Goal: Information Seeking & Learning: Learn about a topic

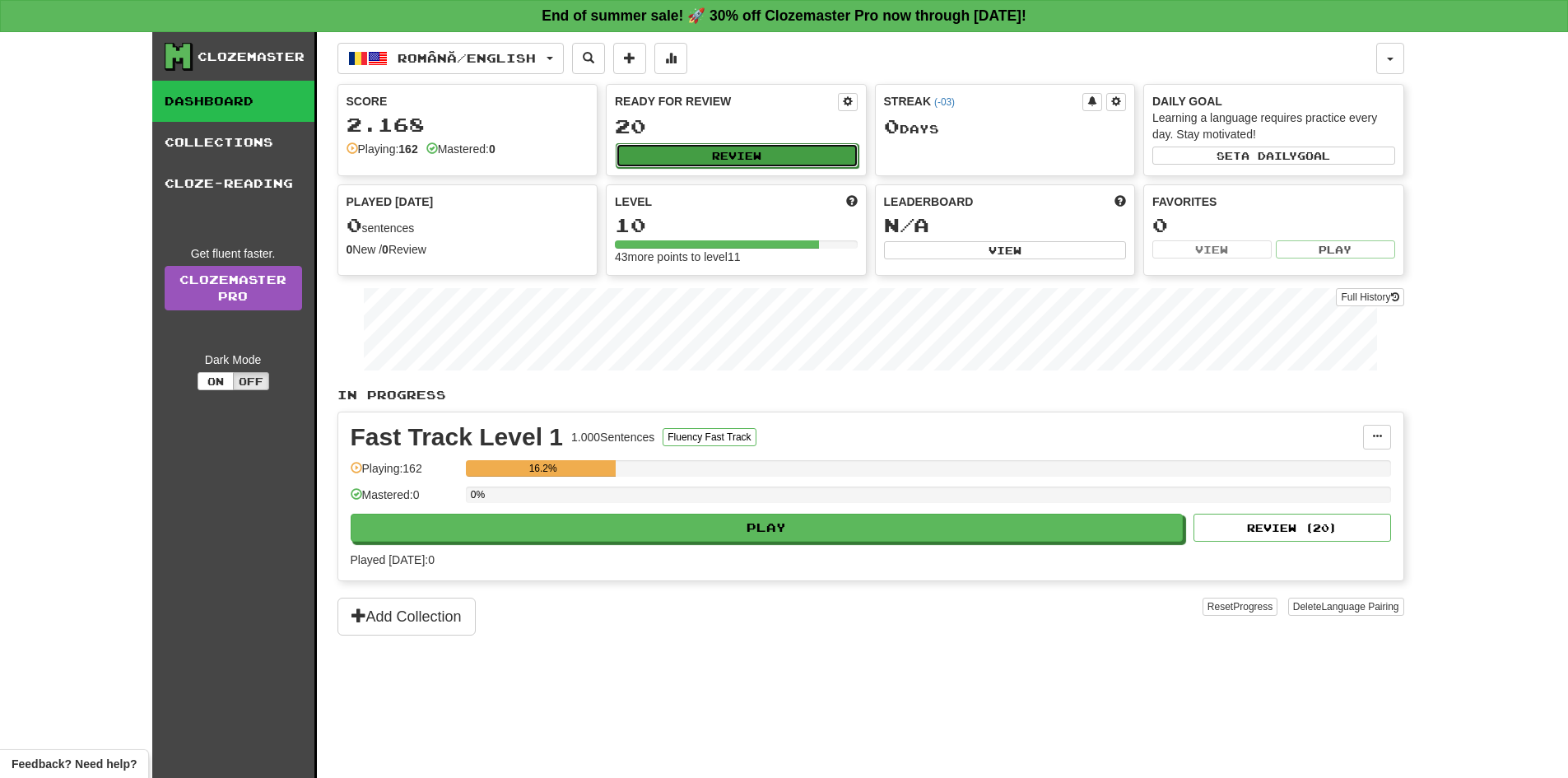
click at [725, 154] on button "Review" at bounding box center [737, 156] width 243 height 25
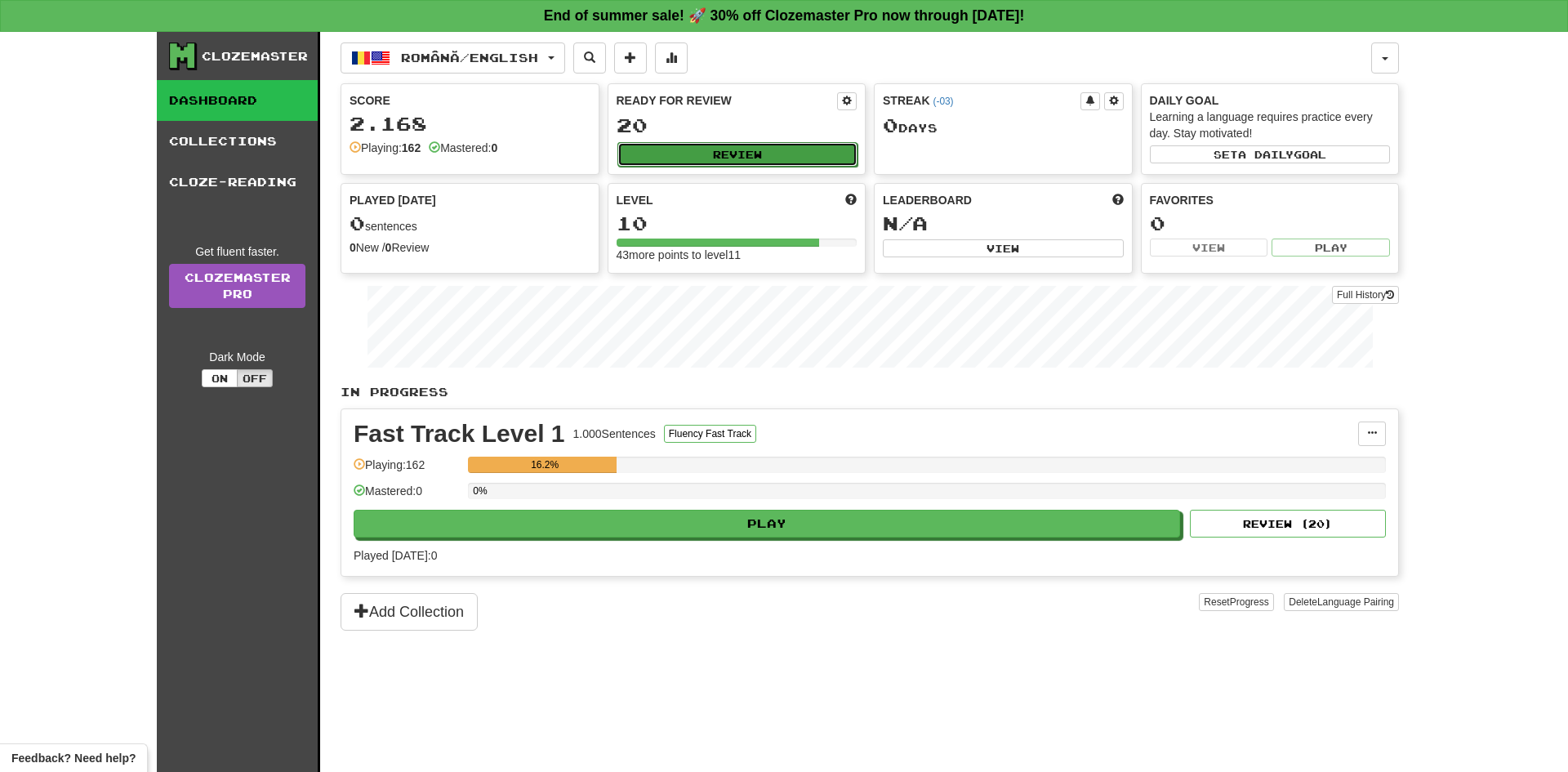
select select "**"
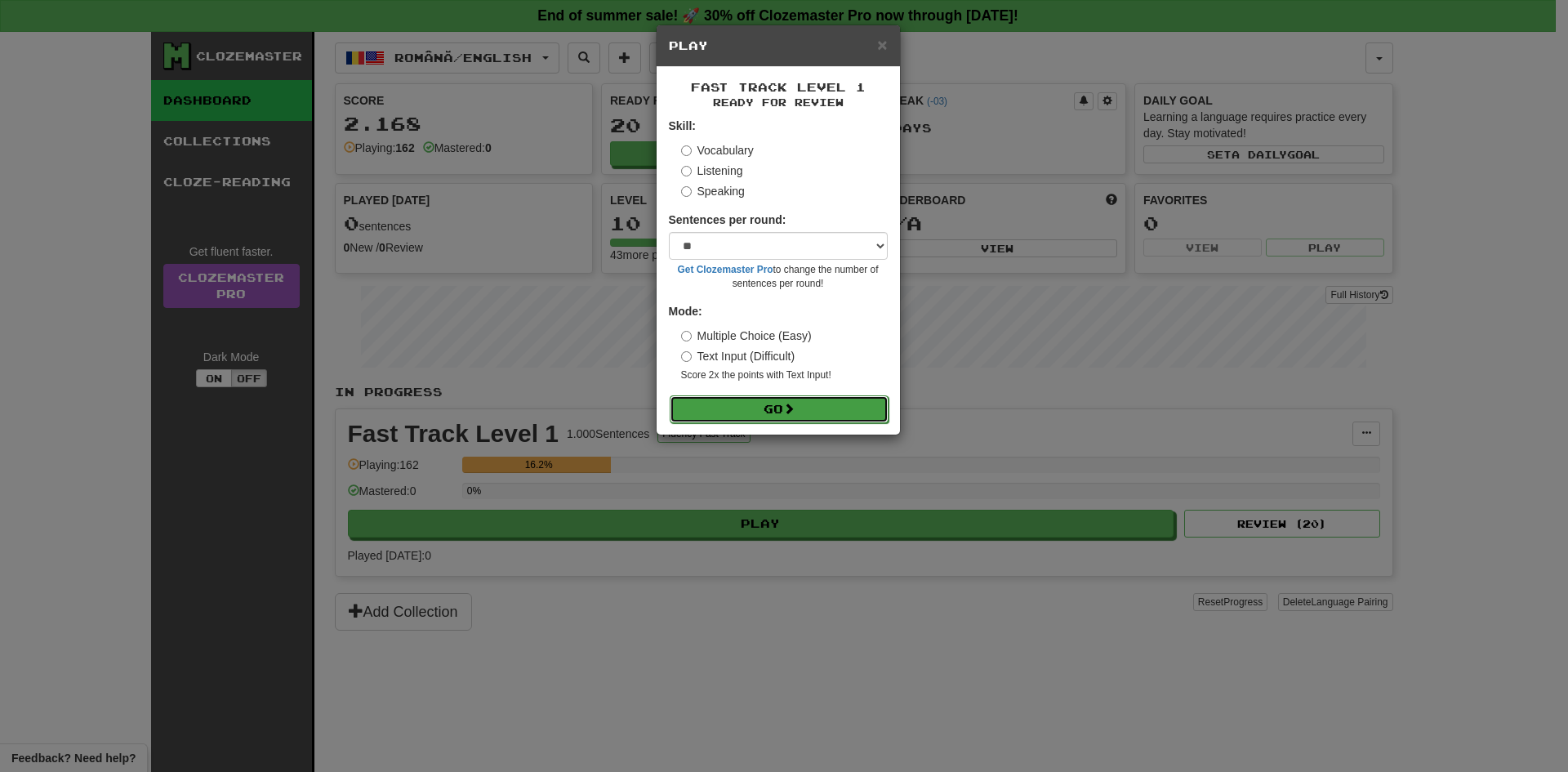
click at [760, 400] on button "Go" at bounding box center [779, 409] width 219 height 28
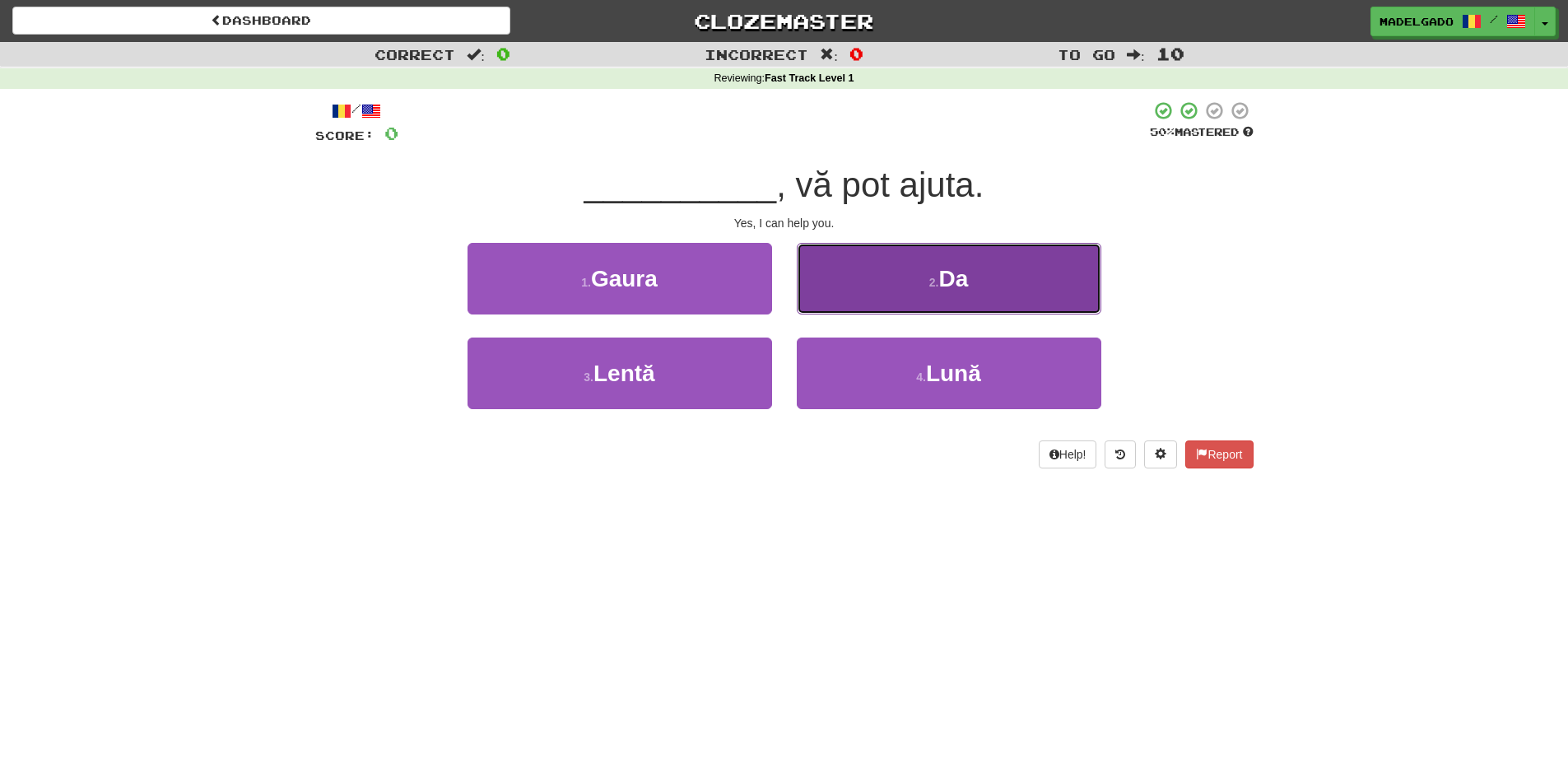
click at [972, 270] on button "2 . Da" at bounding box center [948, 279] width 304 height 72
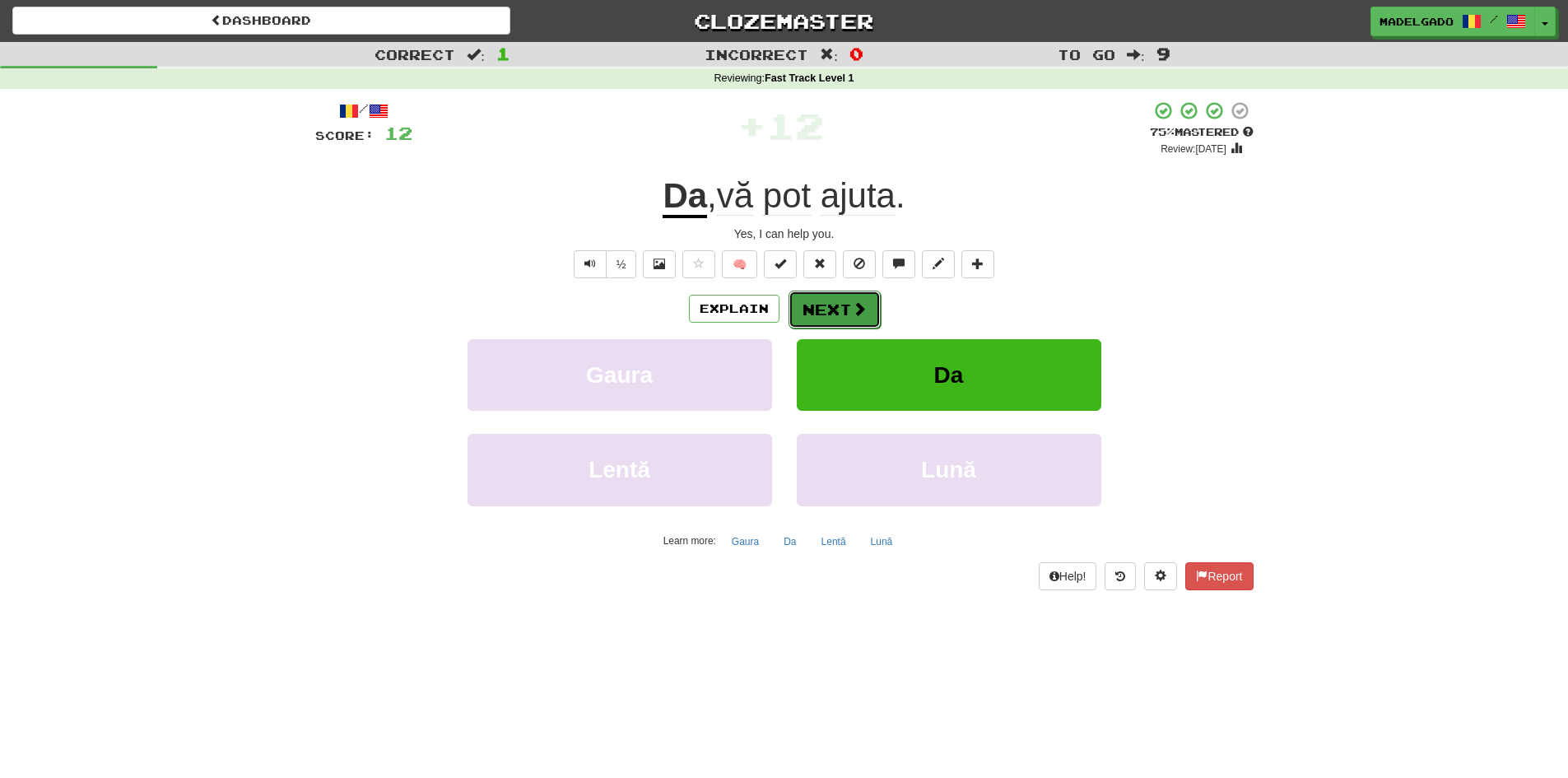
click at [862, 304] on span at bounding box center [859, 308] width 15 height 15
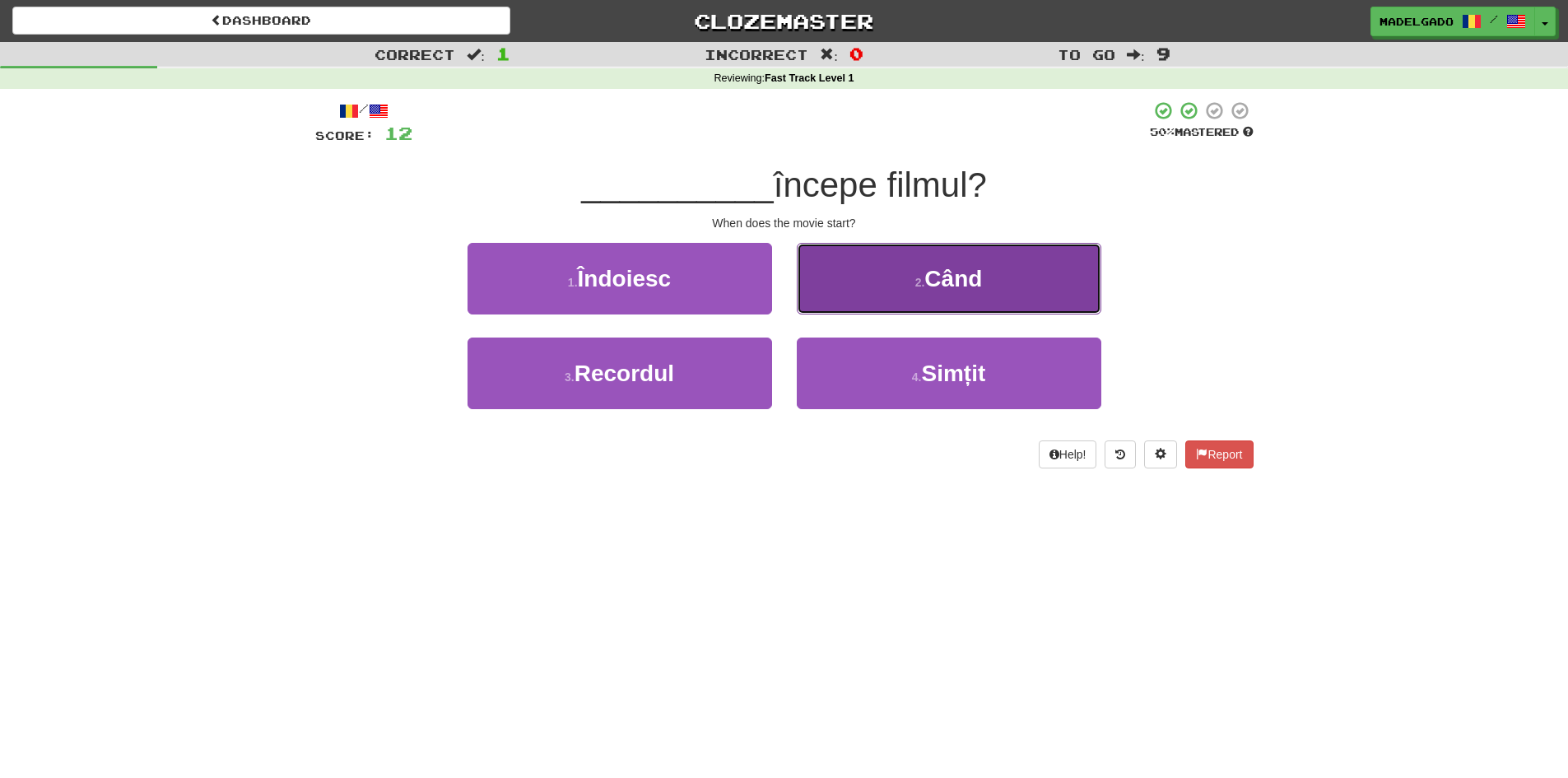
click at [925, 304] on button "2 . Când" at bounding box center [948, 279] width 304 height 72
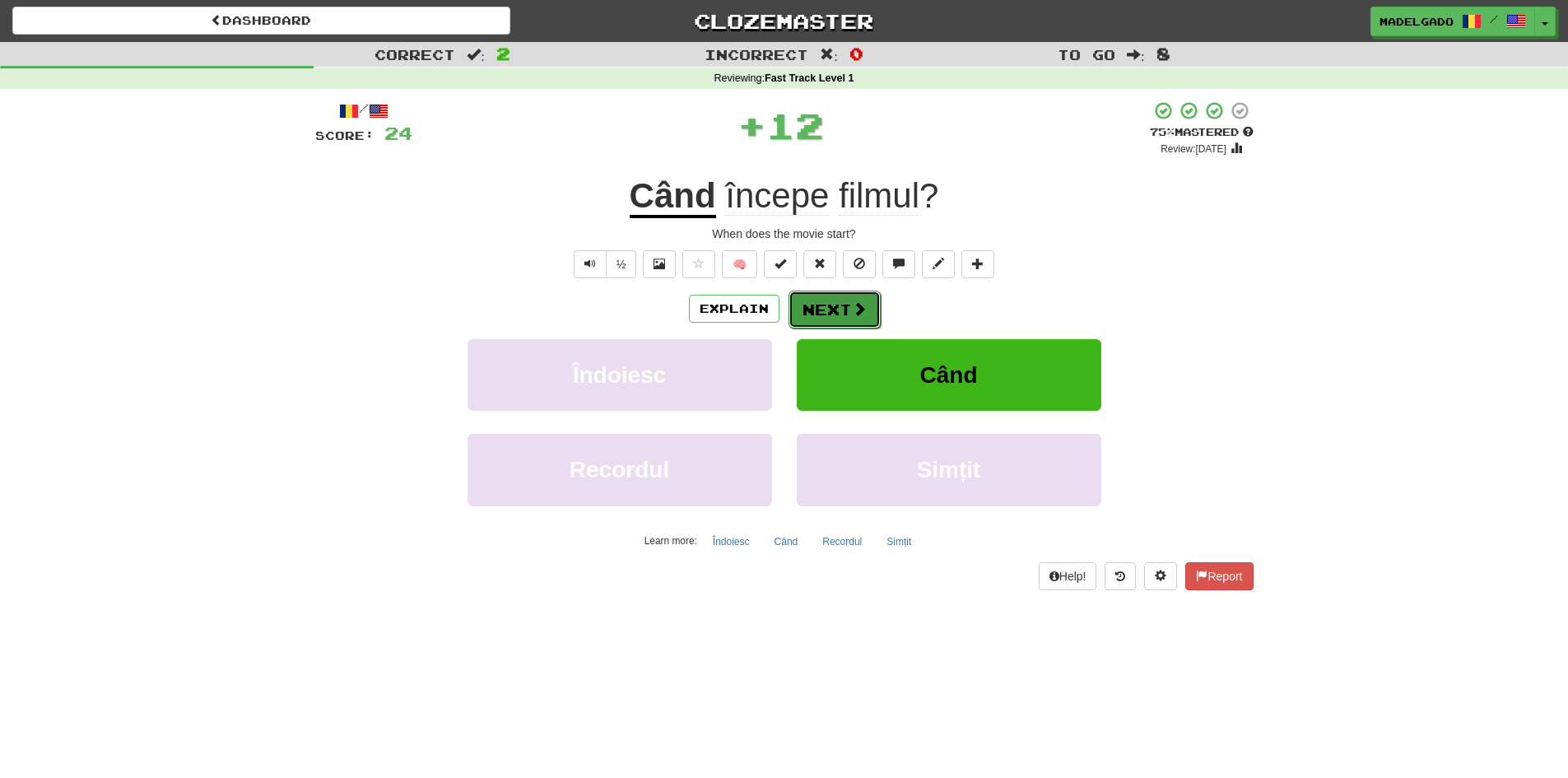
click at [840, 304] on button "Next" at bounding box center [835, 309] width 92 height 38
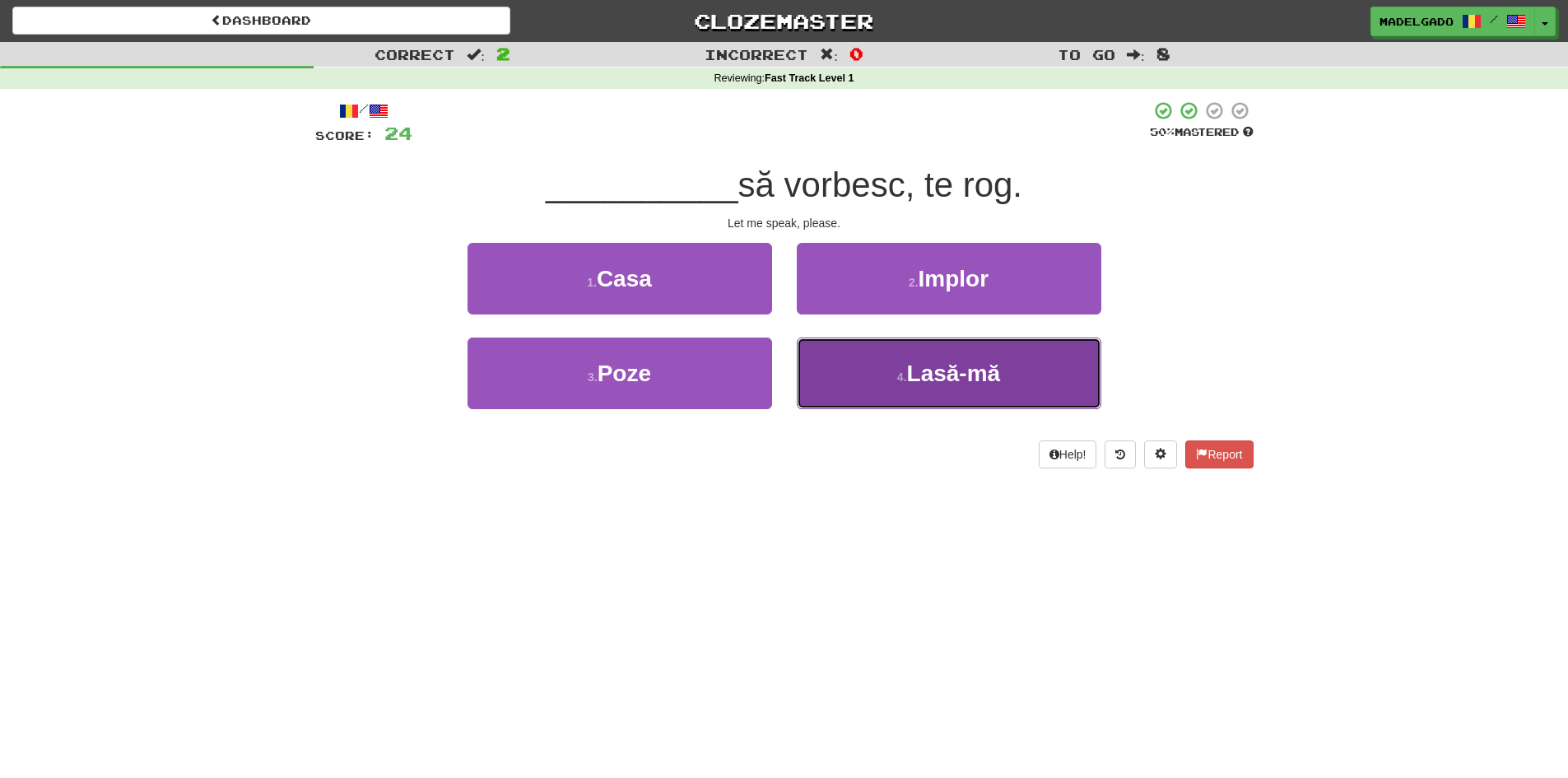
click at [901, 352] on button "4 . Lasă-mă" at bounding box center [948, 374] width 304 height 72
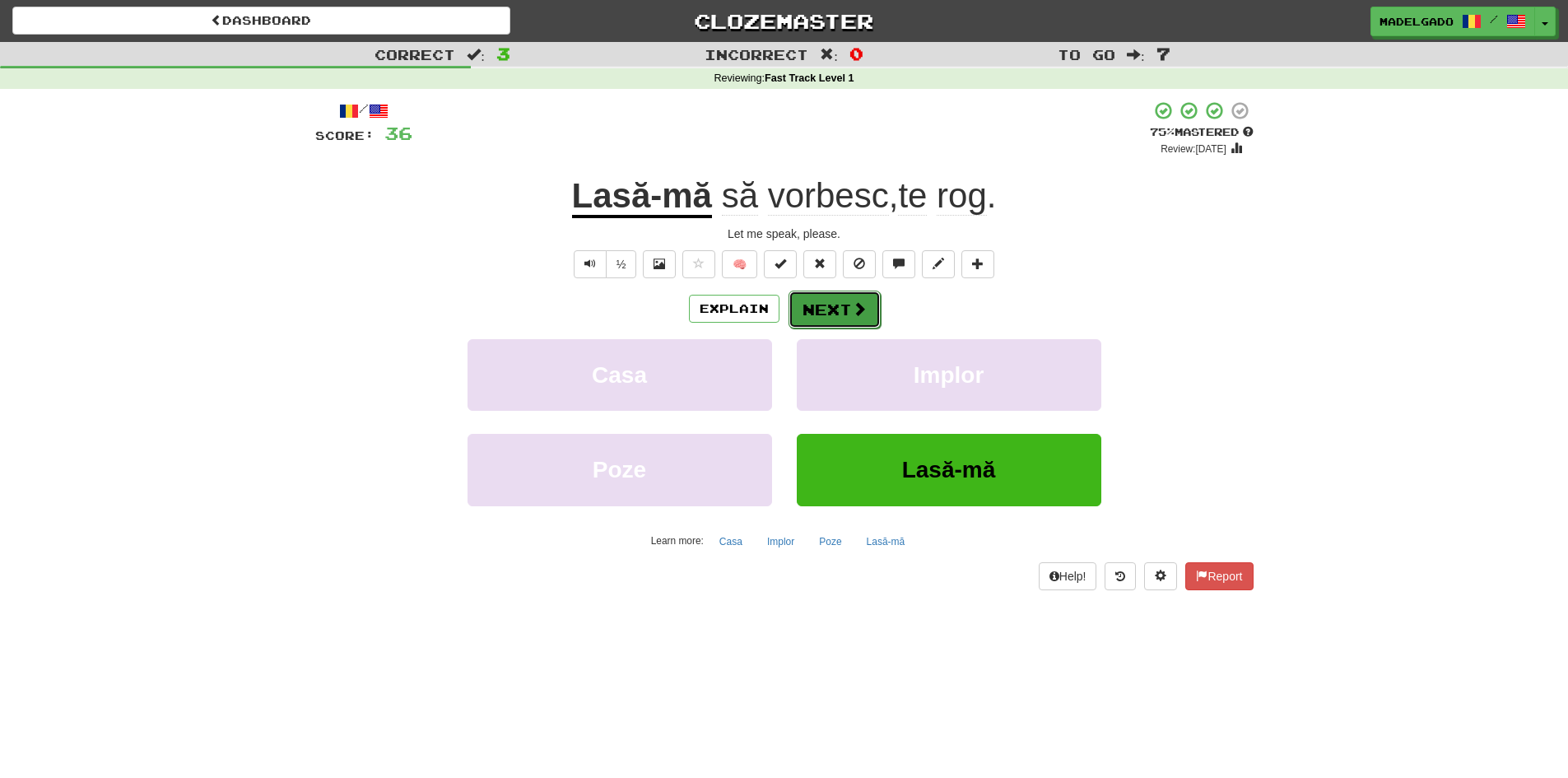
click at [860, 309] on span at bounding box center [859, 308] width 15 height 15
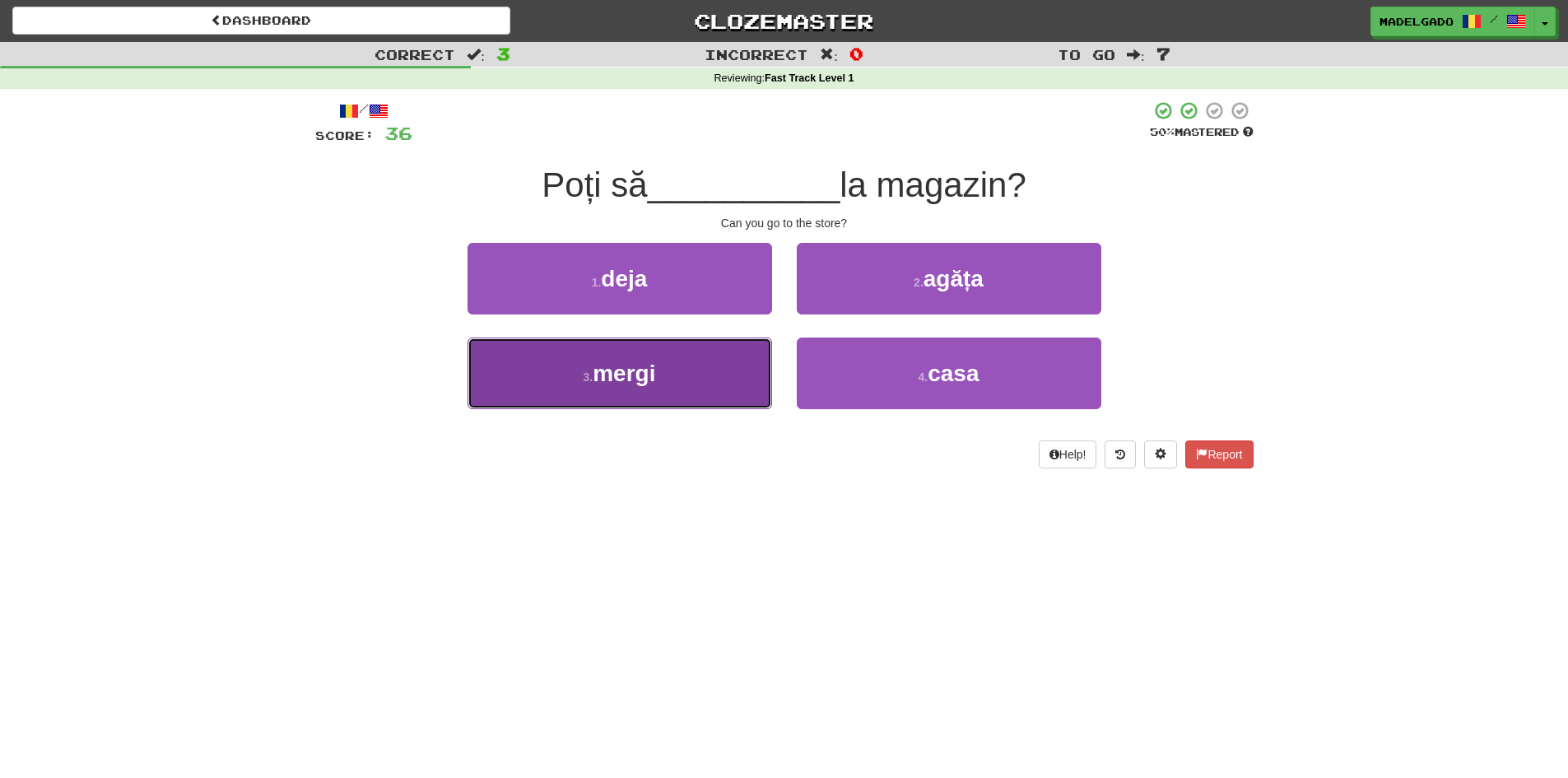
click at [640, 369] on span "mergi" at bounding box center [623, 374] width 62 height 26
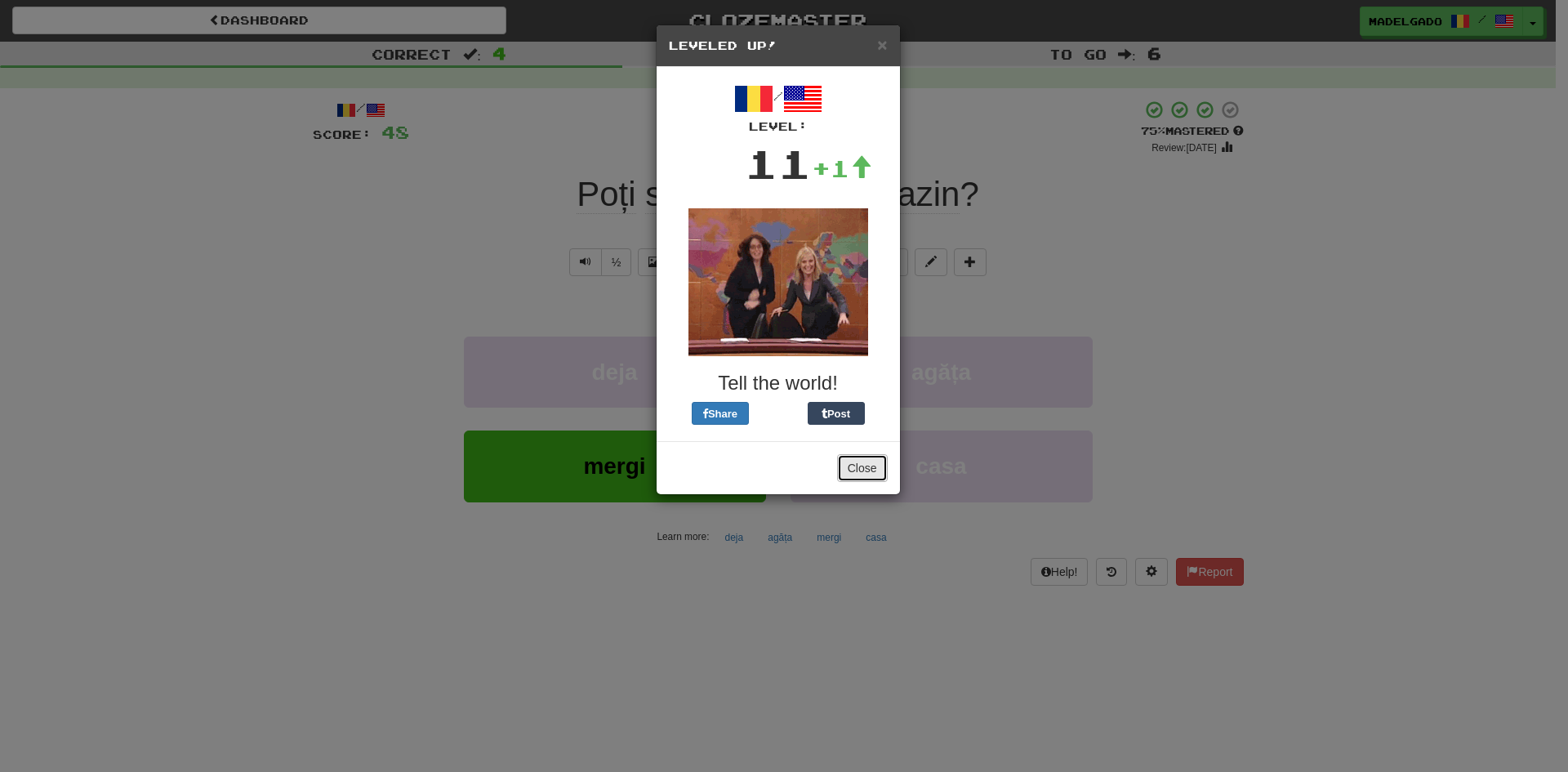
click at [862, 476] on button "Close" at bounding box center [862, 467] width 51 height 28
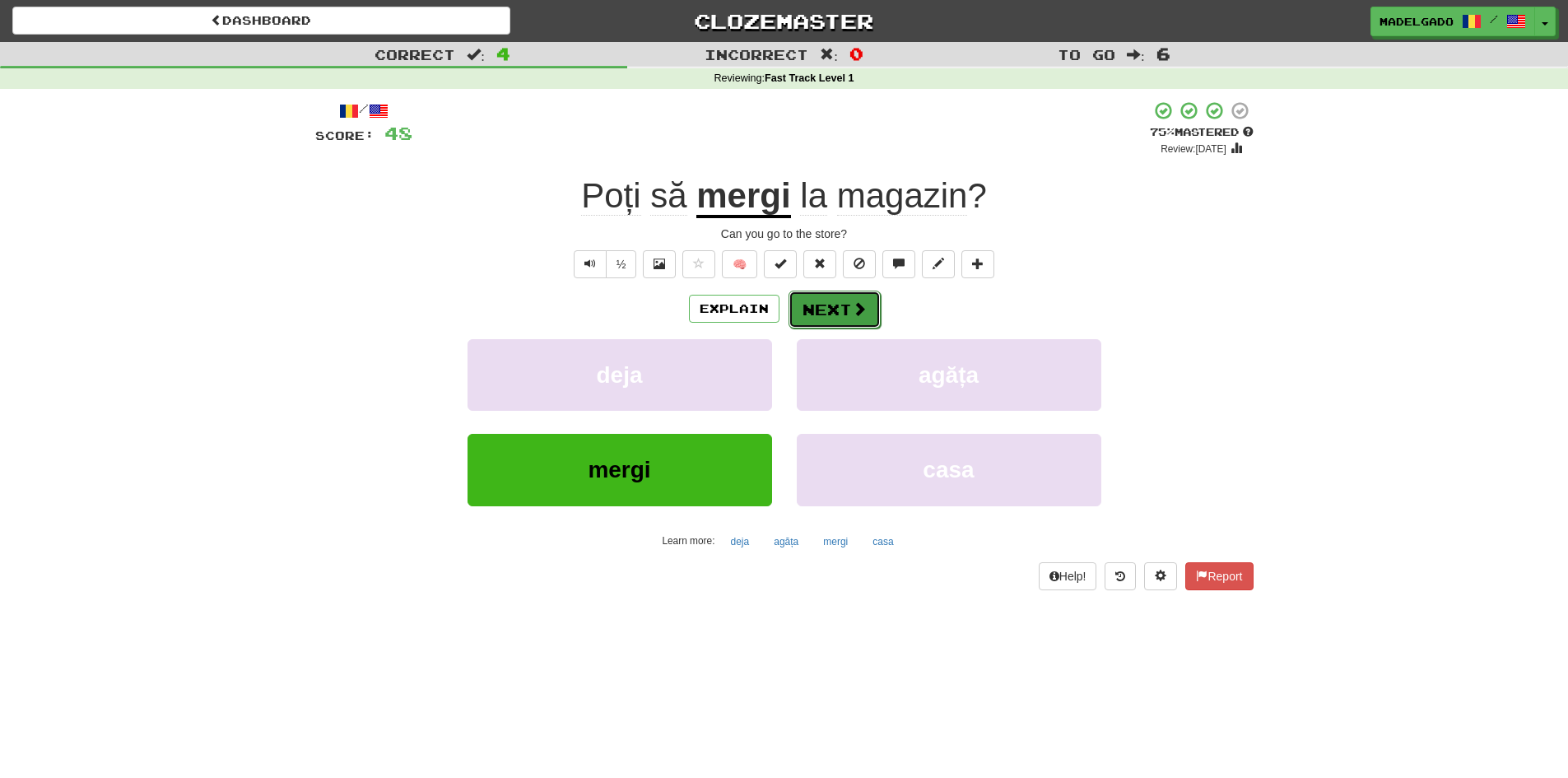
click at [824, 321] on button "Next" at bounding box center [835, 309] width 92 height 38
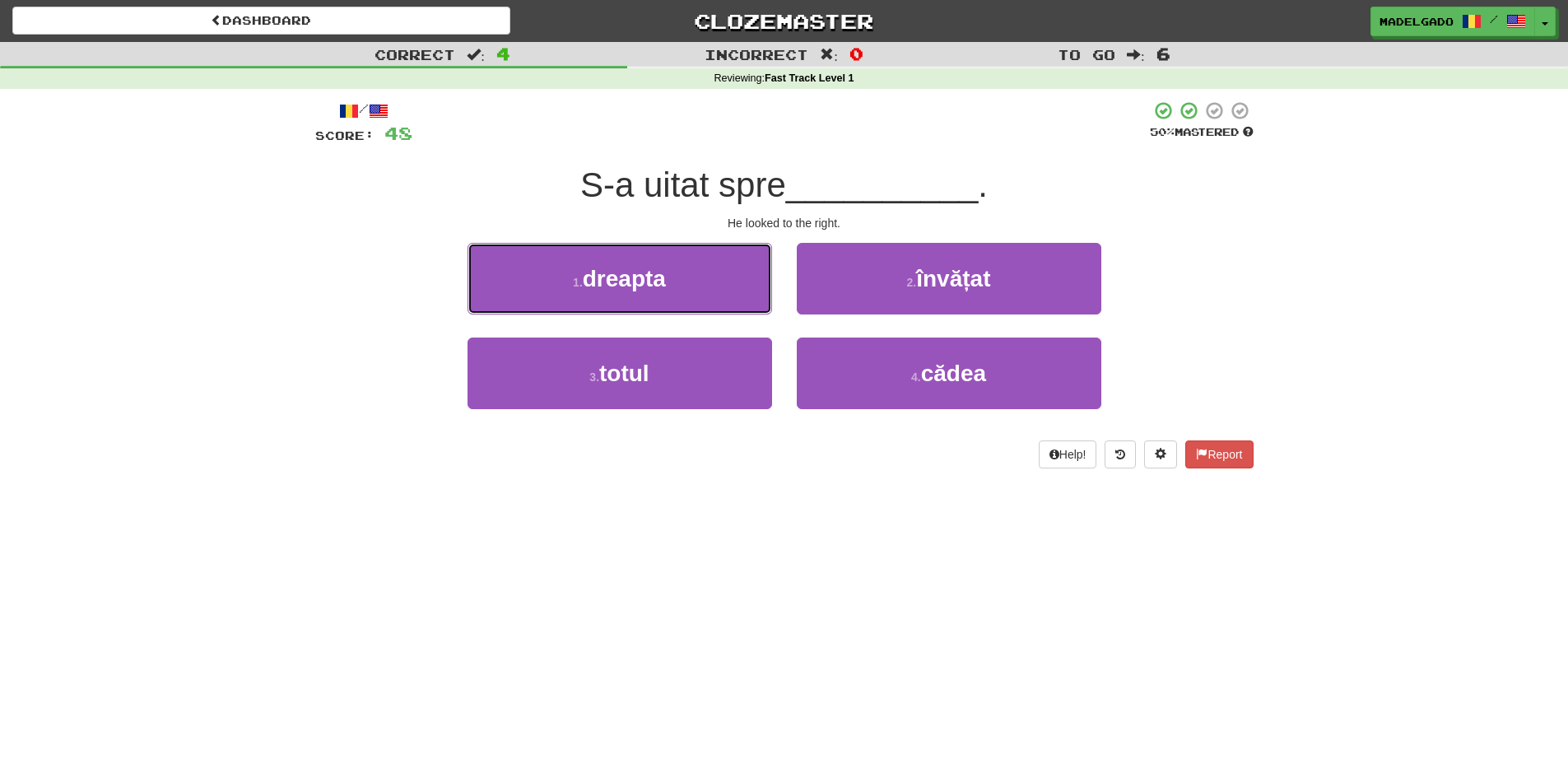
click at [667, 282] on button "1 . dreapta" at bounding box center [620, 279] width 304 height 72
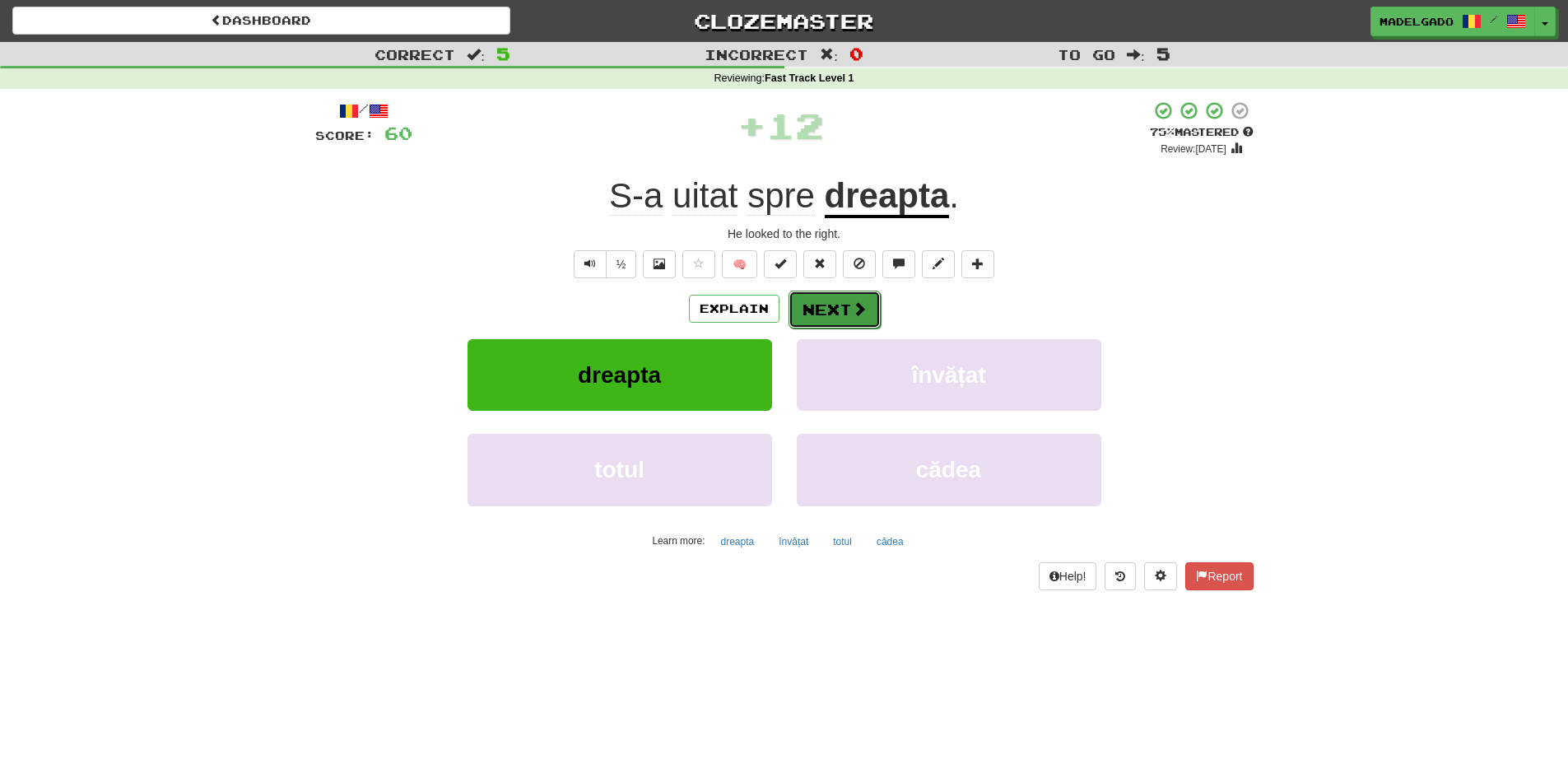
click at [831, 301] on button "Next" at bounding box center [835, 309] width 92 height 38
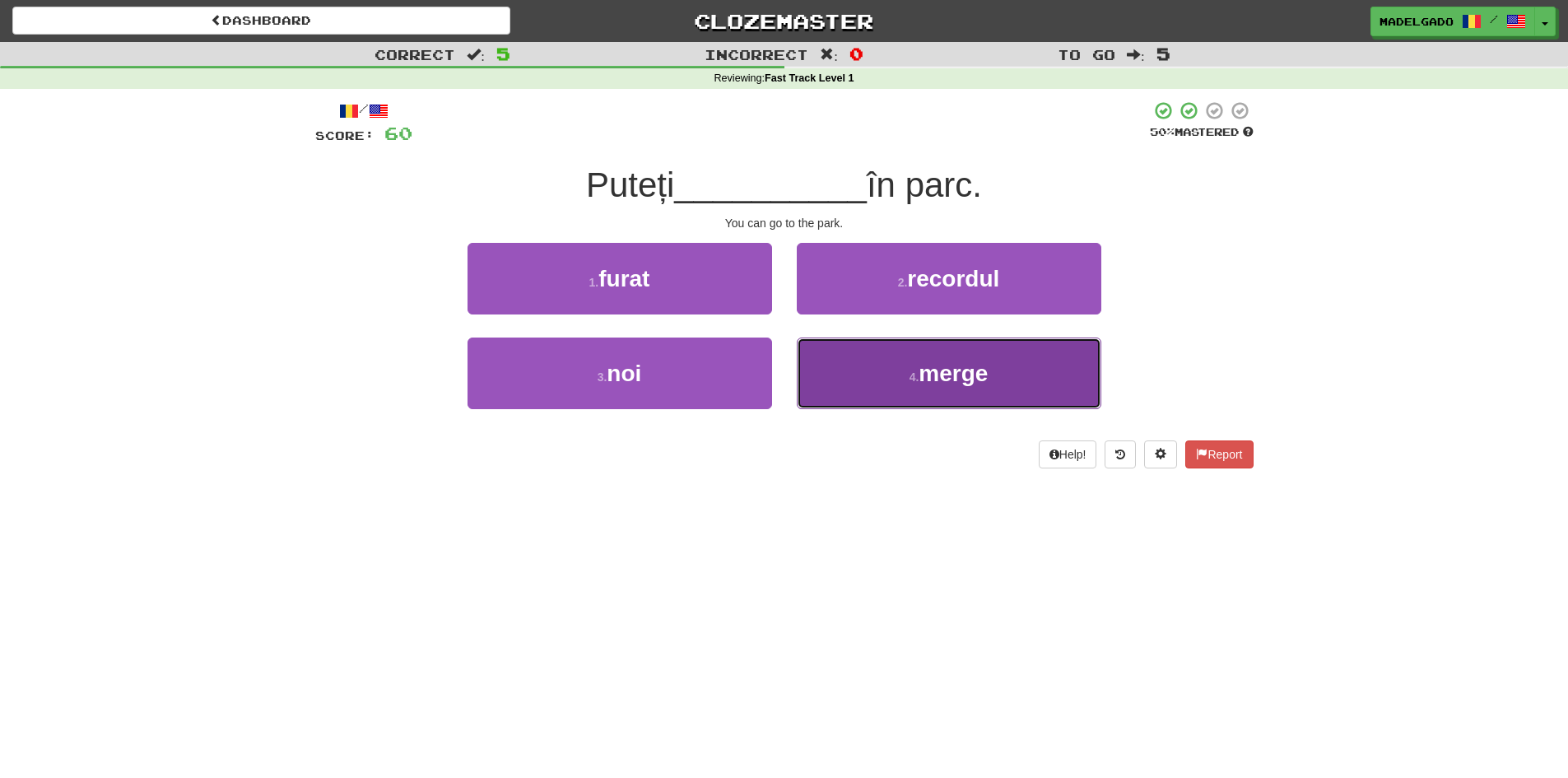
click at [916, 366] on button "4 . merge" at bounding box center [948, 374] width 304 height 72
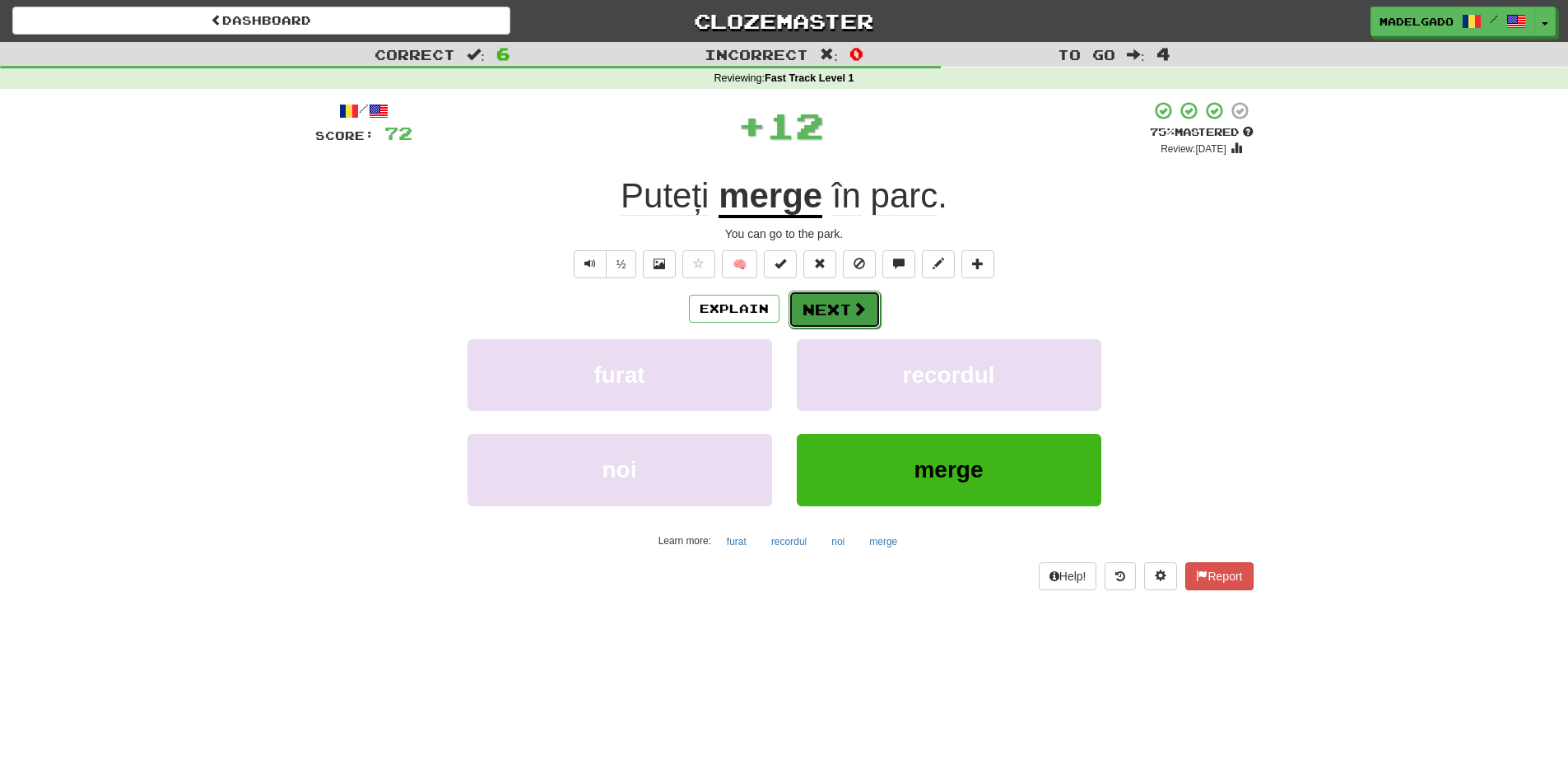
click at [854, 315] on span at bounding box center [859, 308] width 15 height 15
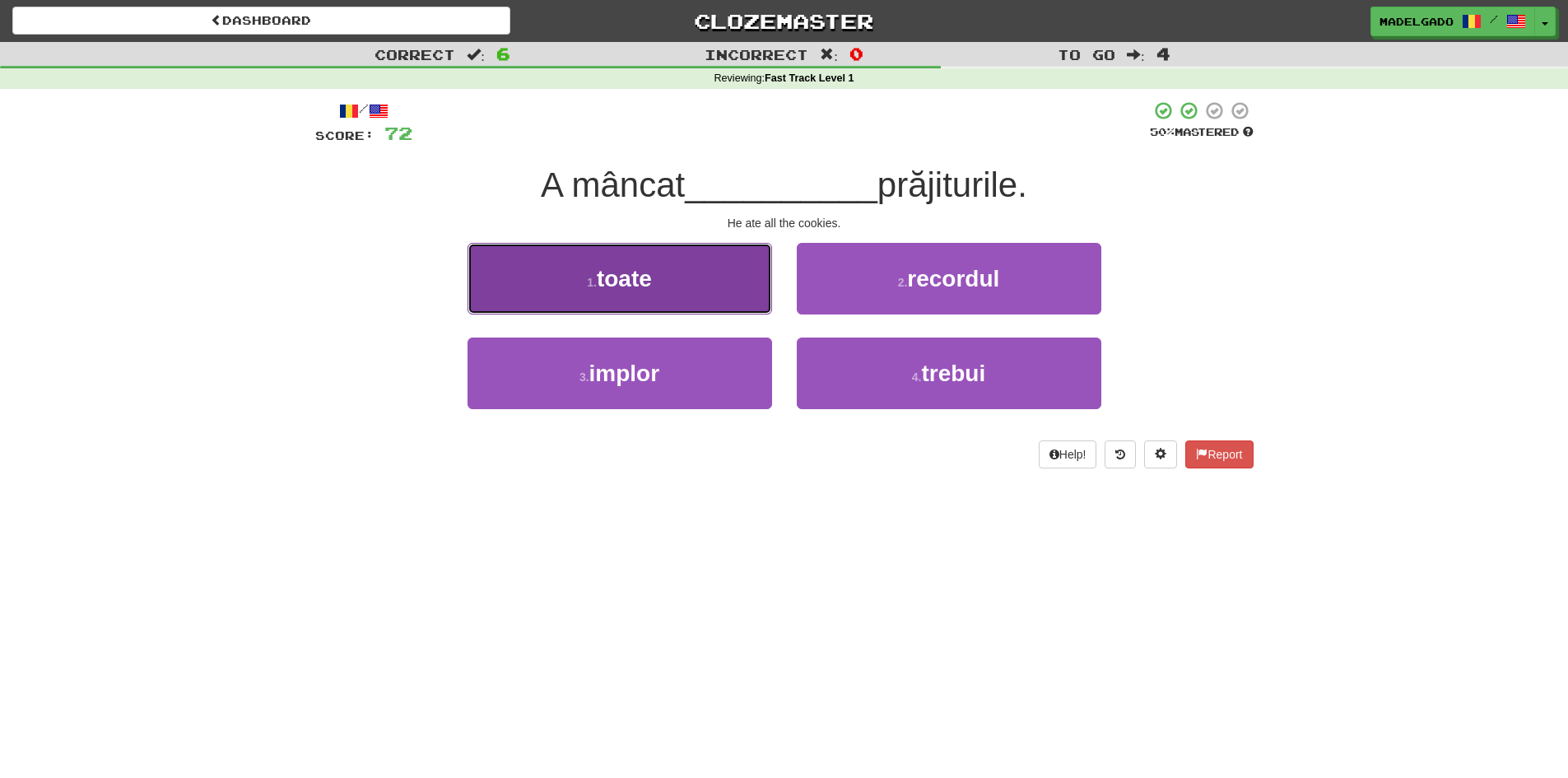
click at [686, 280] on button "1 . toate" at bounding box center [620, 279] width 304 height 72
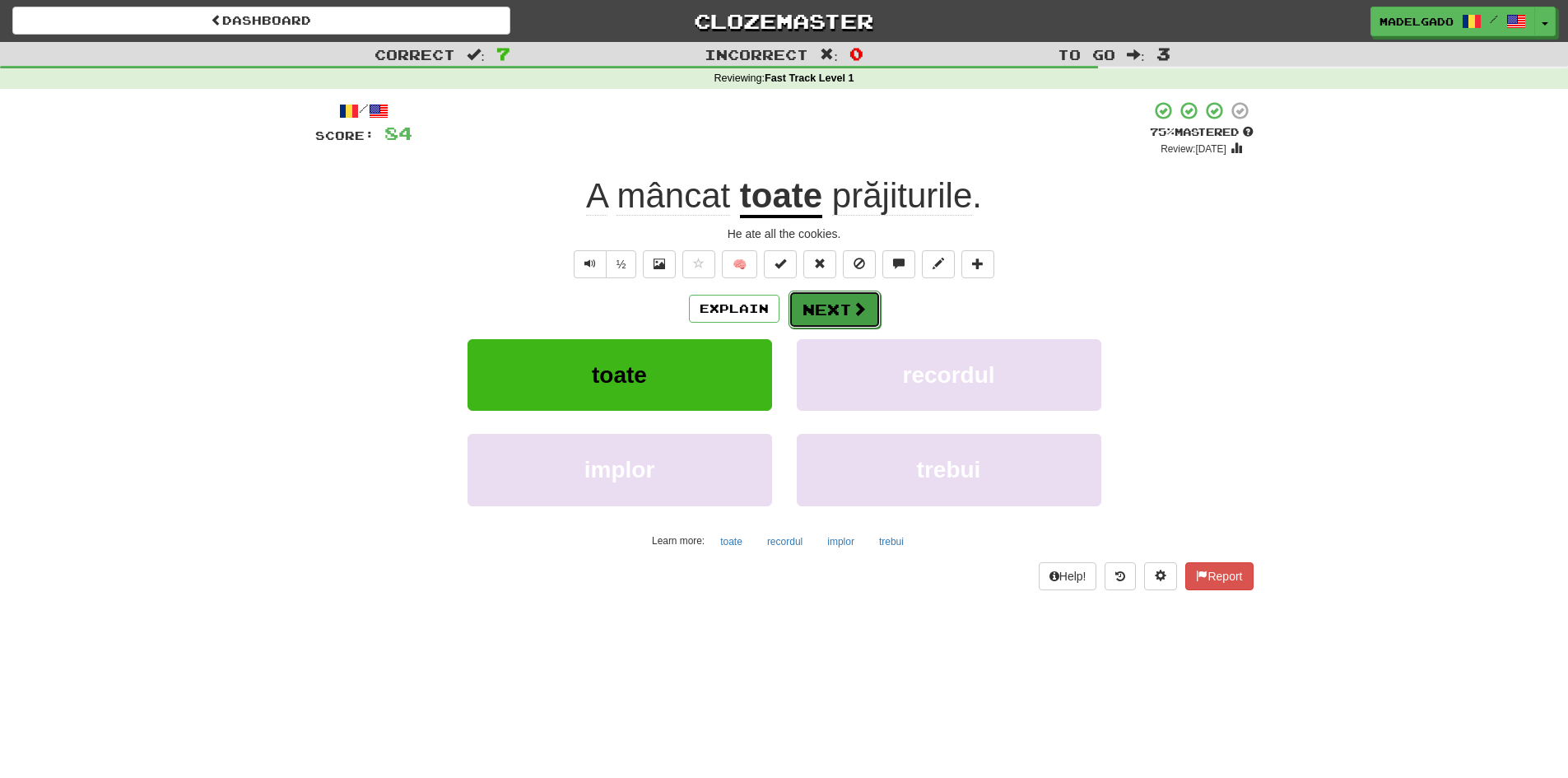
click at [823, 298] on button "Next" at bounding box center [835, 309] width 92 height 38
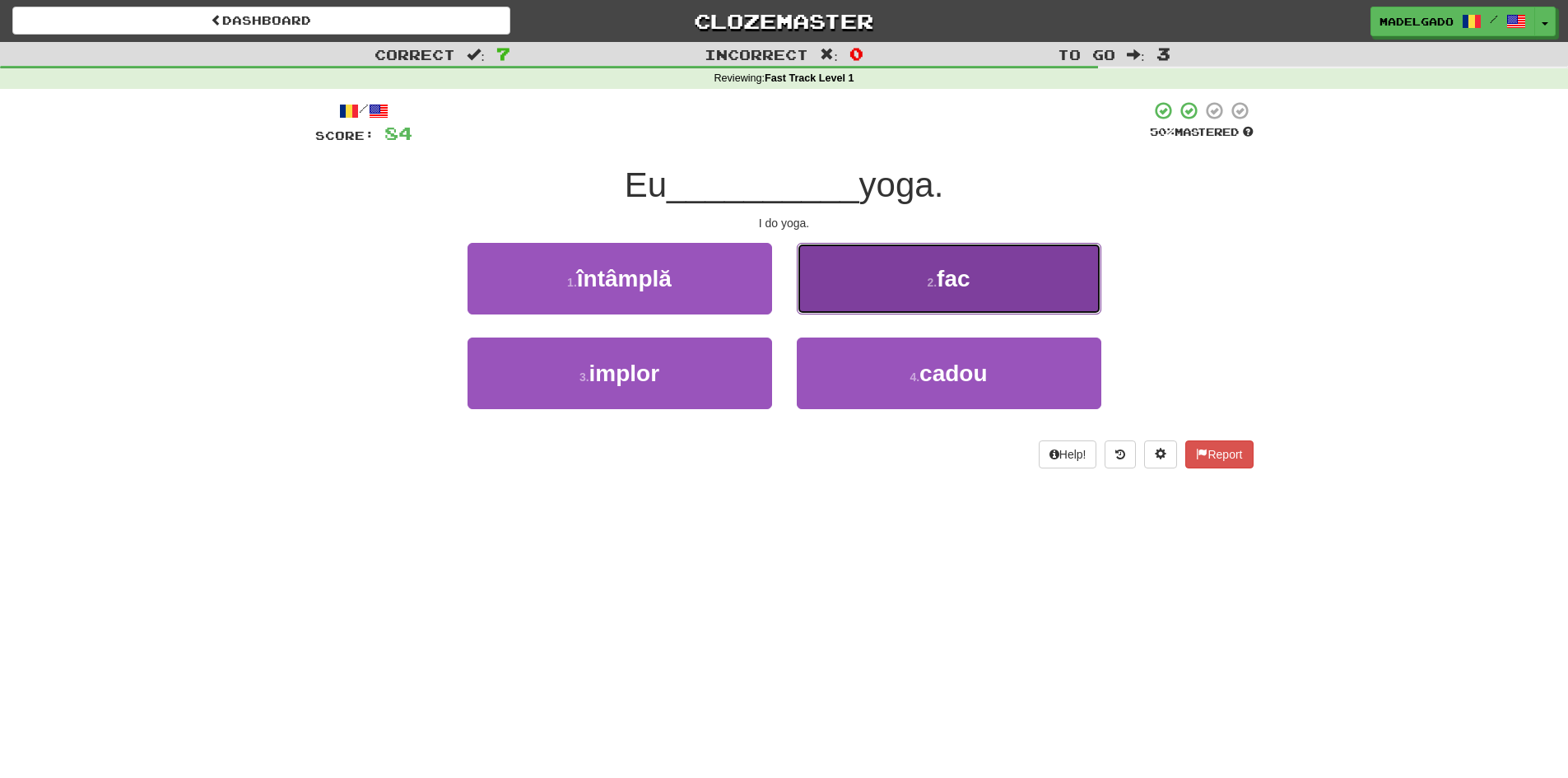
click at [952, 279] on span "fac" at bounding box center [953, 279] width 33 height 26
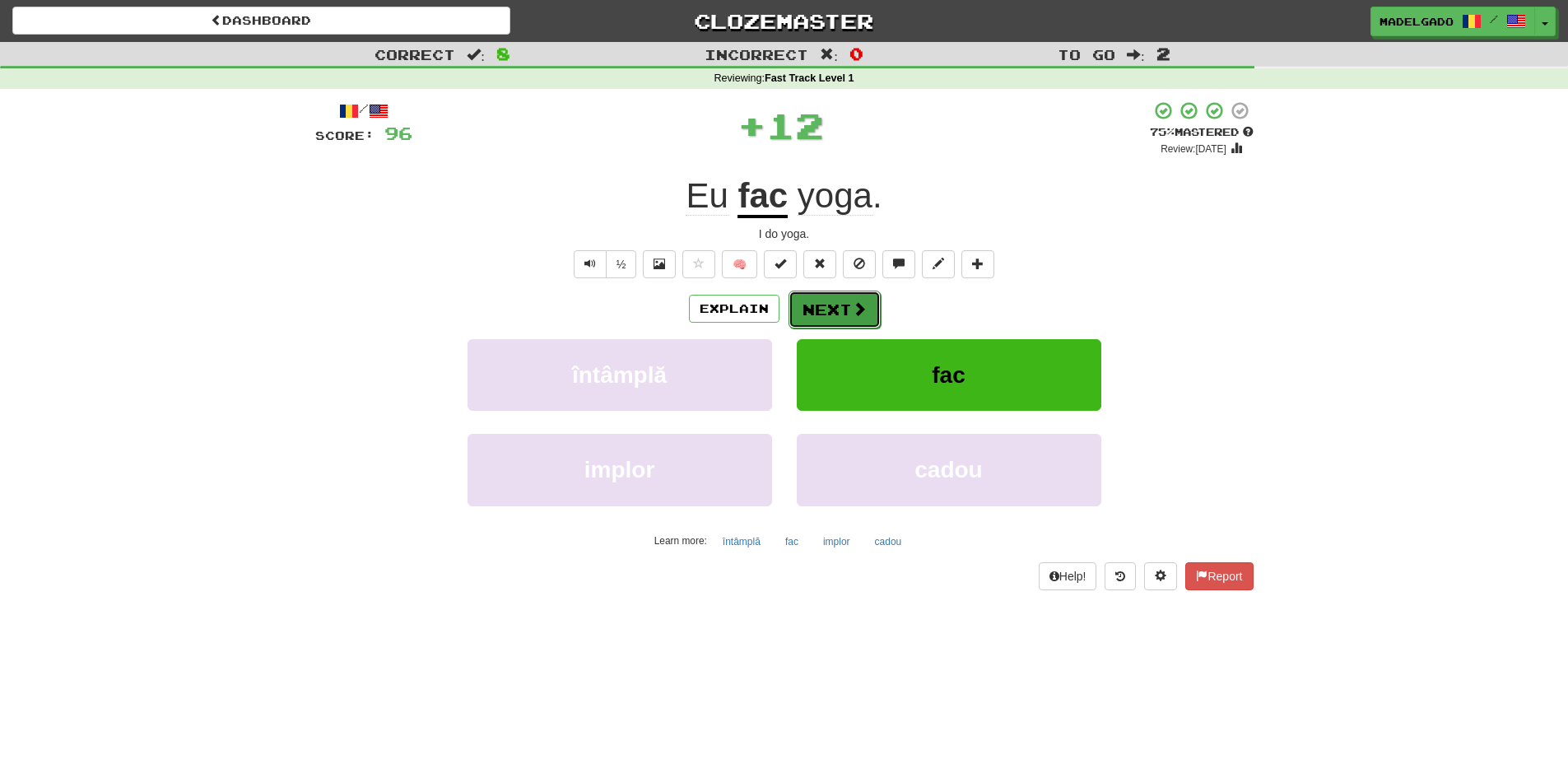
click at [827, 304] on button "Next" at bounding box center [835, 309] width 92 height 38
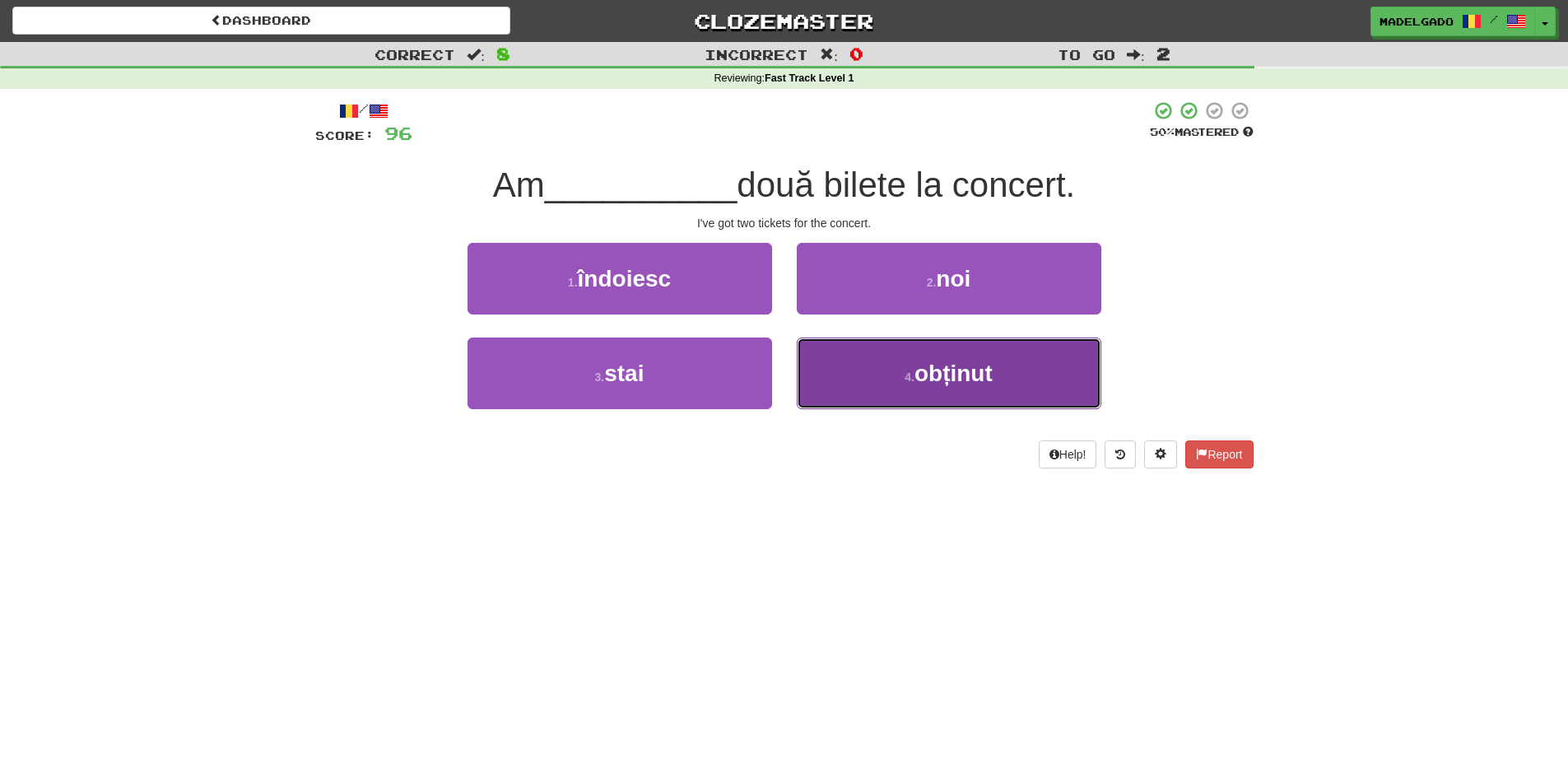
click at [916, 373] on span "obținut" at bounding box center [953, 374] width 78 height 26
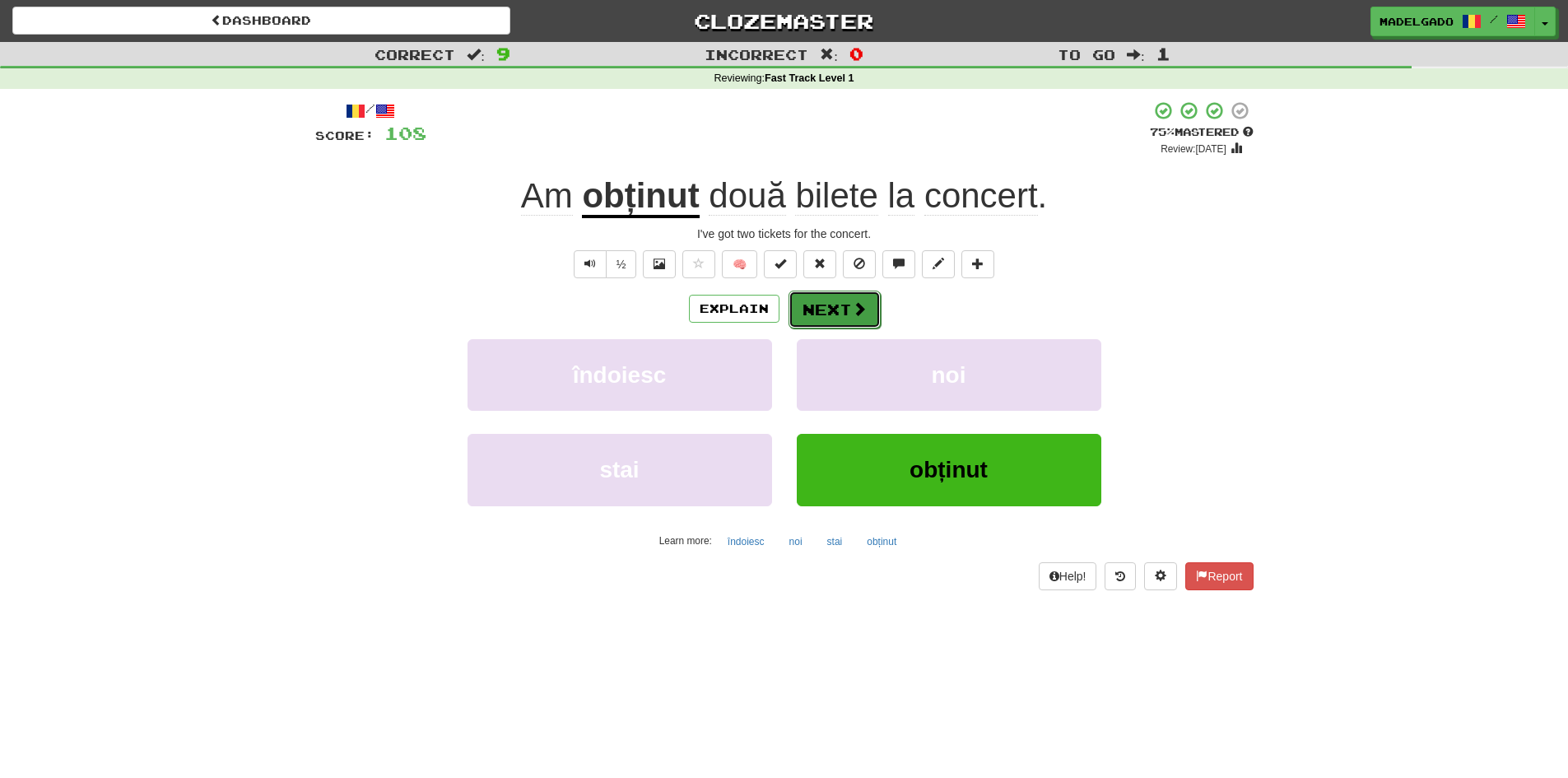
click at [854, 315] on span at bounding box center [859, 308] width 15 height 15
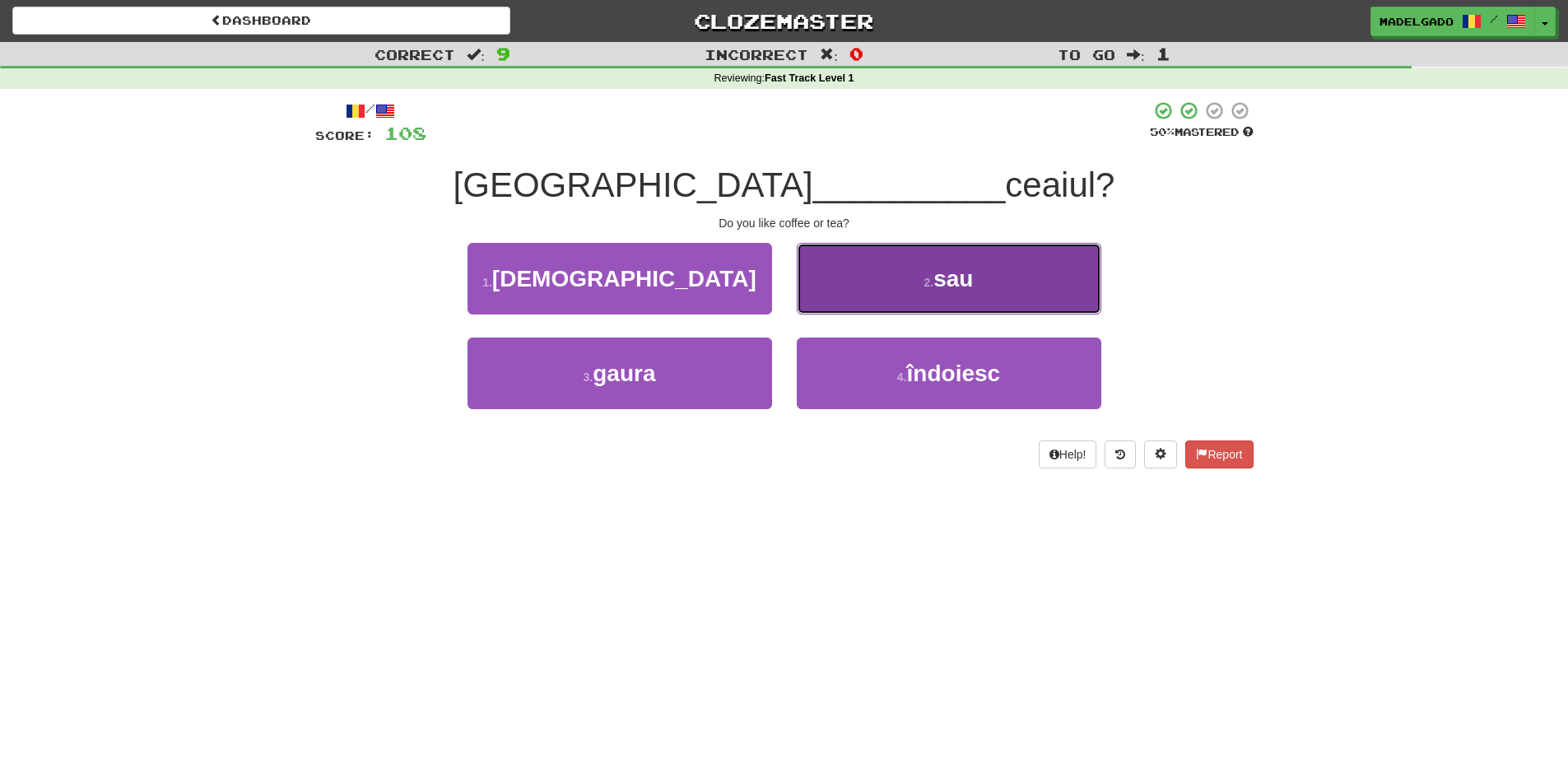
click at [947, 290] on span "sau" at bounding box center [953, 279] width 39 height 26
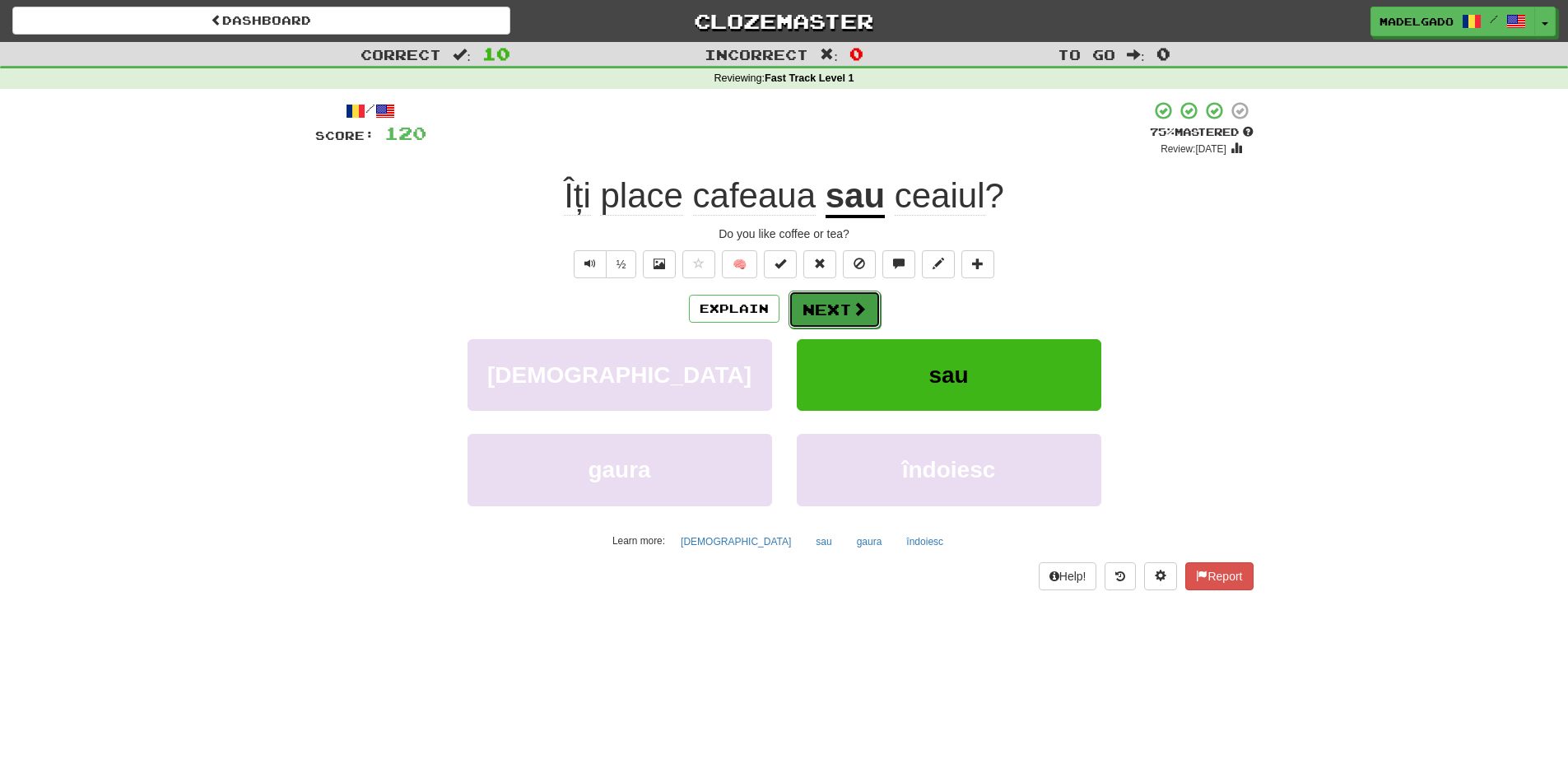
click at [849, 297] on button "Next" at bounding box center [835, 309] width 92 height 38
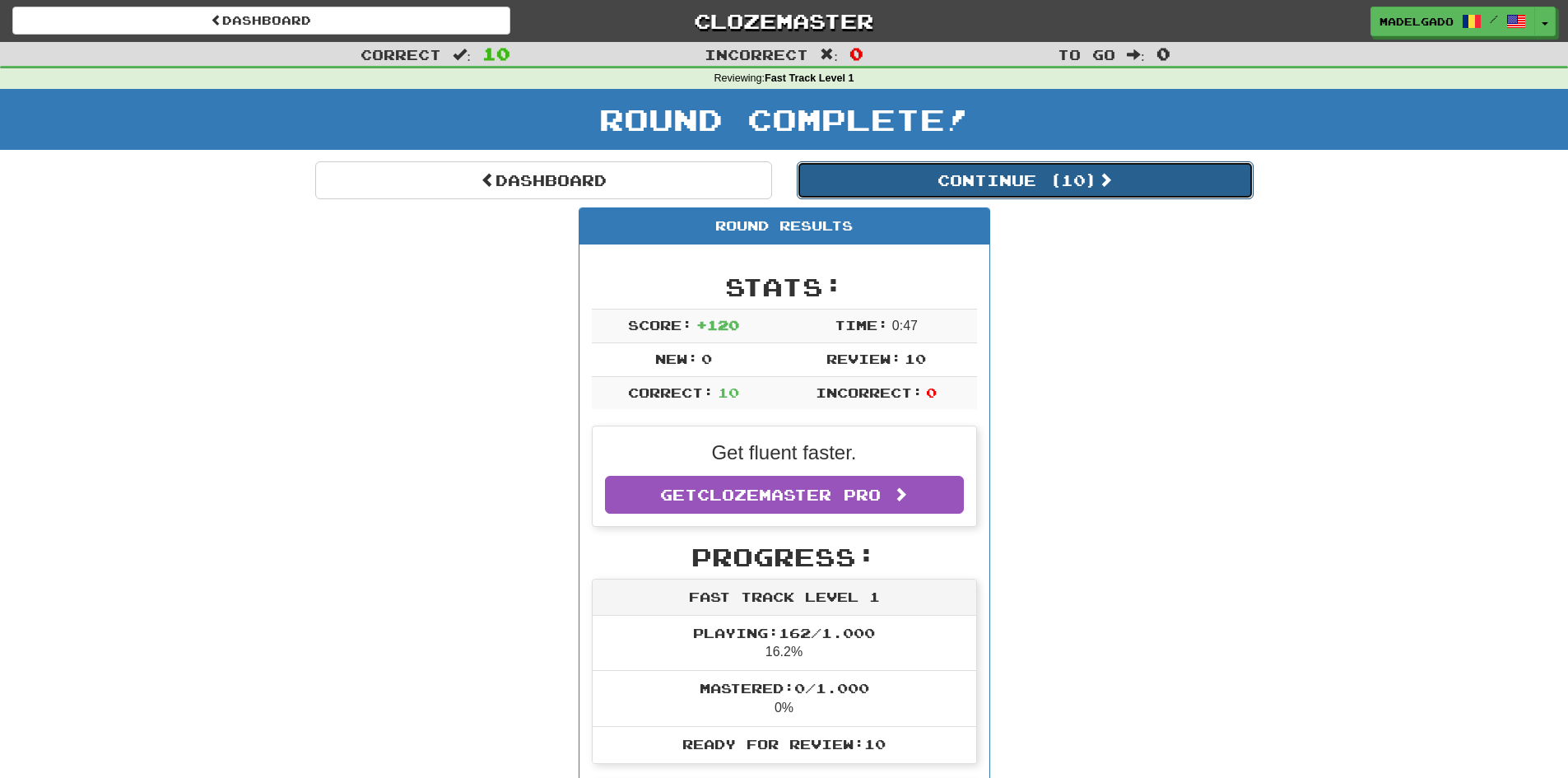
click at [1057, 185] on button "Continue ( 10 )" at bounding box center [1025, 180] width 456 height 38
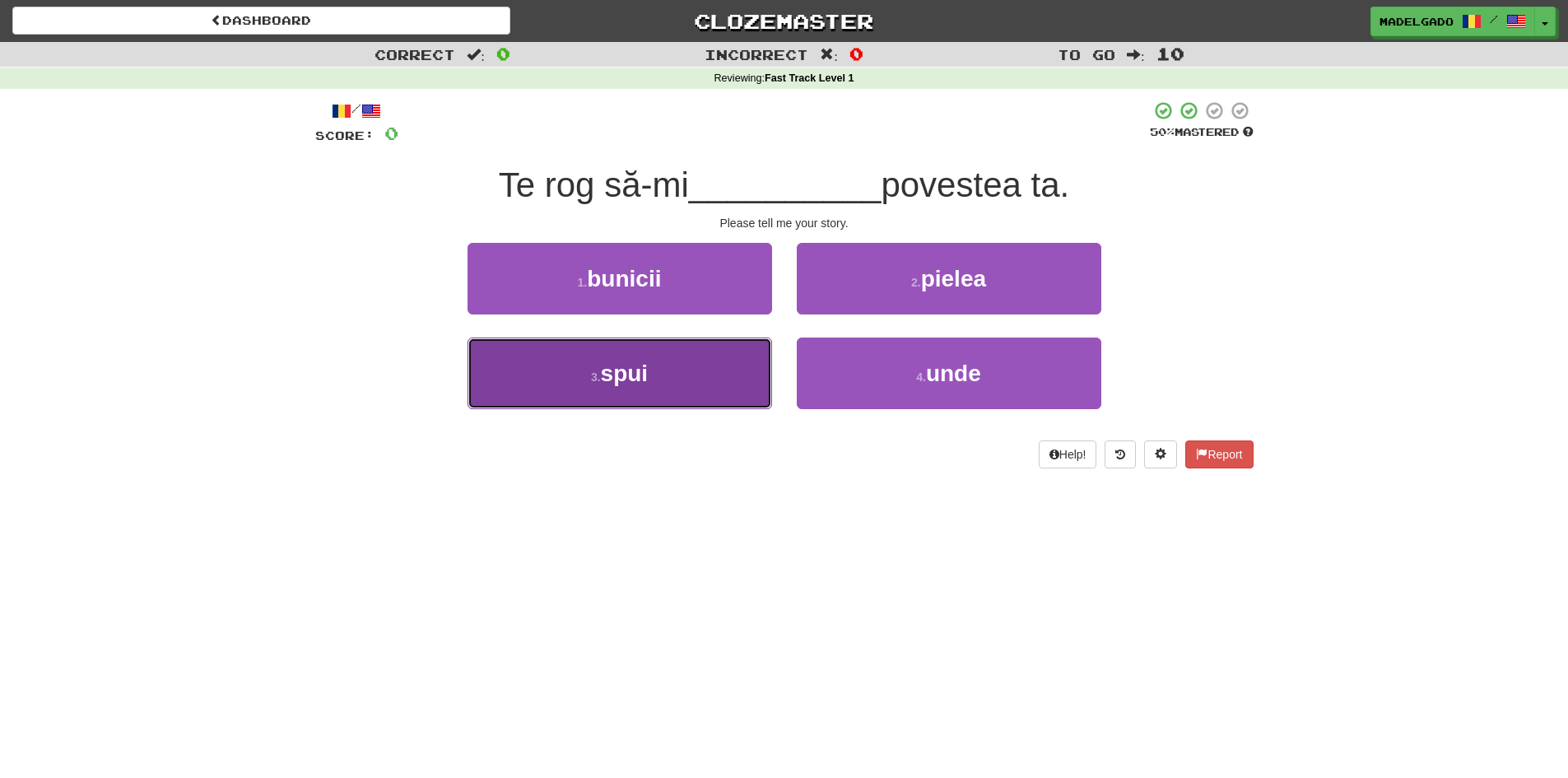
click at [679, 359] on button "3 . spui" at bounding box center [620, 374] width 304 height 72
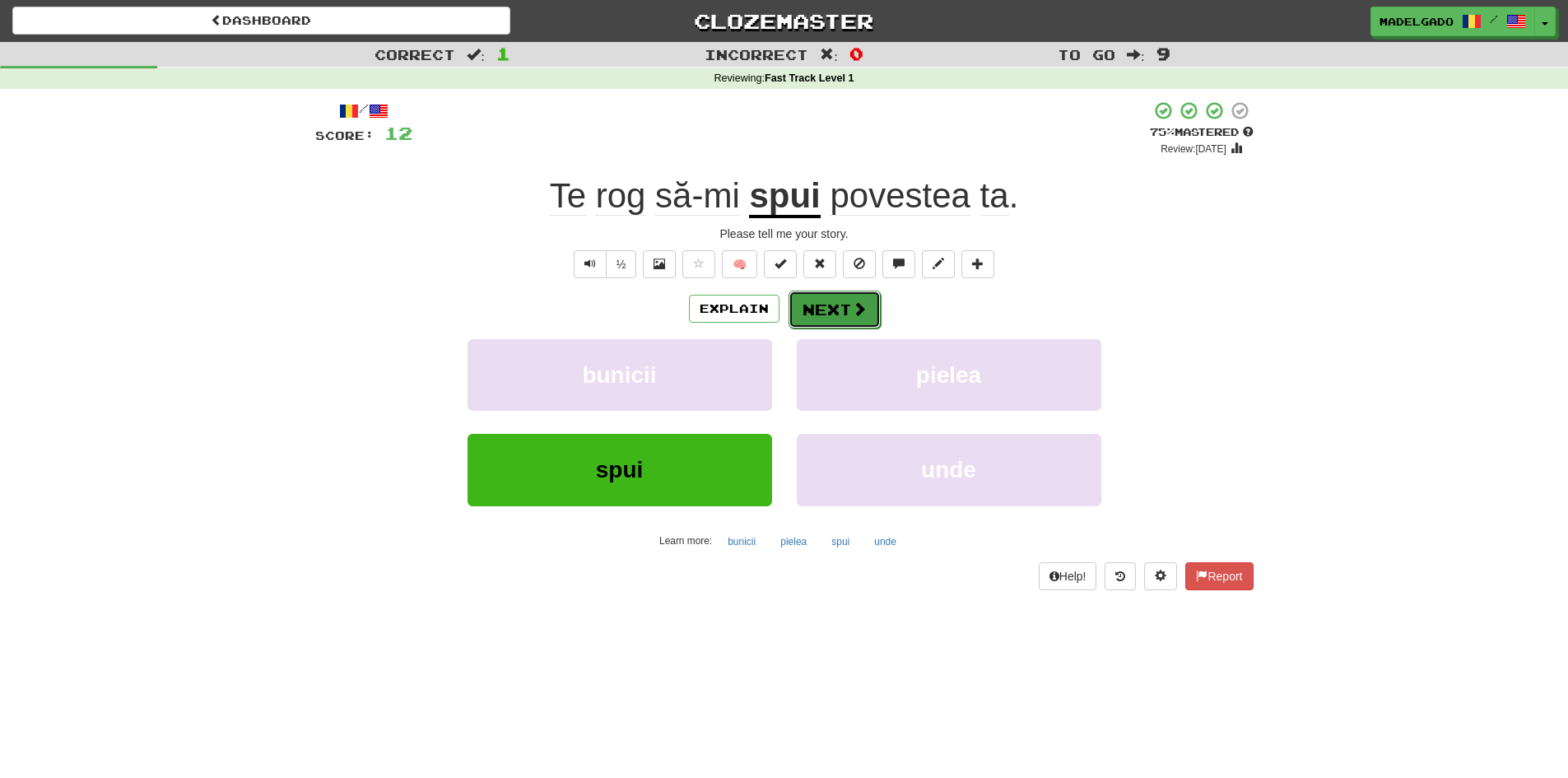
click at [852, 311] on span at bounding box center [859, 308] width 15 height 15
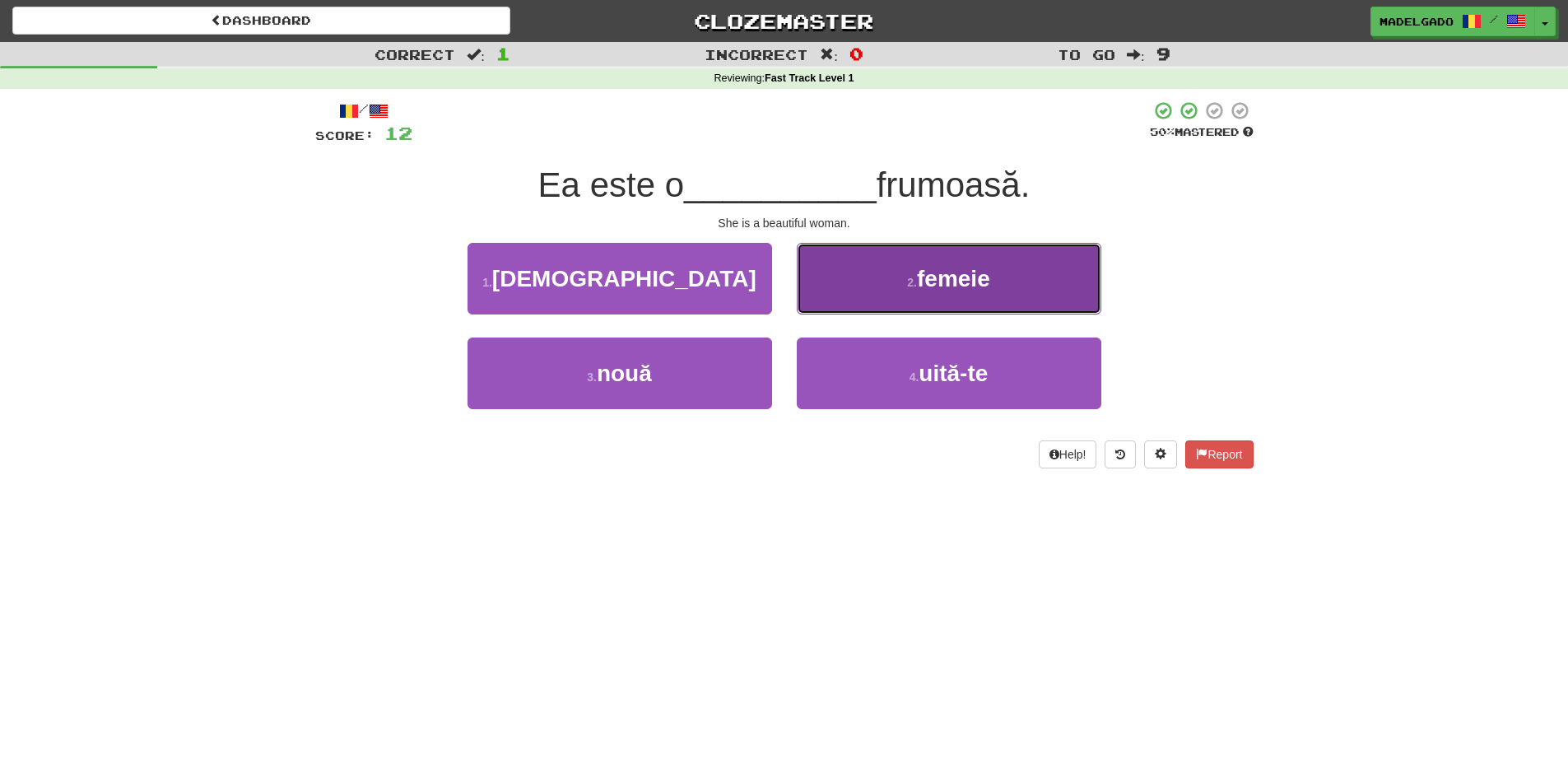
click at [940, 289] on span "femeie" at bounding box center [954, 279] width 73 height 26
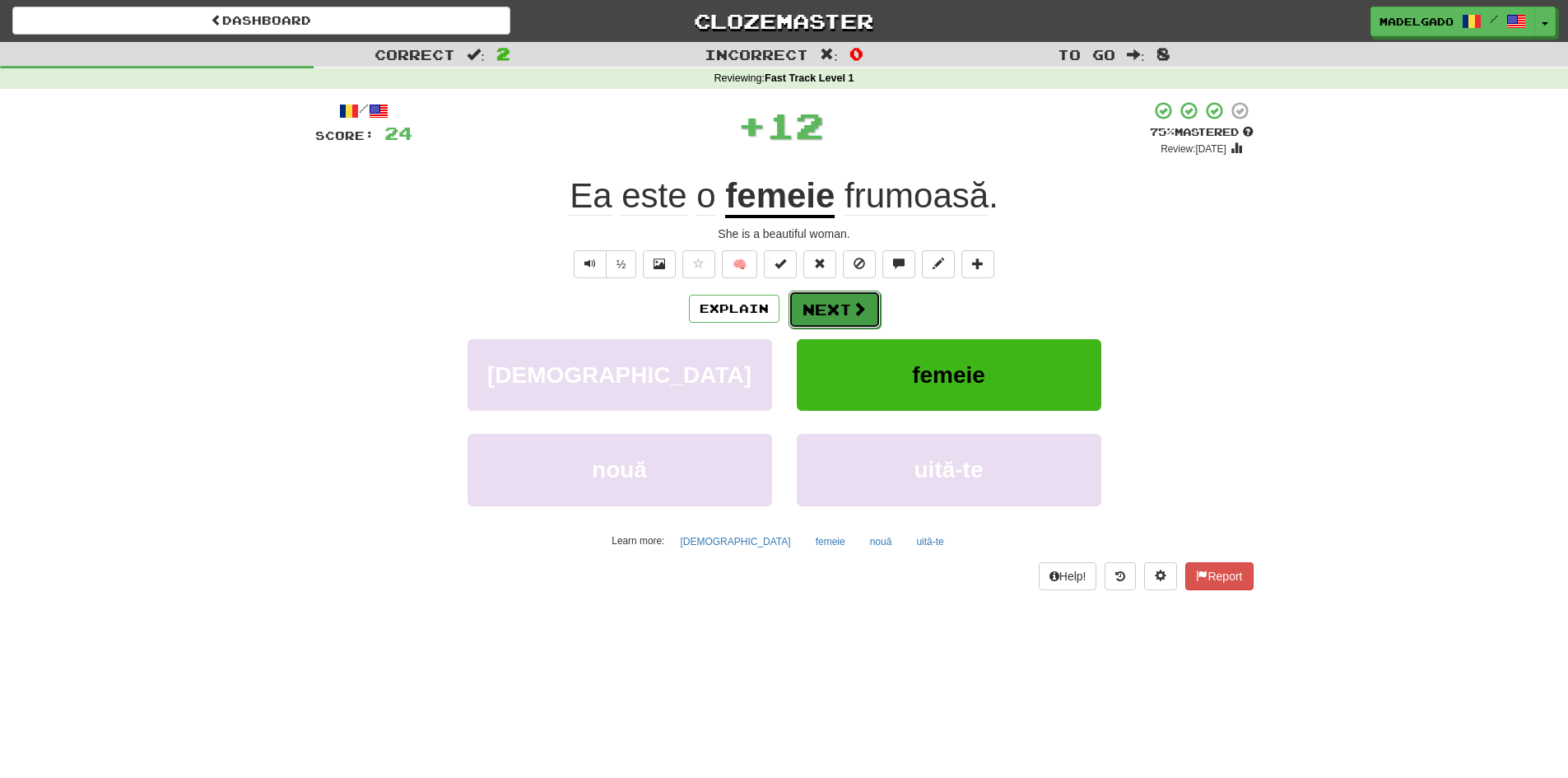
click at [831, 314] on button "Next" at bounding box center [835, 309] width 92 height 38
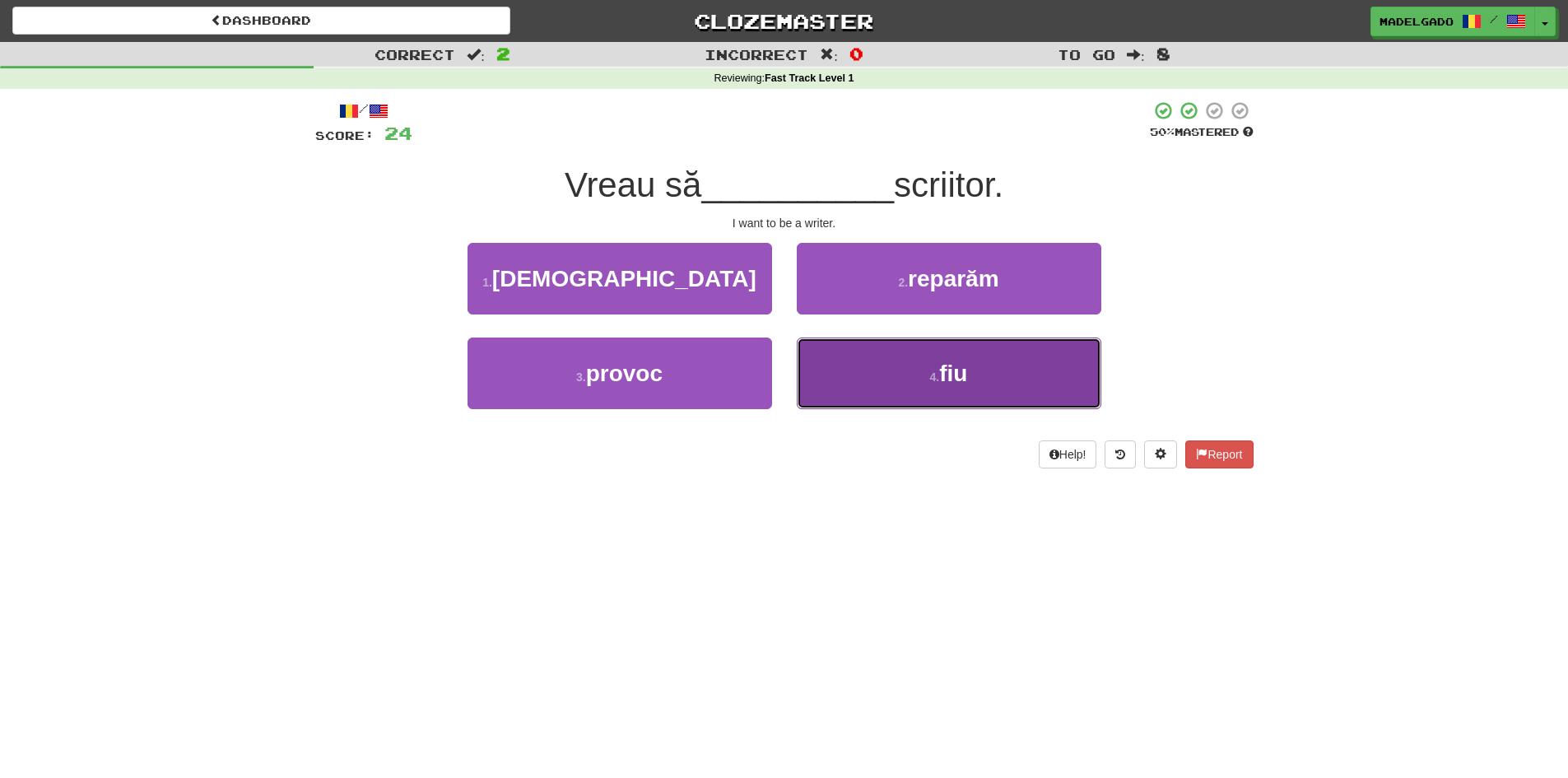
click at [967, 368] on span "fiu" at bounding box center [953, 374] width 28 height 26
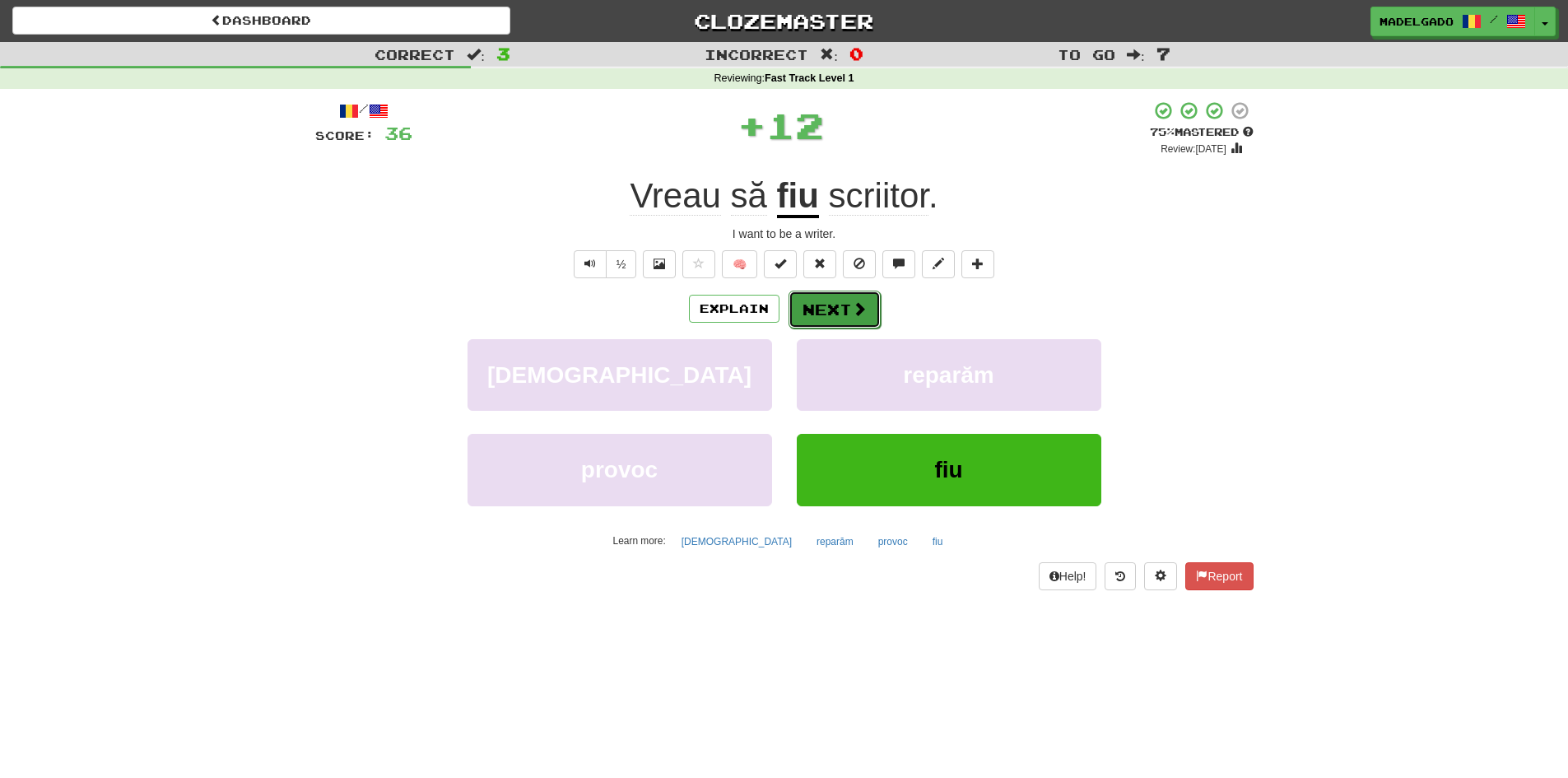
click at [852, 305] on span at bounding box center [859, 308] width 15 height 15
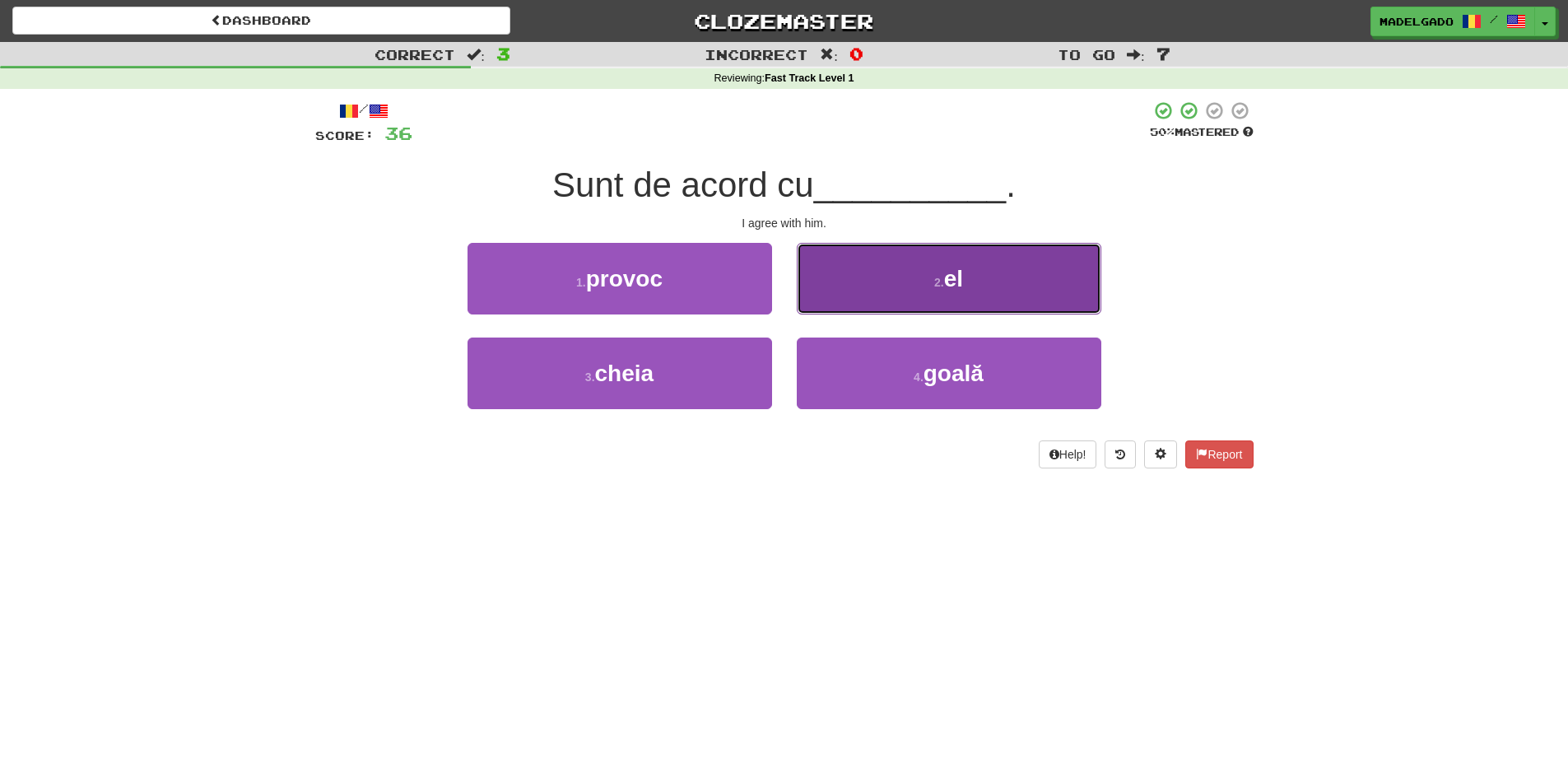
click at [902, 286] on button "2 . el" at bounding box center [948, 279] width 304 height 72
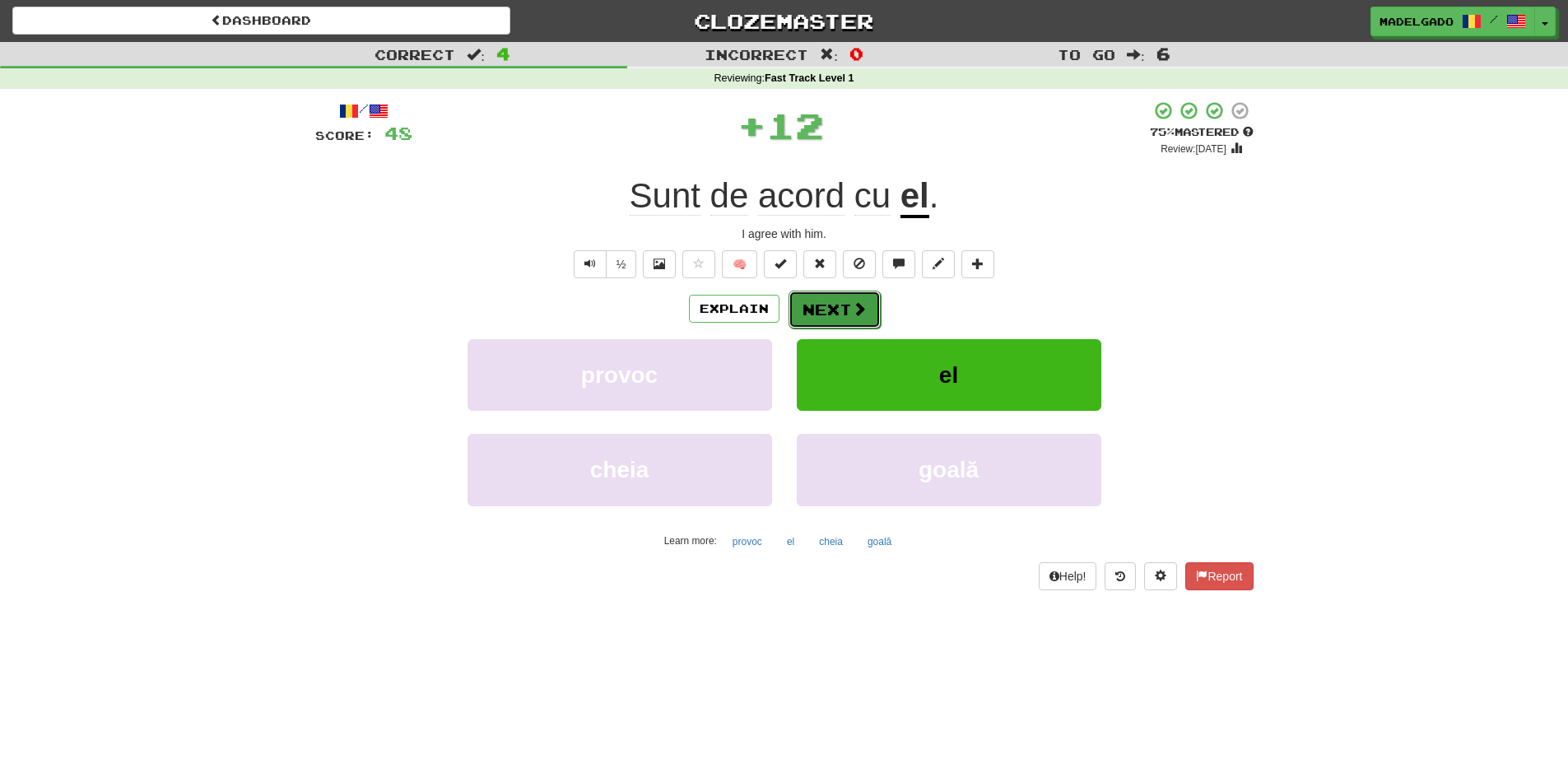
click at [825, 317] on button "Next" at bounding box center [835, 309] width 92 height 38
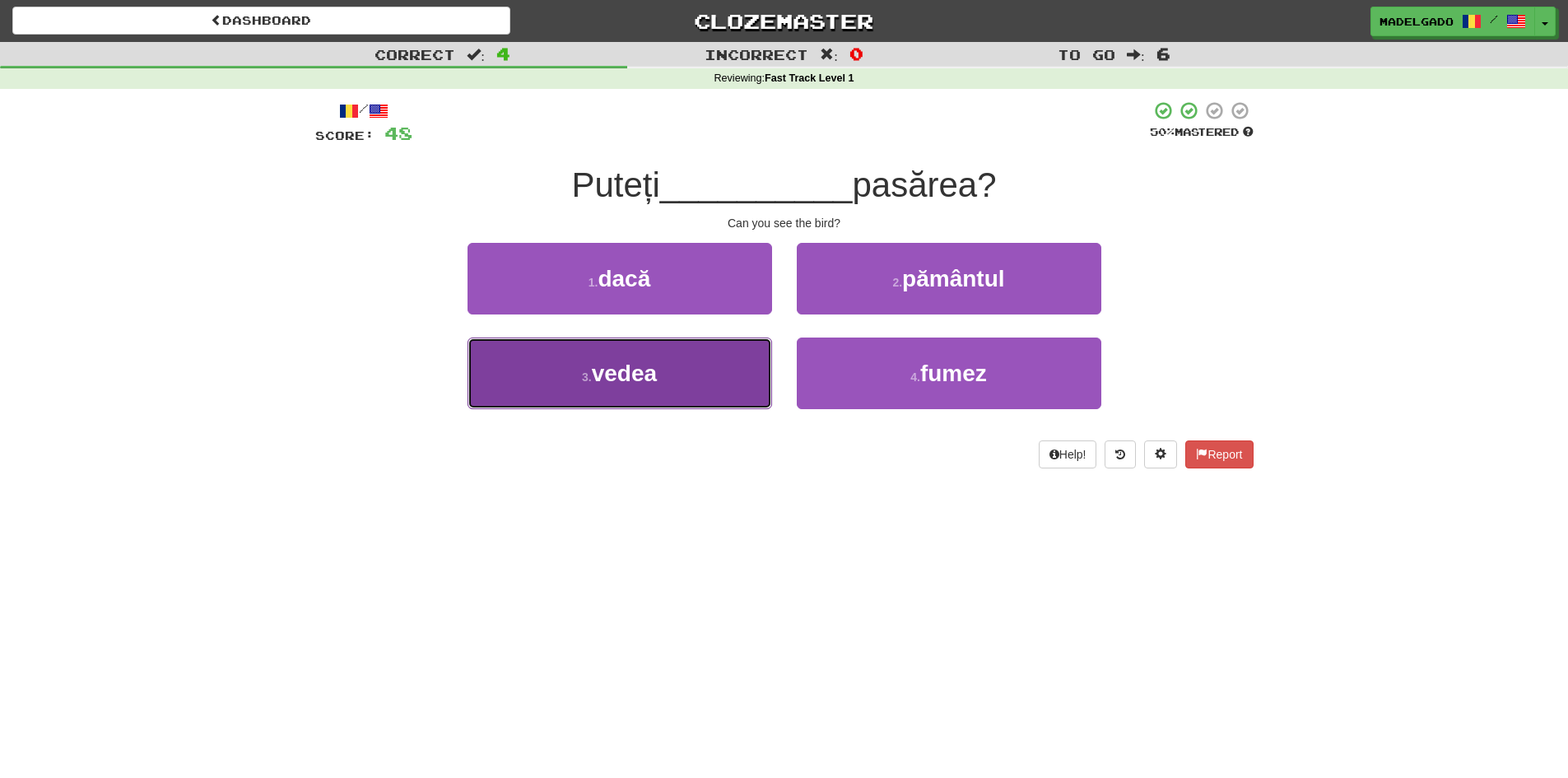
click at [660, 380] on button "3 . vedea" at bounding box center [620, 374] width 304 height 72
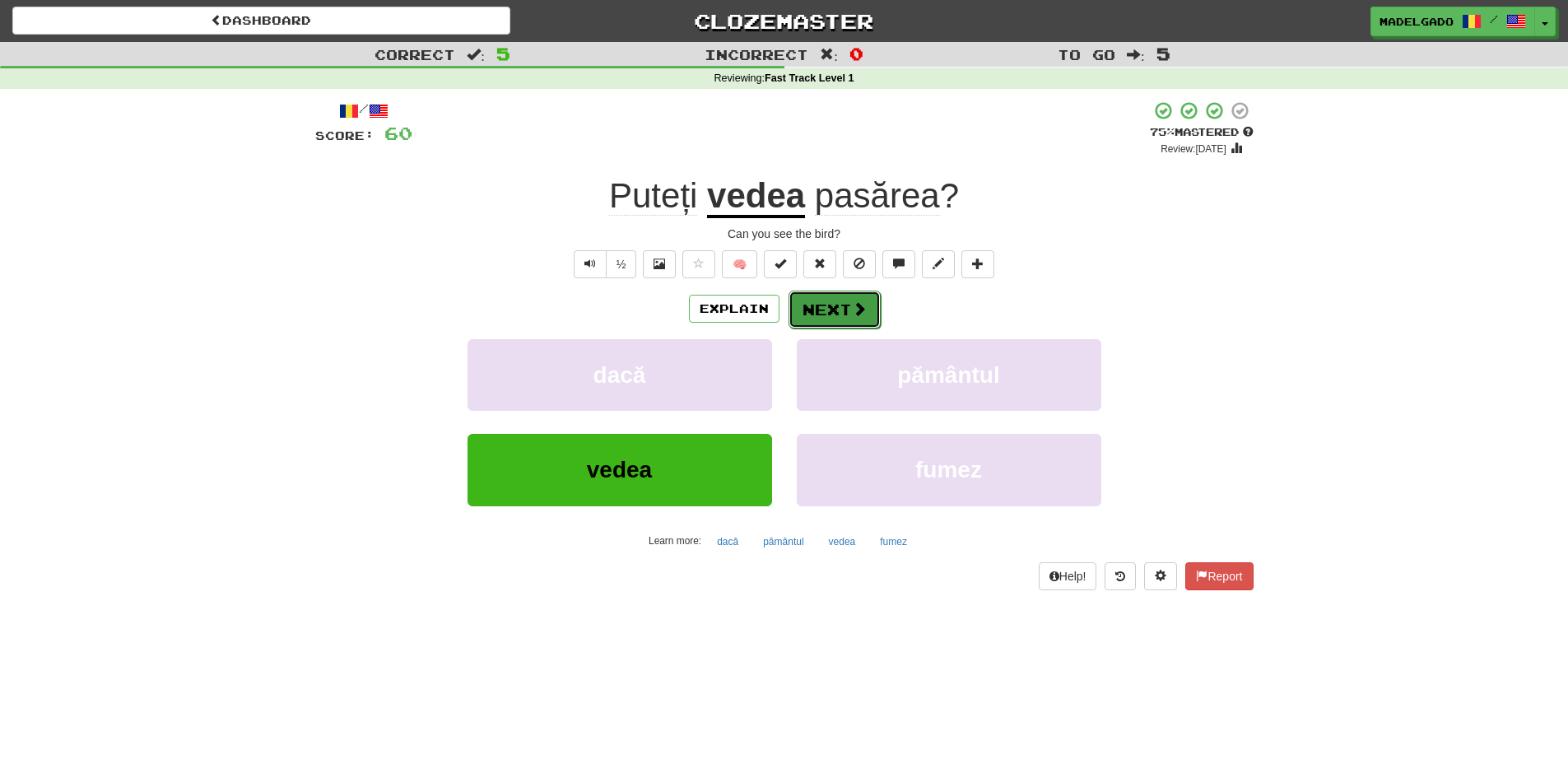
click at [821, 318] on button "Next" at bounding box center [835, 309] width 92 height 38
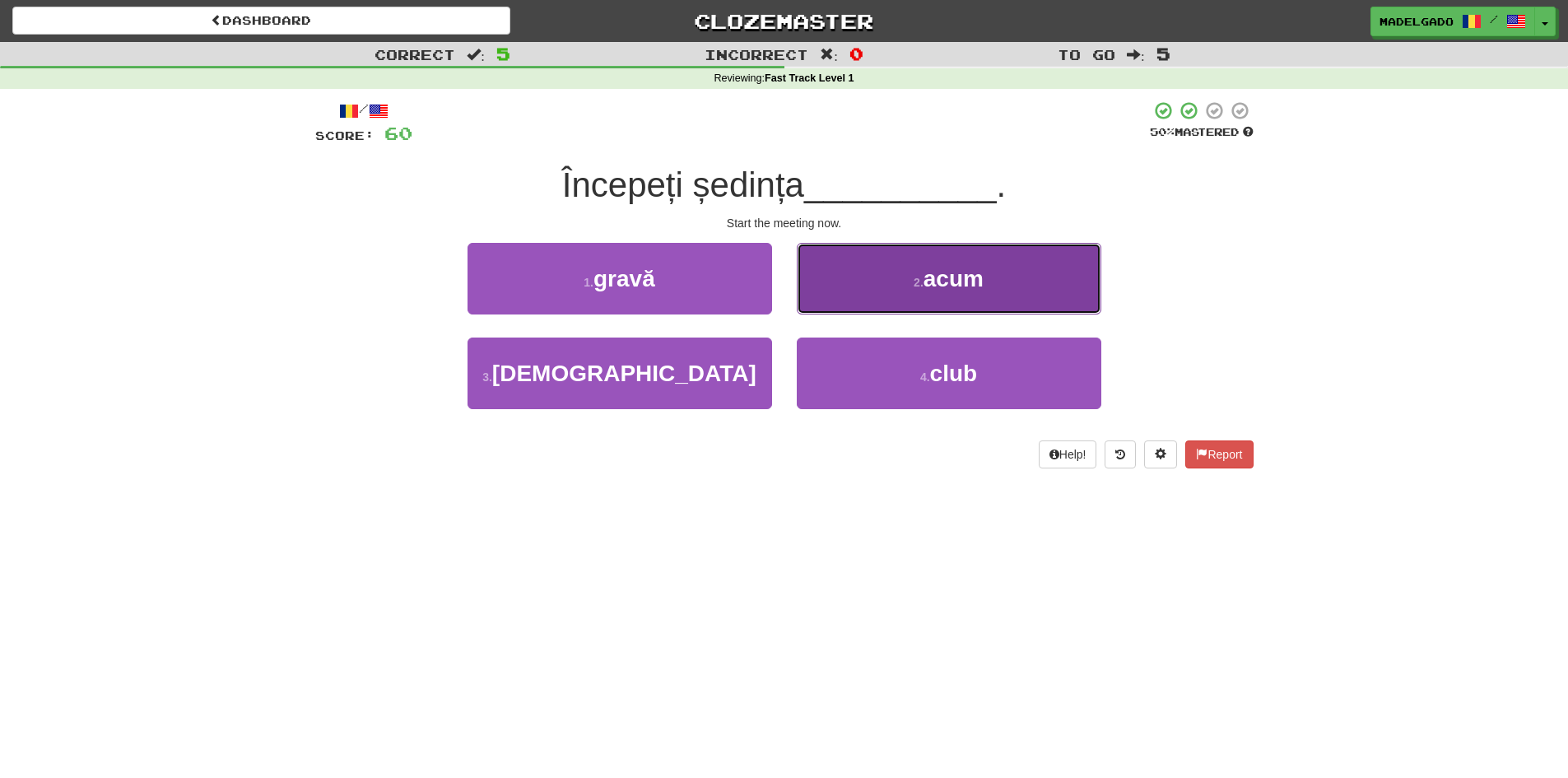
click at [914, 276] on small "2 ." at bounding box center [919, 282] width 10 height 13
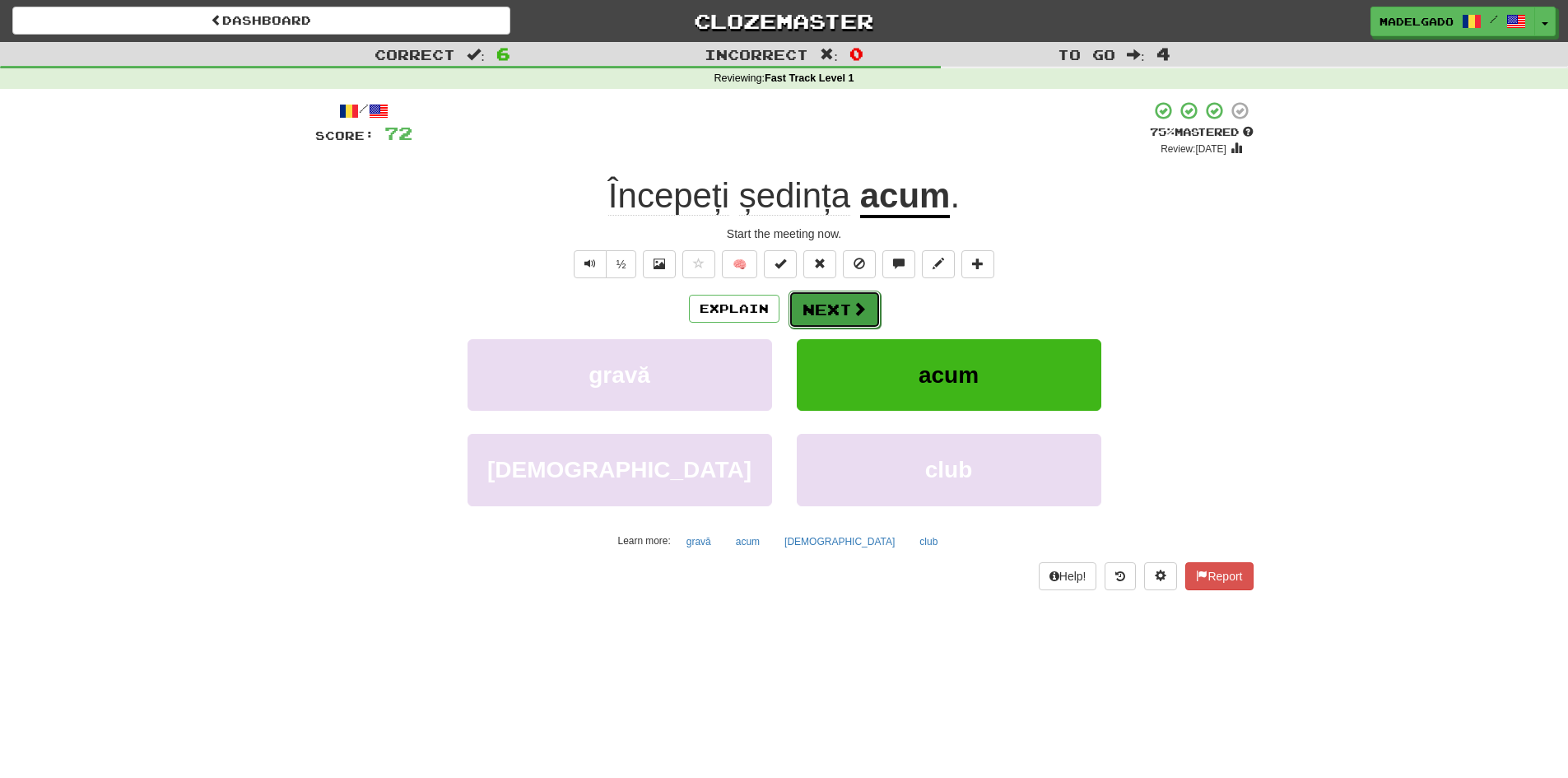
click at [835, 307] on button "Next" at bounding box center [835, 309] width 92 height 38
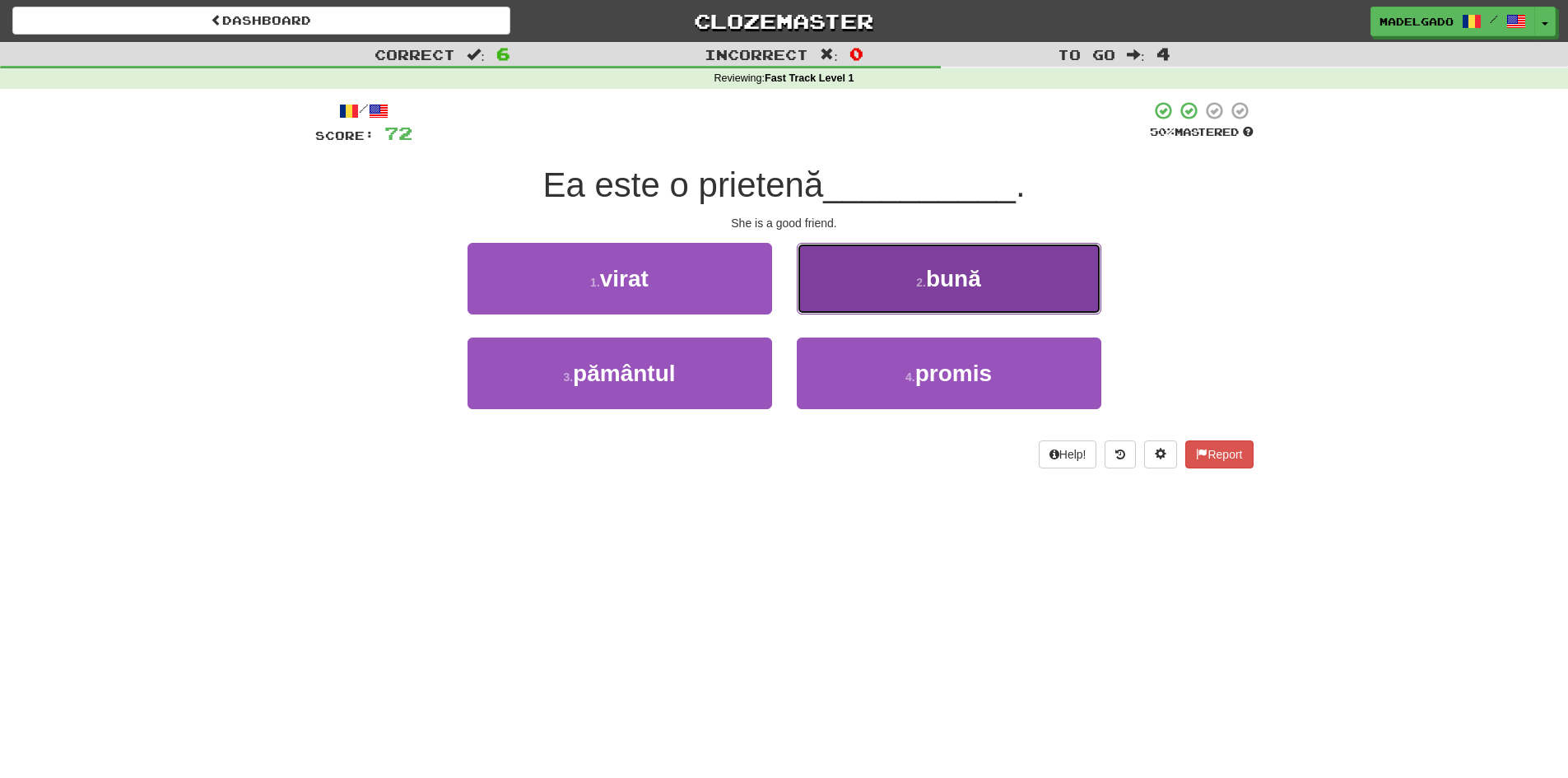
click at [948, 290] on span "bună" at bounding box center [953, 279] width 56 height 26
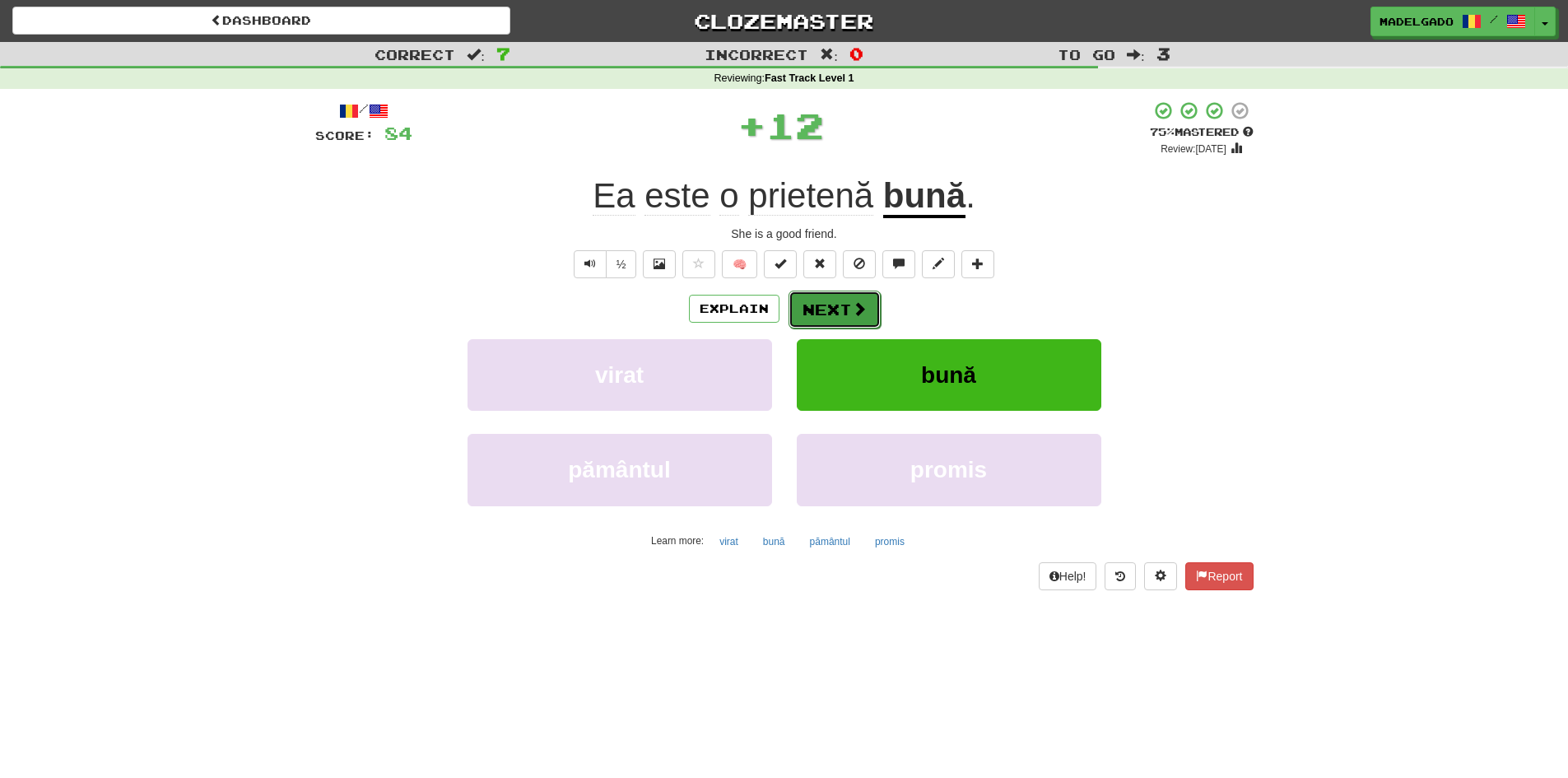
click at [820, 315] on button "Next" at bounding box center [835, 309] width 92 height 38
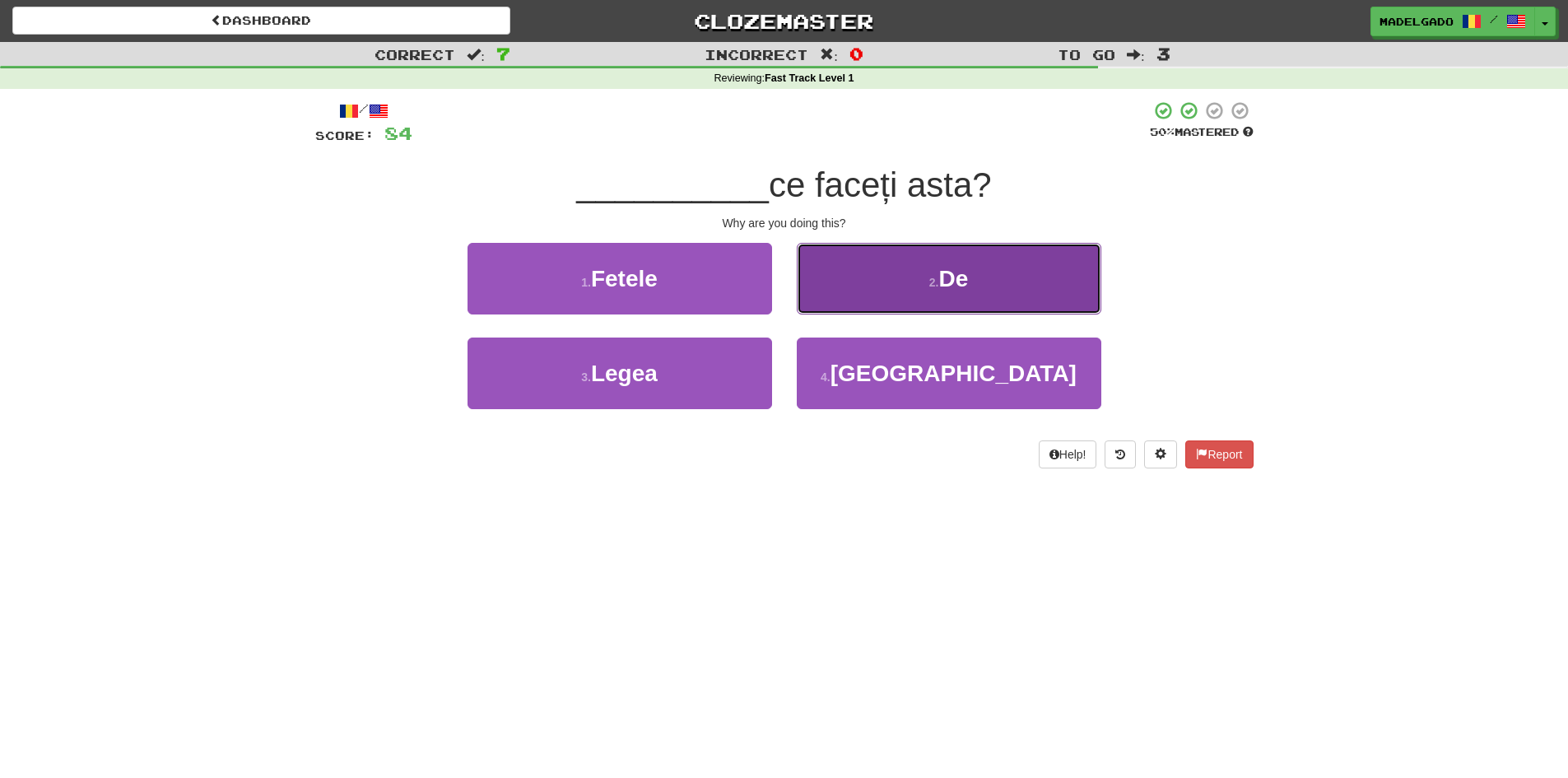
click at [978, 291] on button "2 . De" at bounding box center [948, 279] width 304 height 72
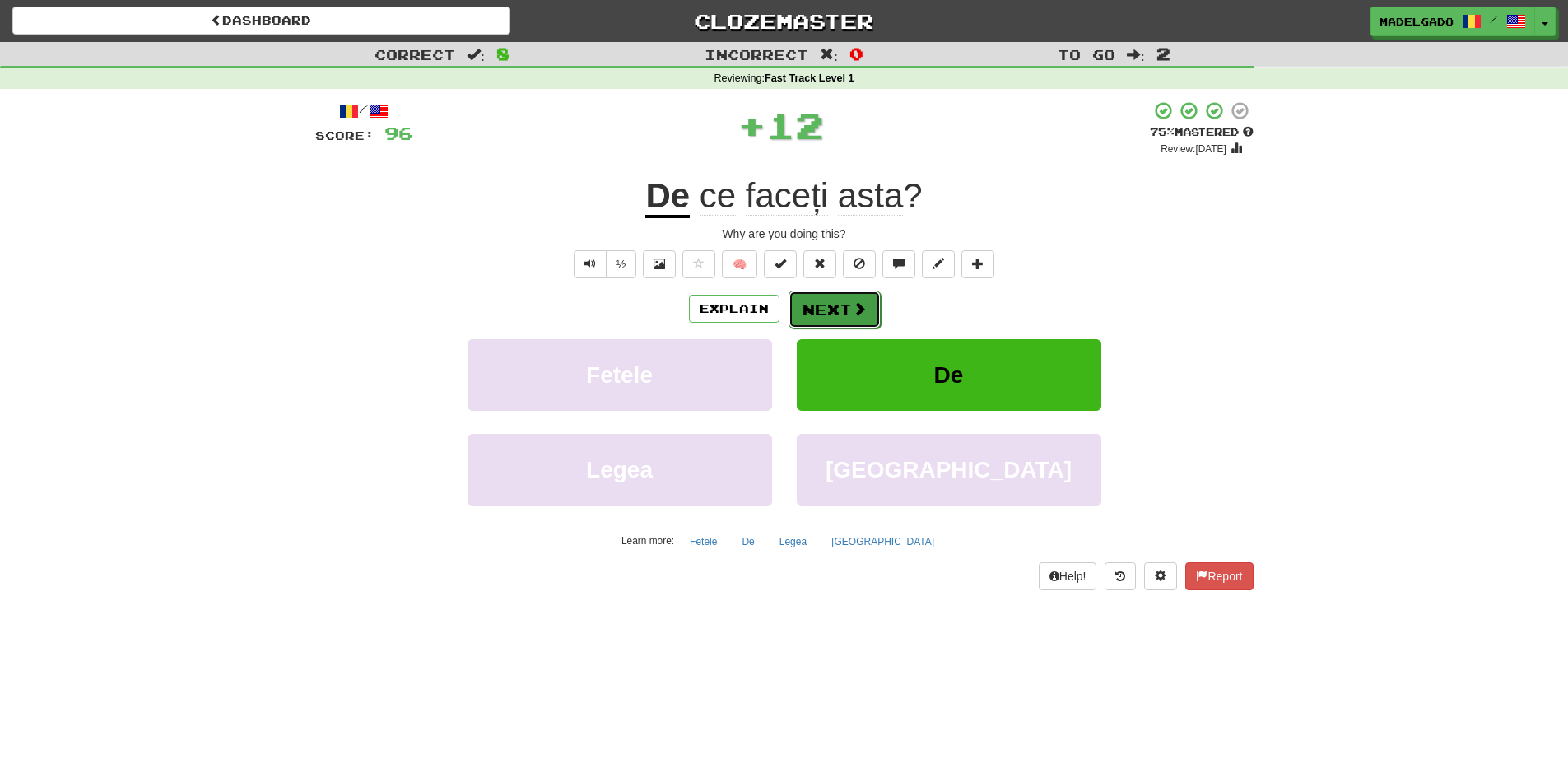
click at [849, 301] on button "Next" at bounding box center [835, 309] width 92 height 38
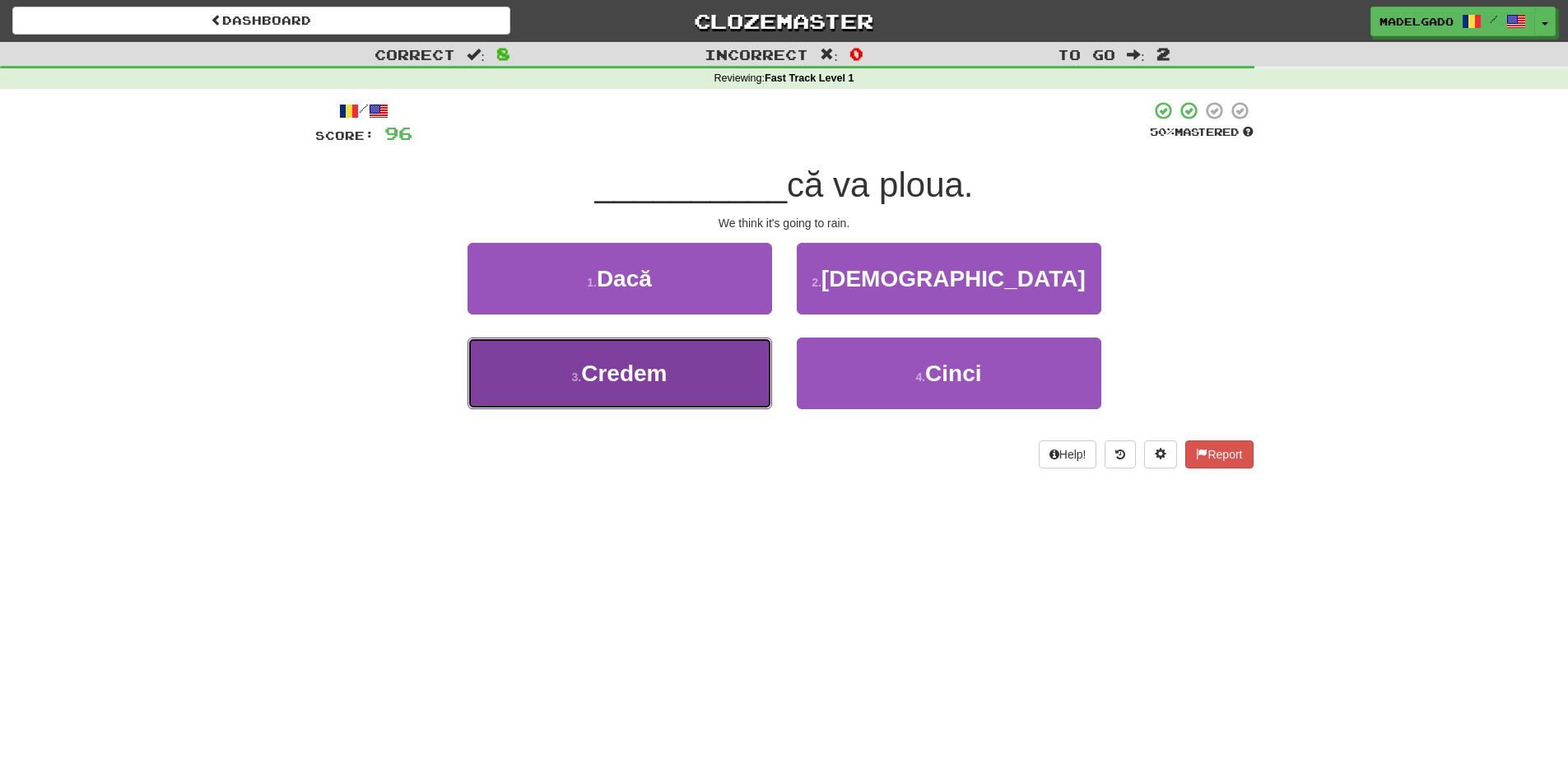
click at [660, 364] on span "Credem" at bounding box center [624, 374] width 85 height 26
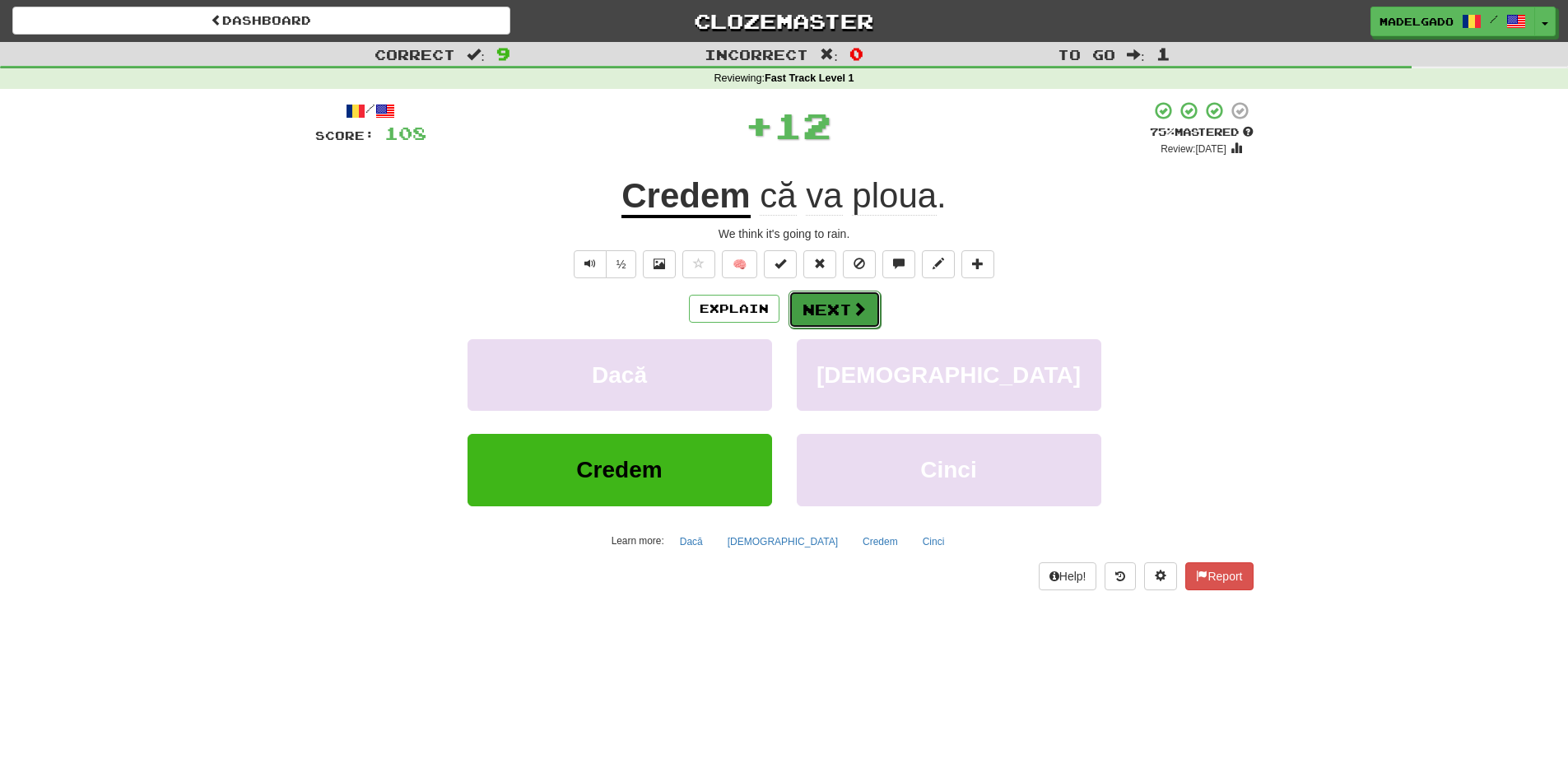
click at [814, 322] on button "Next" at bounding box center [835, 309] width 92 height 38
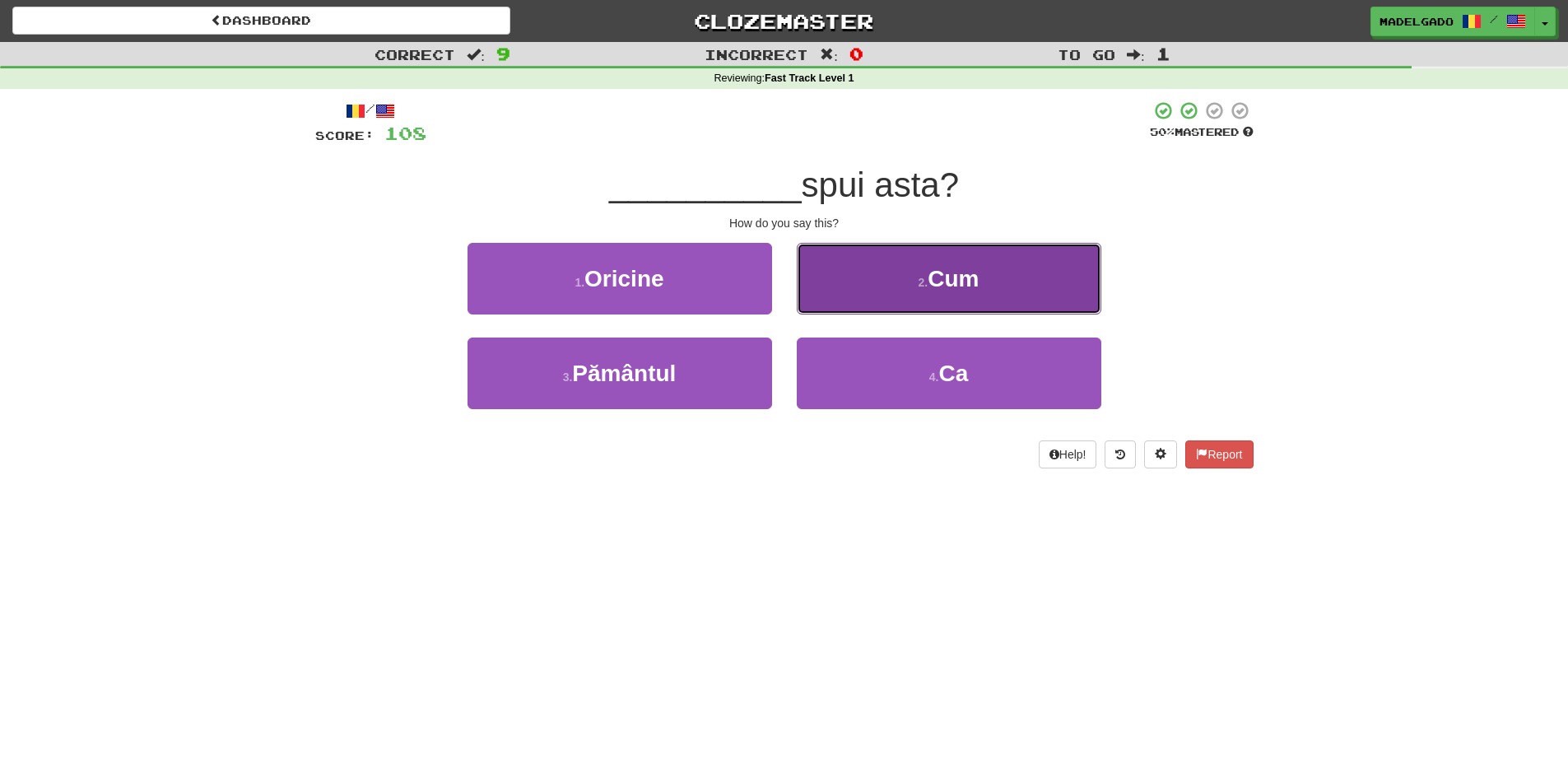
click at [901, 306] on button "2 . Cum" at bounding box center [948, 279] width 304 height 72
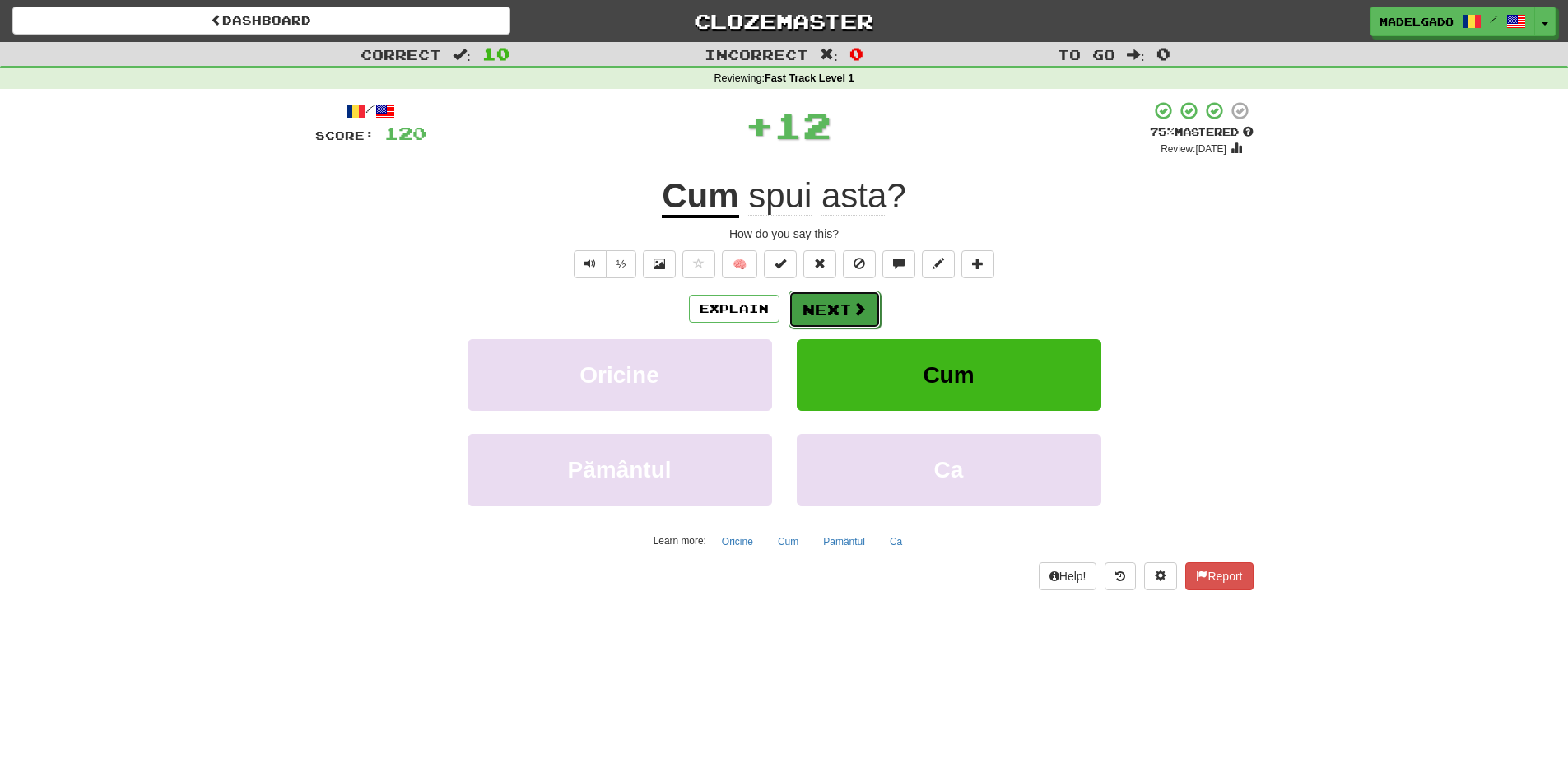
click at [854, 301] on span at bounding box center [859, 308] width 15 height 15
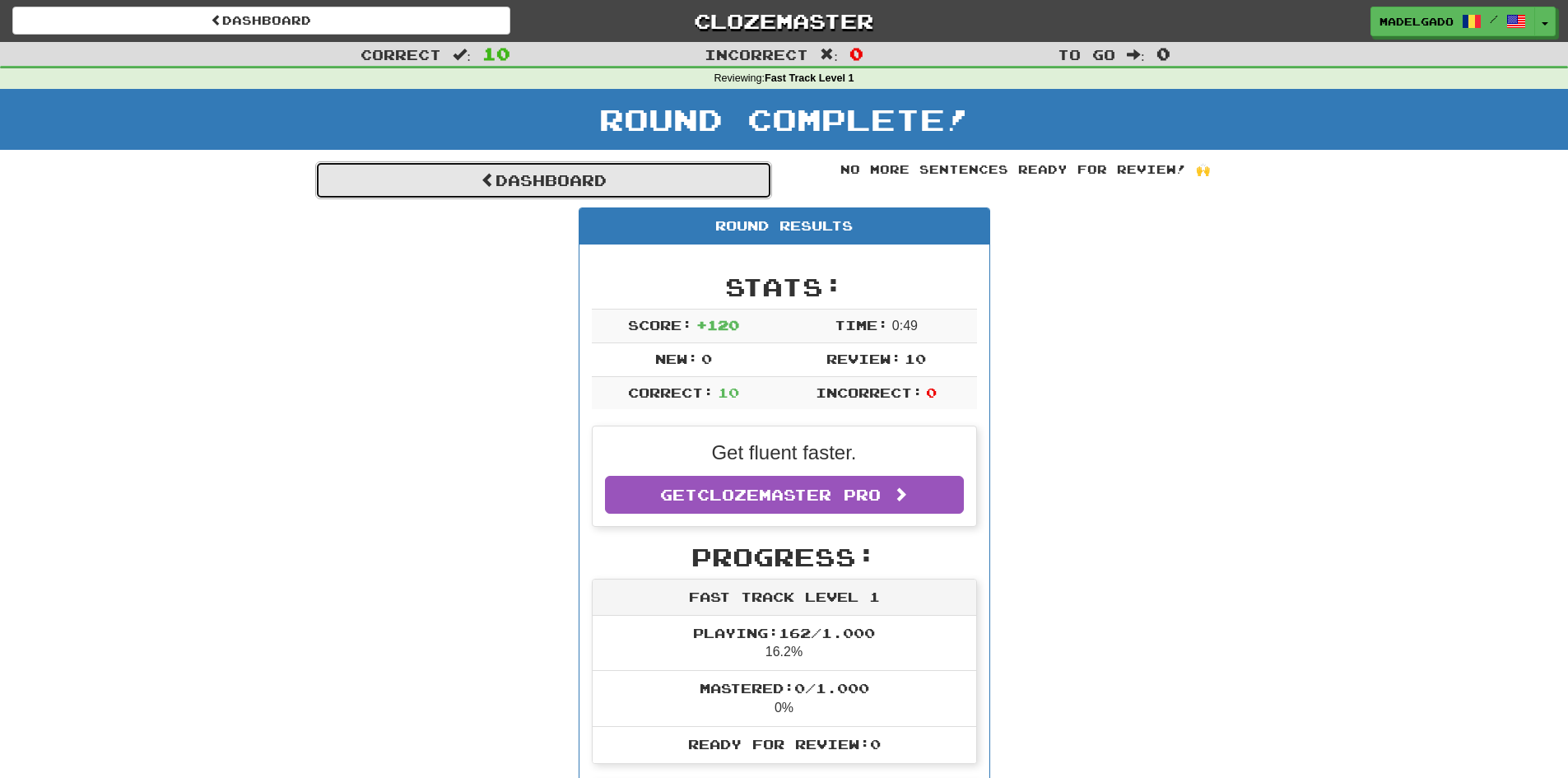
click at [599, 193] on link "Dashboard" at bounding box center [543, 180] width 456 height 38
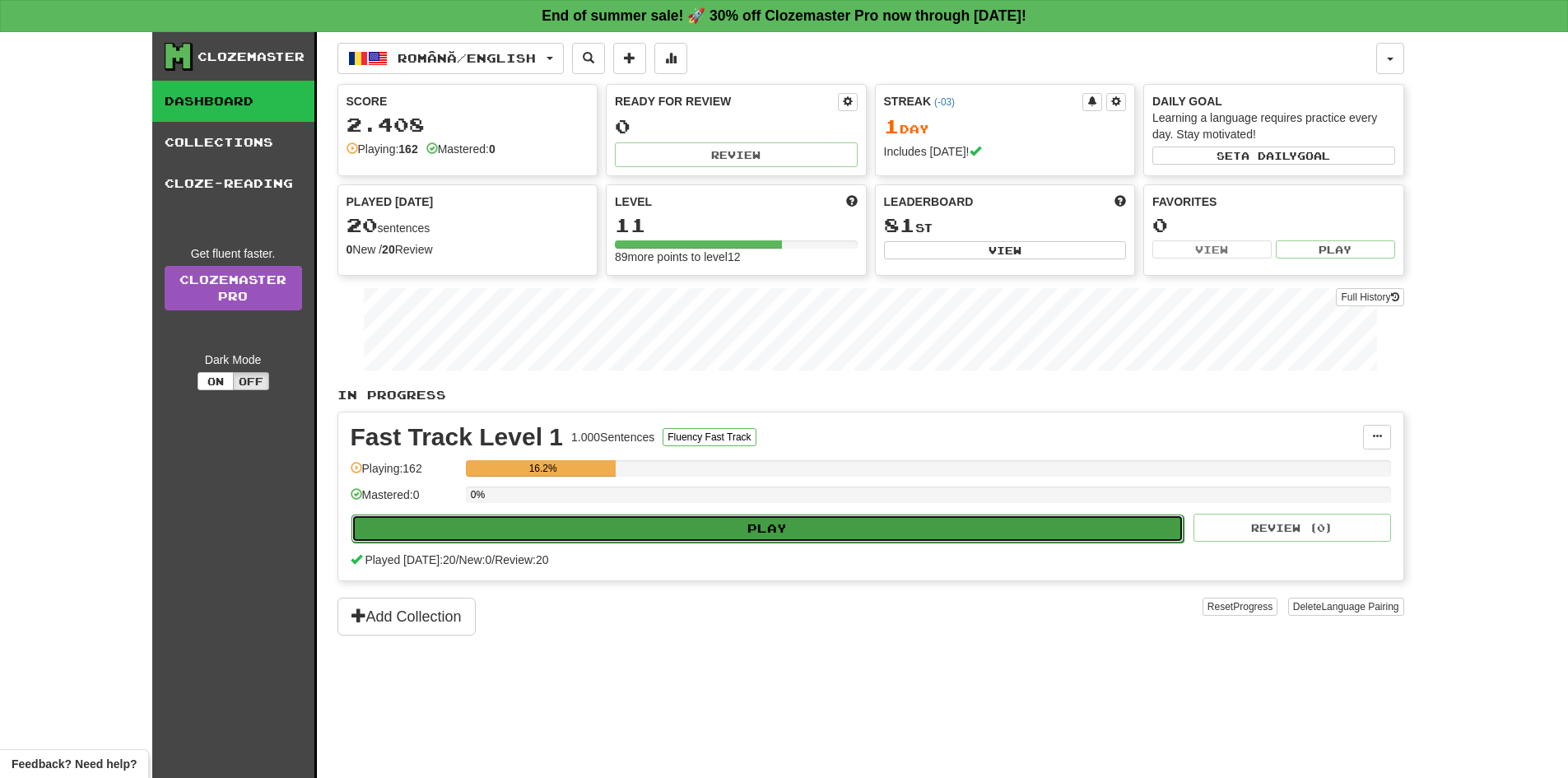
click at [774, 520] on button "Play" at bounding box center [767, 528] width 833 height 28
select select "**"
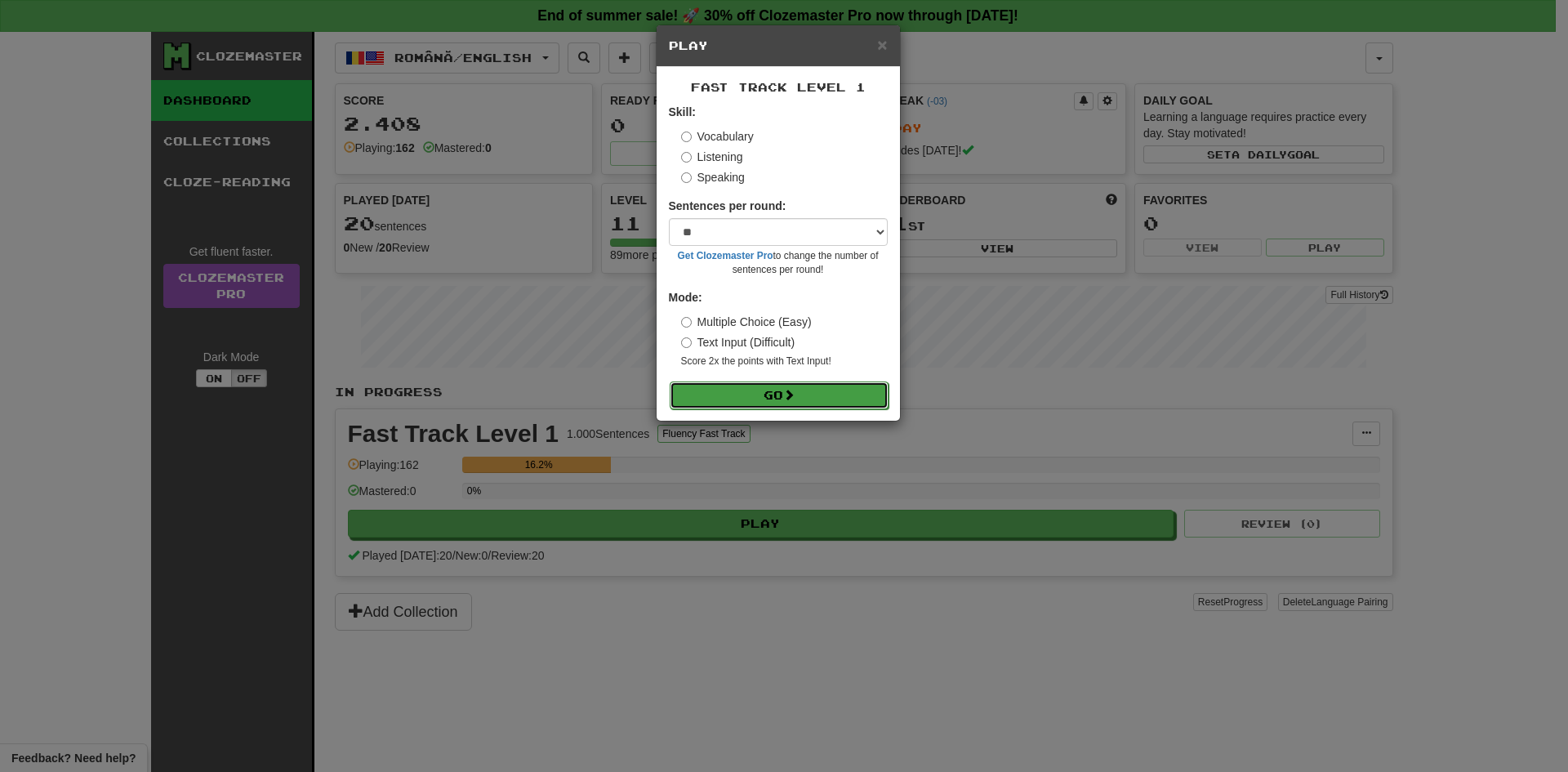
click at [778, 392] on button "Go" at bounding box center [779, 395] width 219 height 28
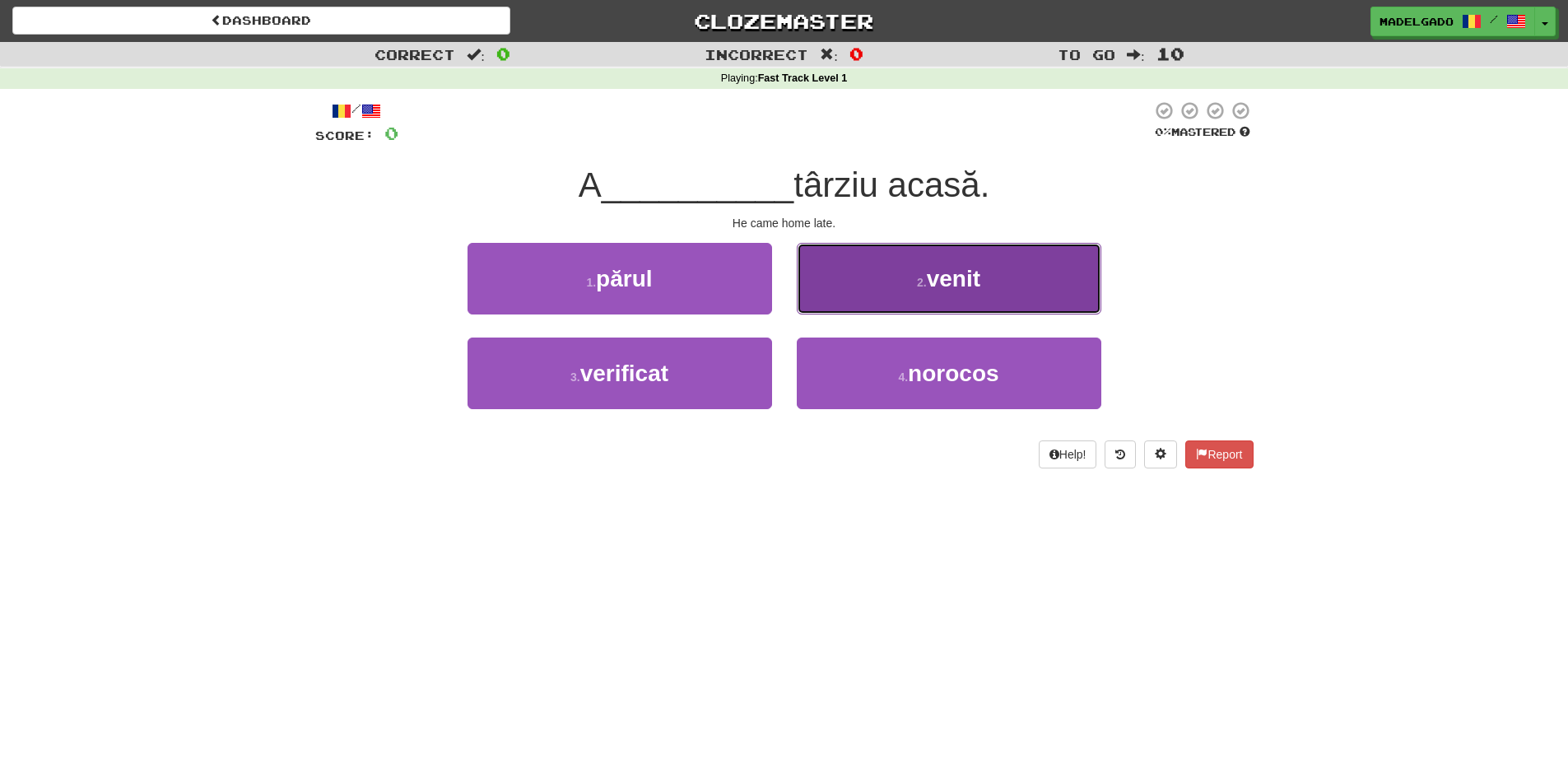
click at [931, 284] on span "venit" at bounding box center [953, 279] width 54 height 26
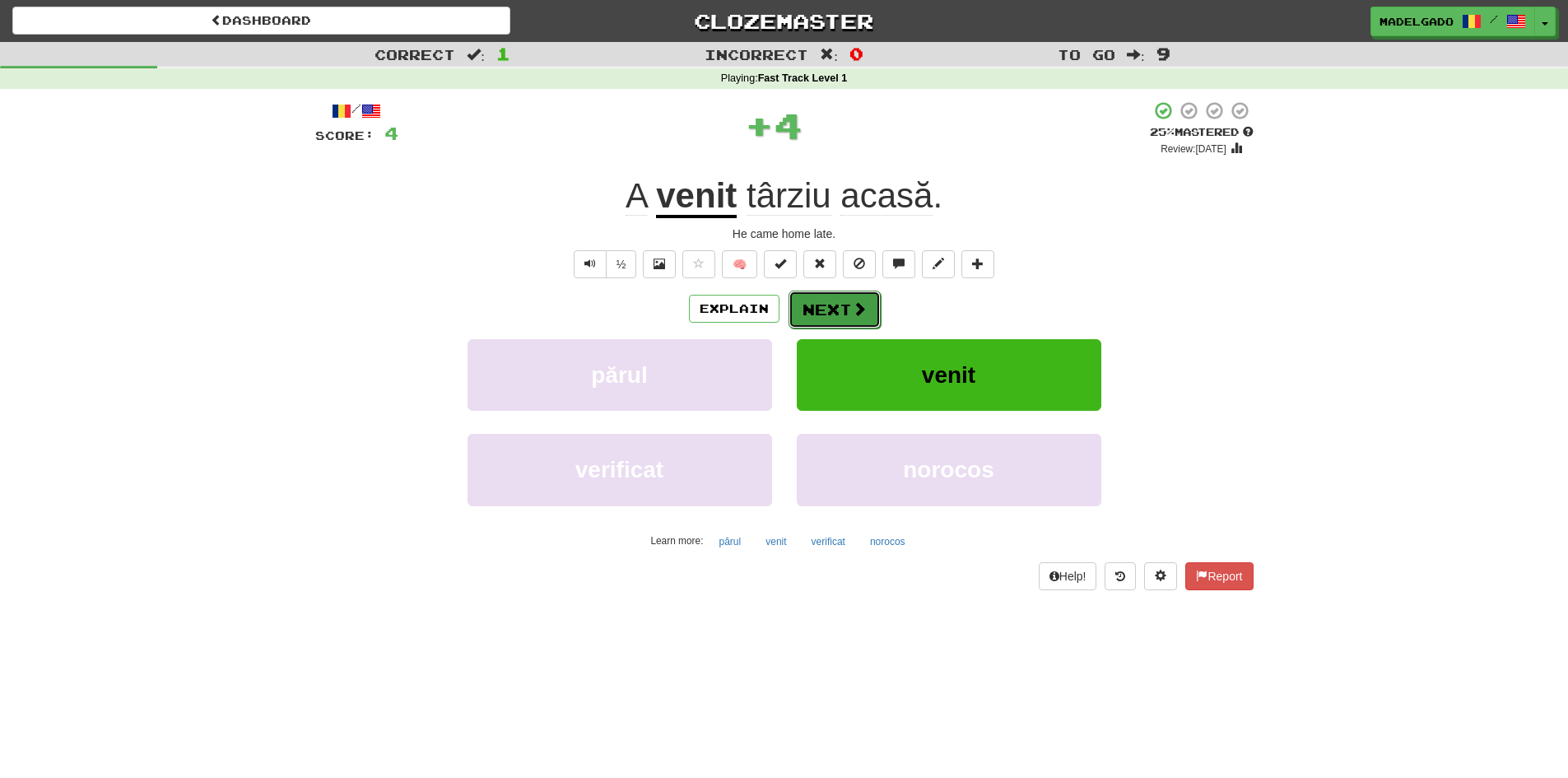
click at [838, 301] on button "Next" at bounding box center [835, 309] width 92 height 38
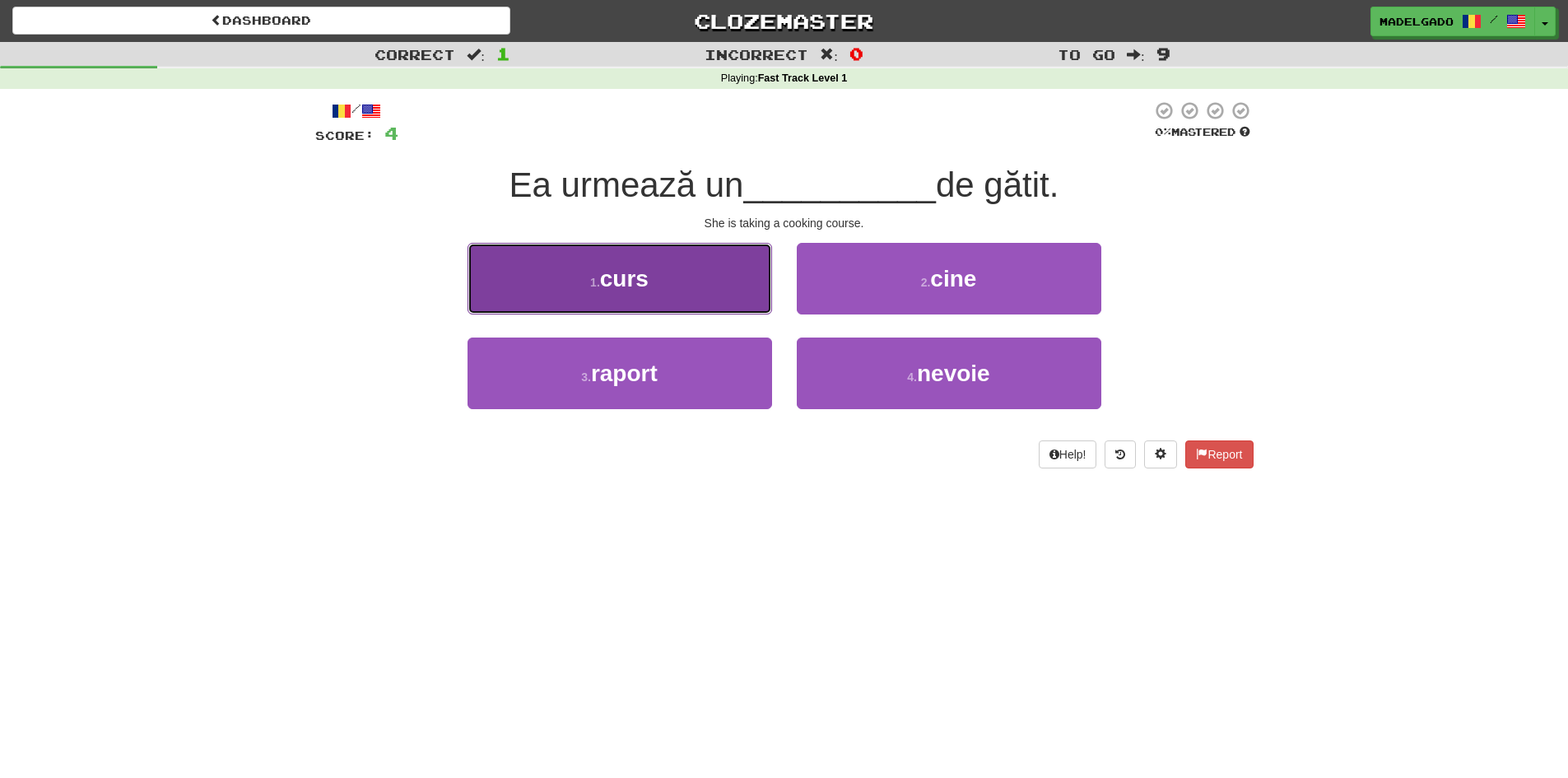
click at [698, 282] on button "1 . curs" at bounding box center [620, 279] width 304 height 72
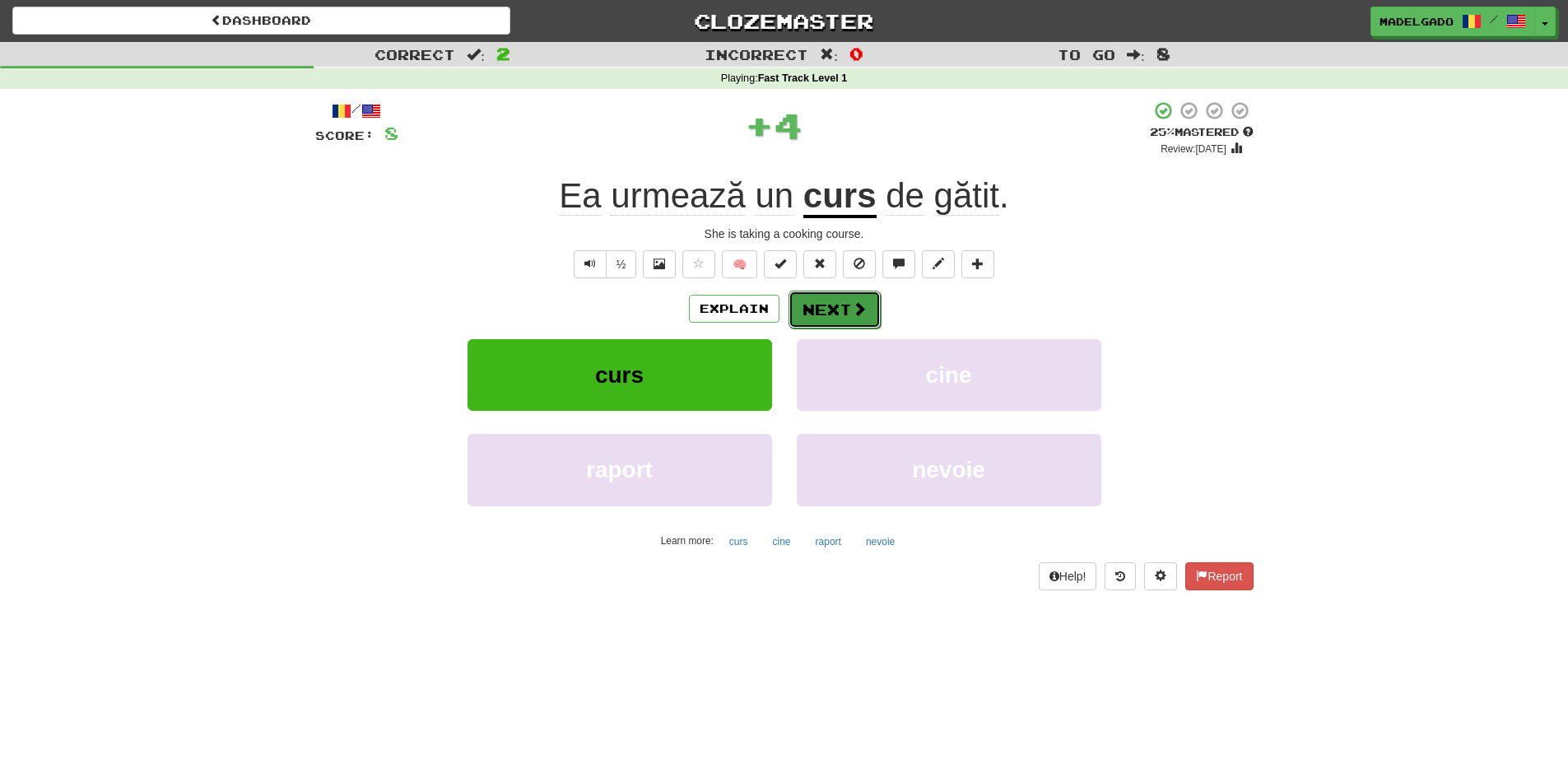
click at [836, 304] on button "Next" at bounding box center [835, 309] width 92 height 38
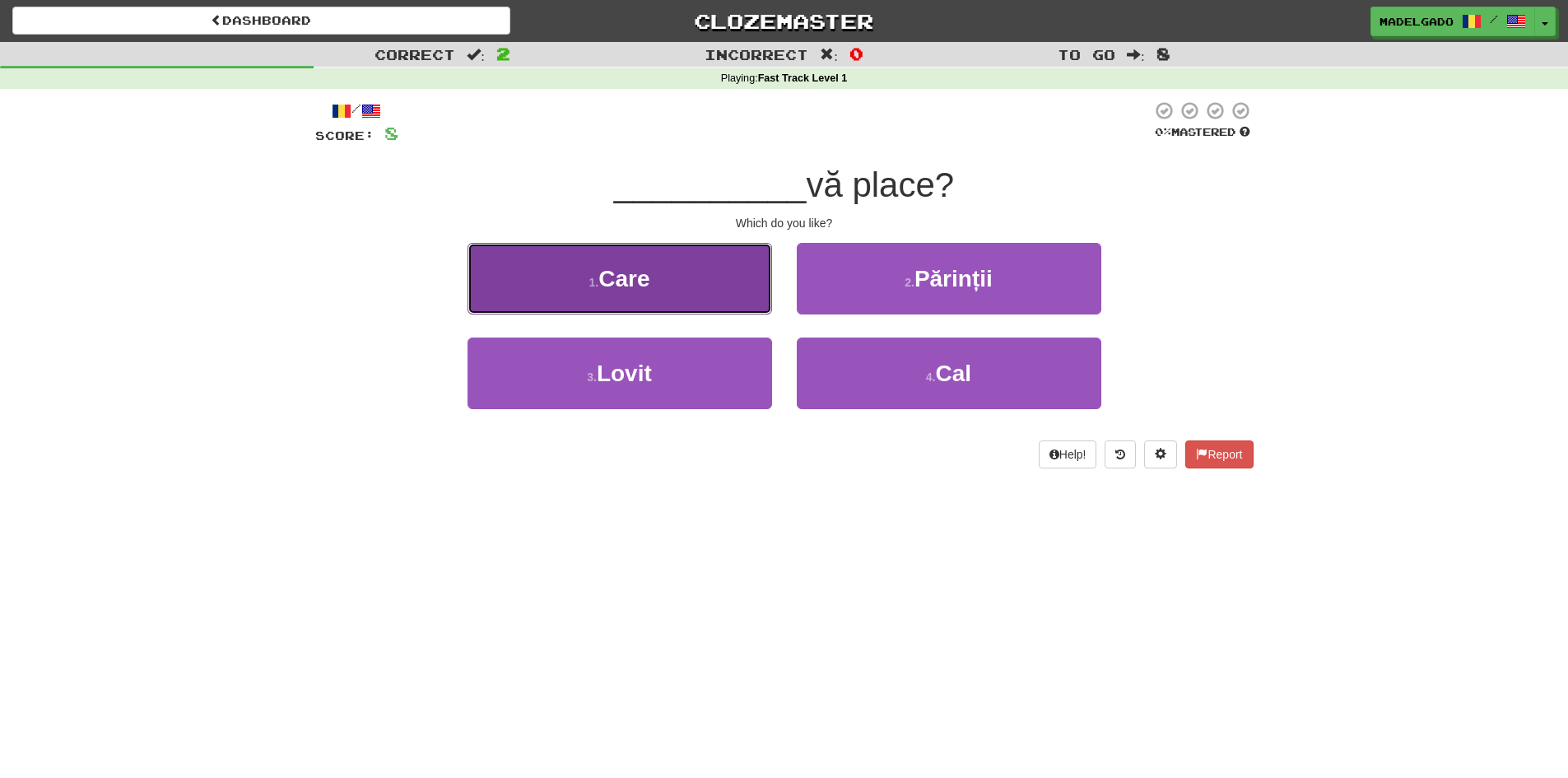
click at [701, 299] on button "1 . Care" at bounding box center [620, 279] width 304 height 72
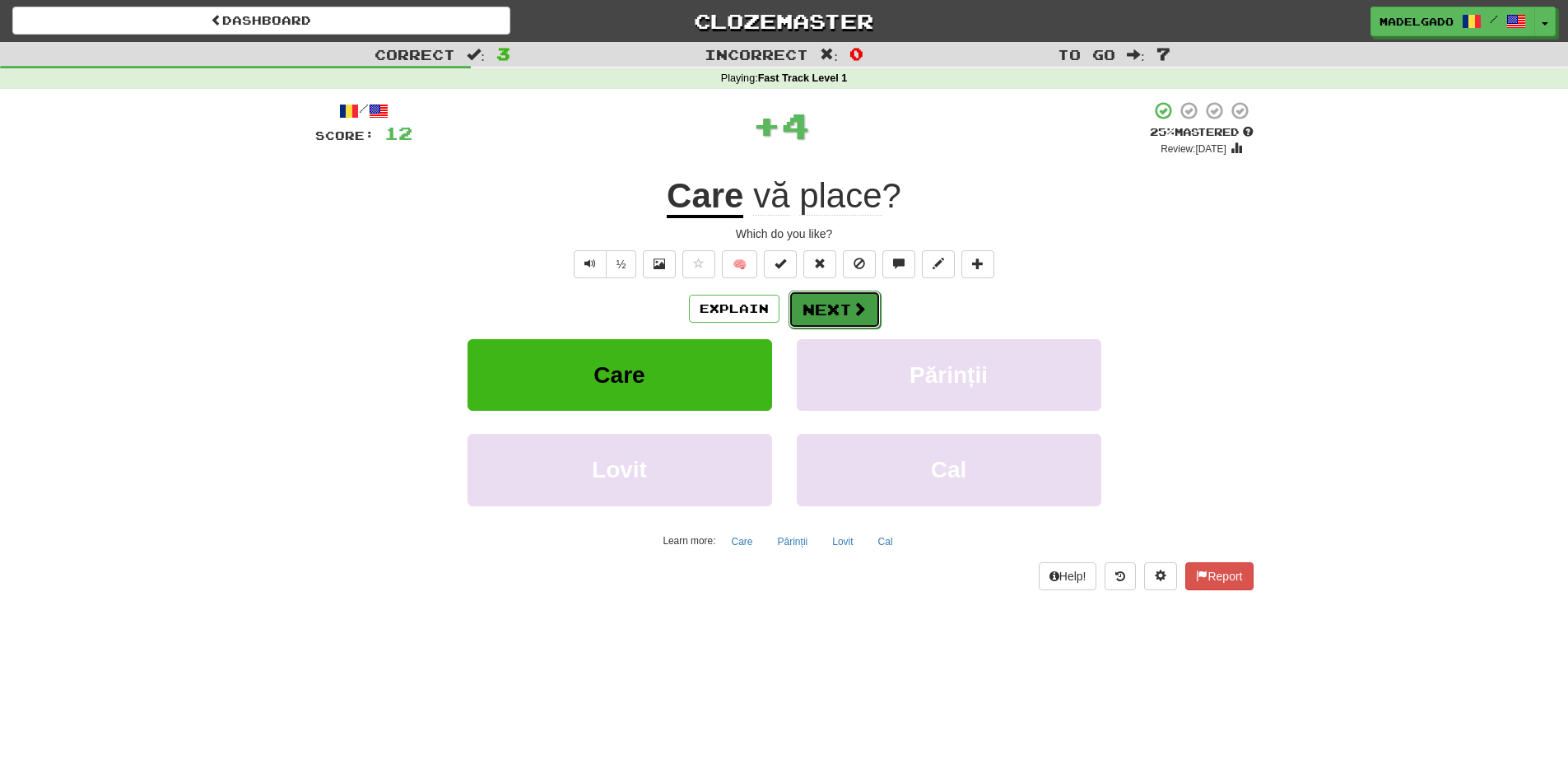
click at [838, 301] on button "Next" at bounding box center [835, 309] width 92 height 38
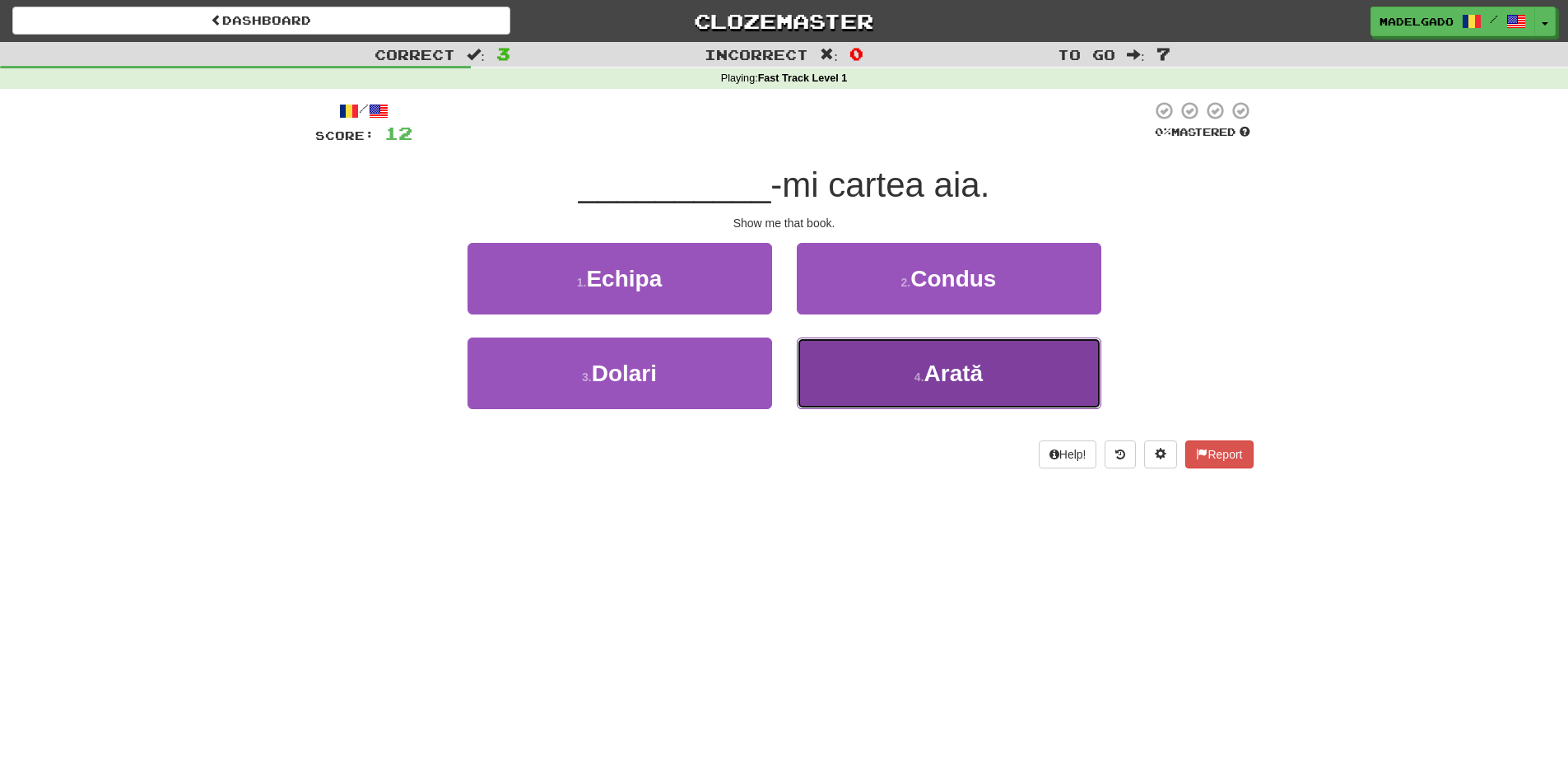
click at [951, 374] on span "Arată" at bounding box center [953, 374] width 59 height 26
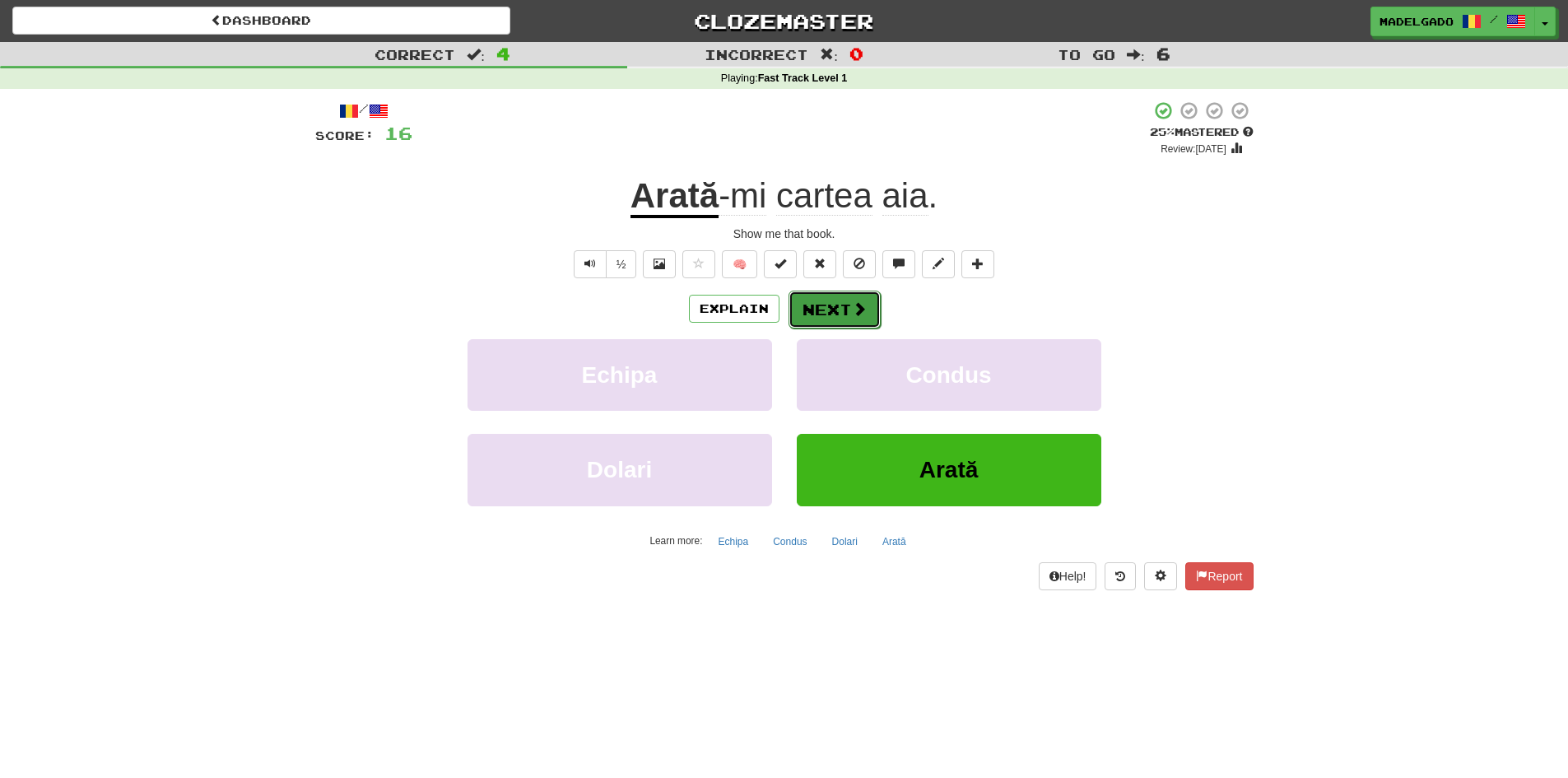
click at [853, 310] on span at bounding box center [859, 308] width 15 height 15
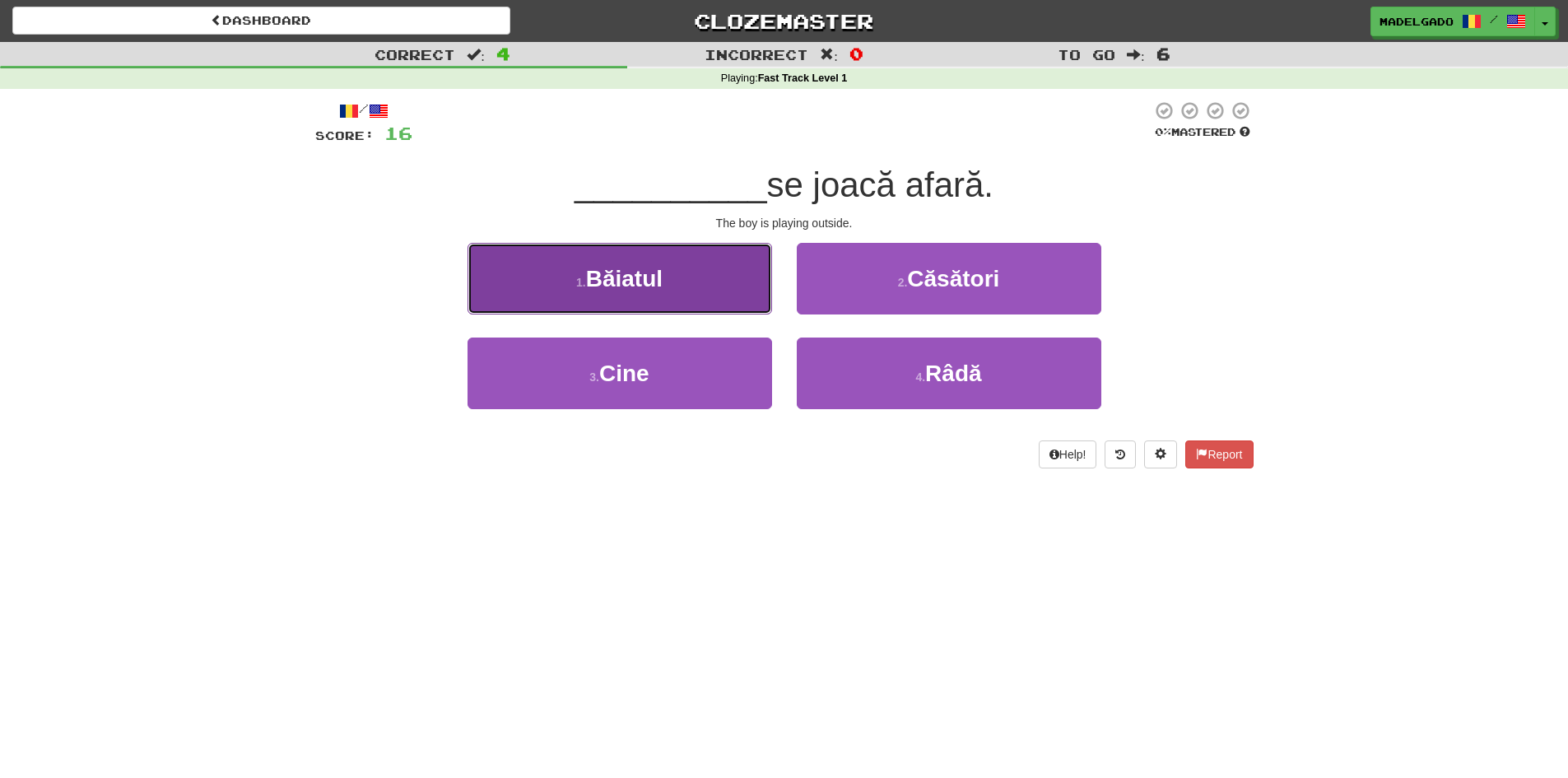
click at [708, 284] on button "1 . Băiatul" at bounding box center [620, 279] width 304 height 72
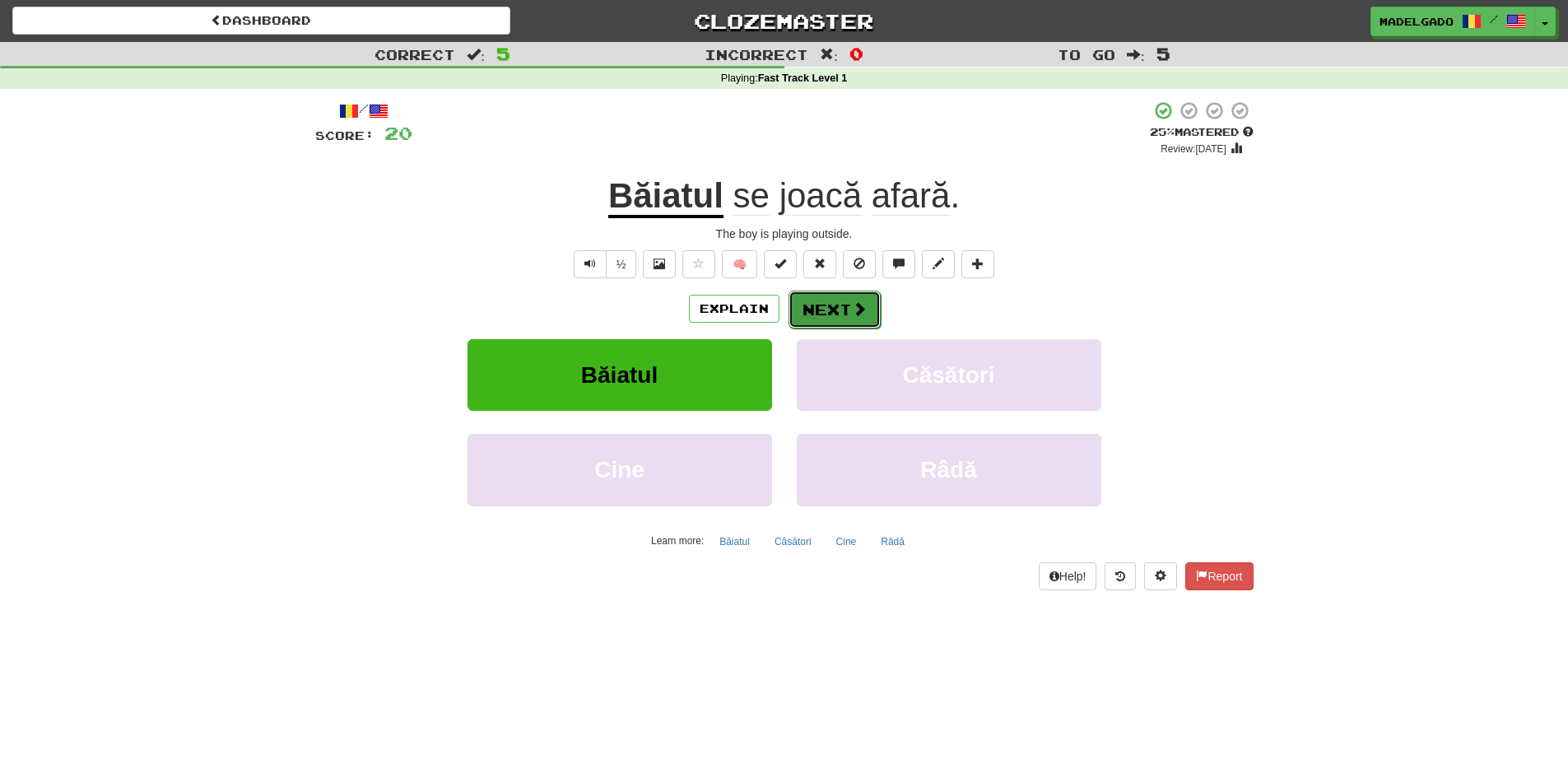
click at [821, 304] on button "Next" at bounding box center [835, 309] width 92 height 38
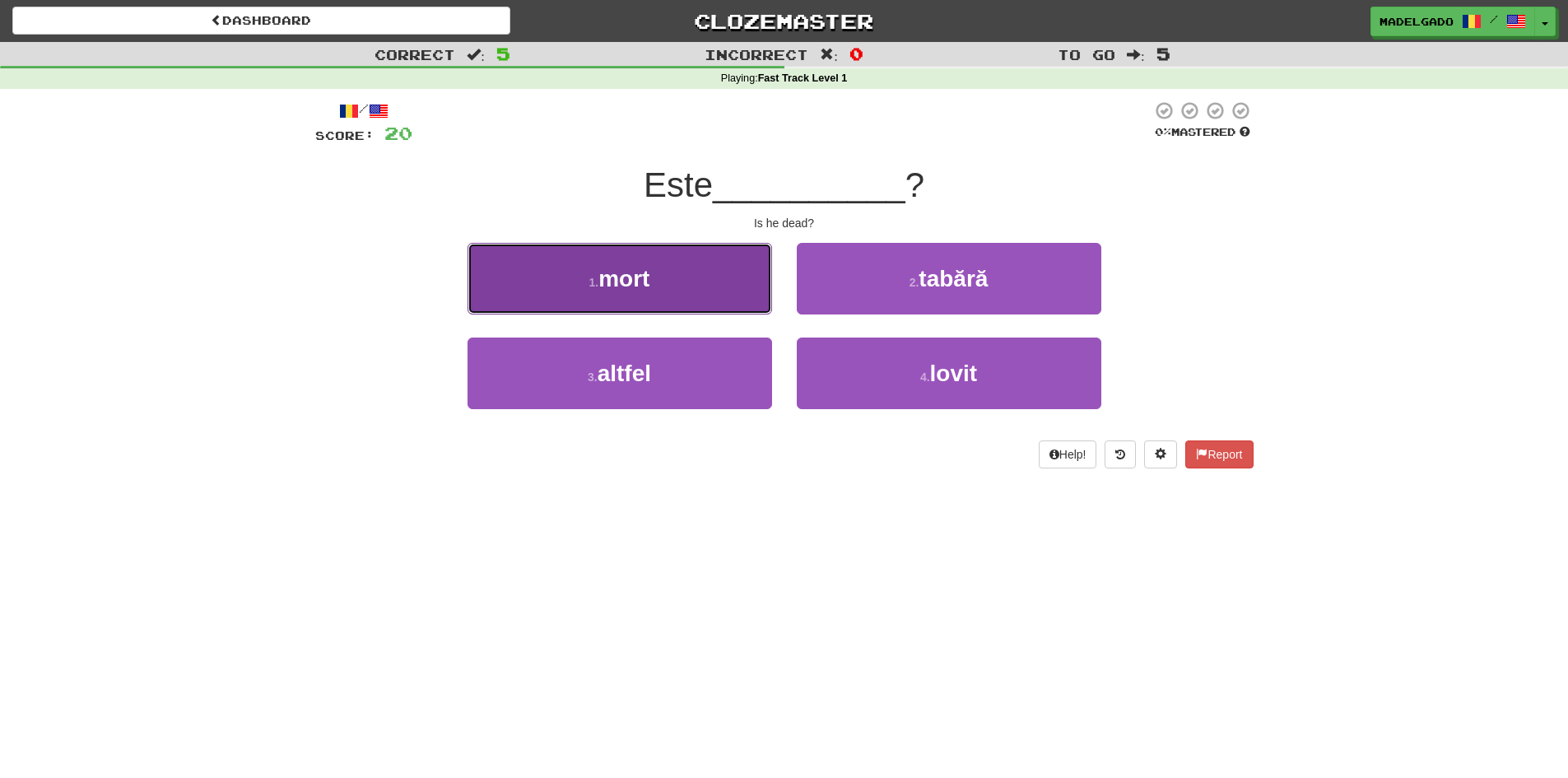
click at [711, 283] on button "1 . mort" at bounding box center [620, 279] width 304 height 72
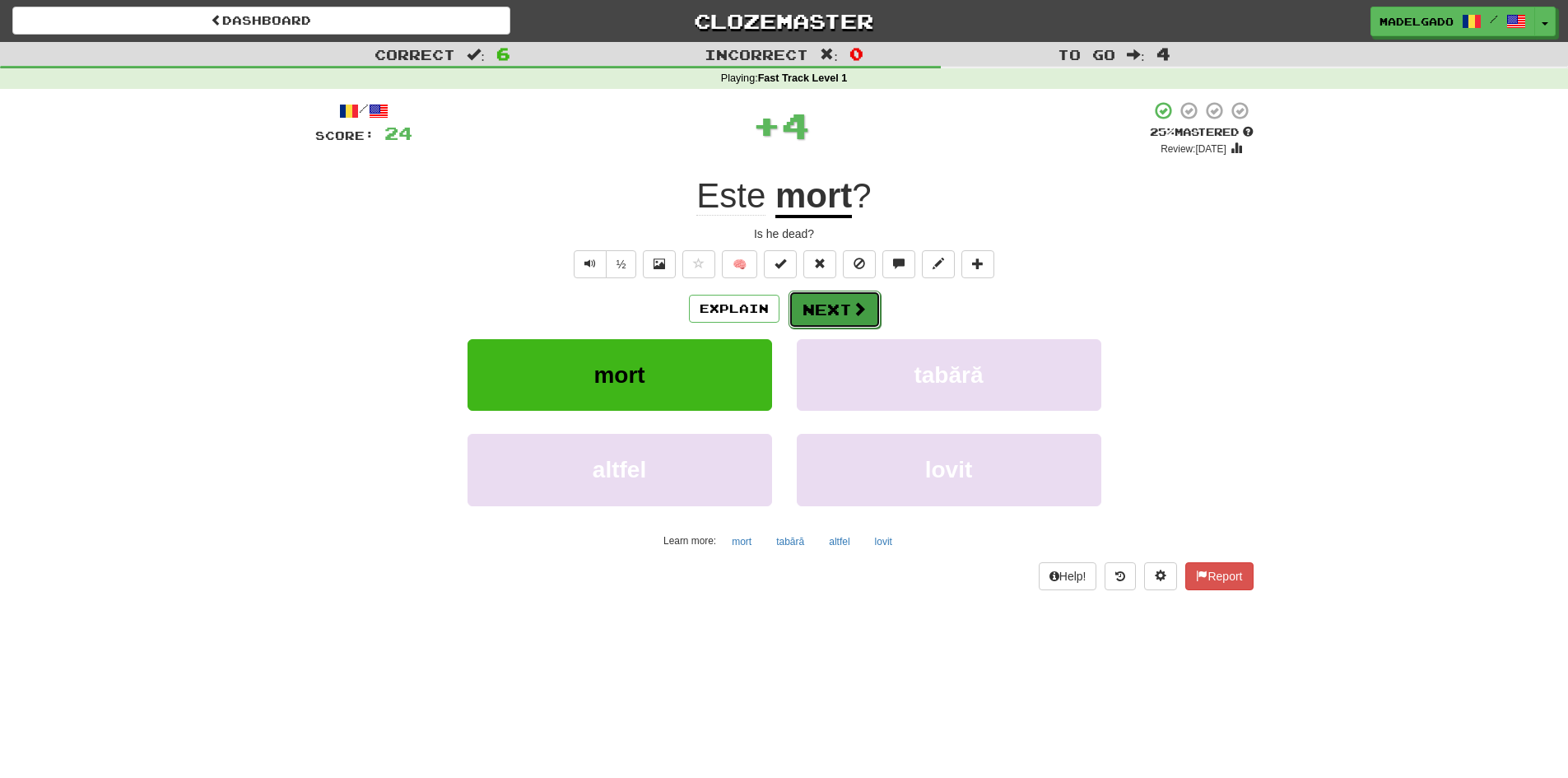
click at [844, 304] on button "Next" at bounding box center [835, 309] width 92 height 38
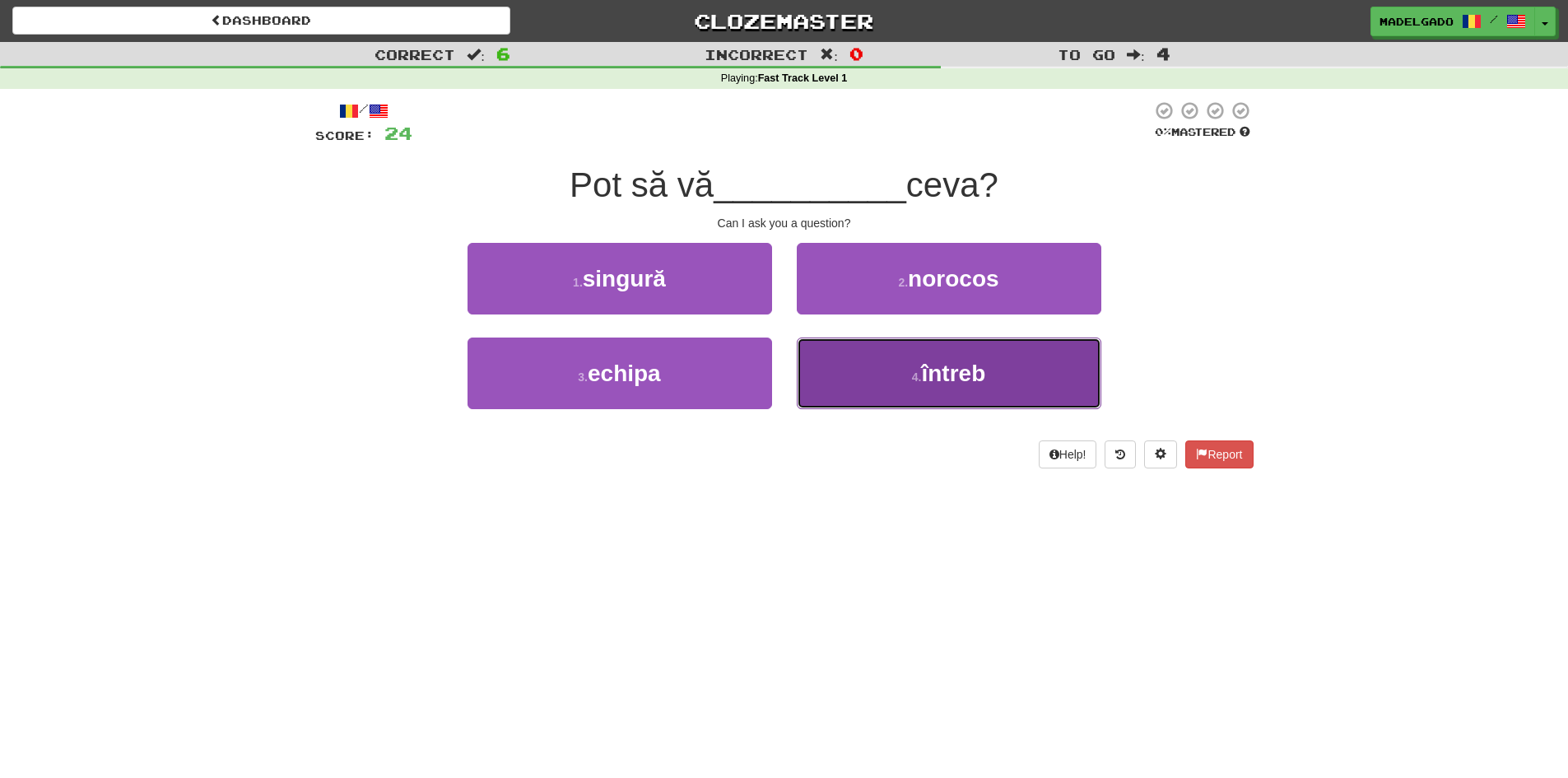
click at [904, 362] on button "4 . întreb" at bounding box center [948, 374] width 304 height 72
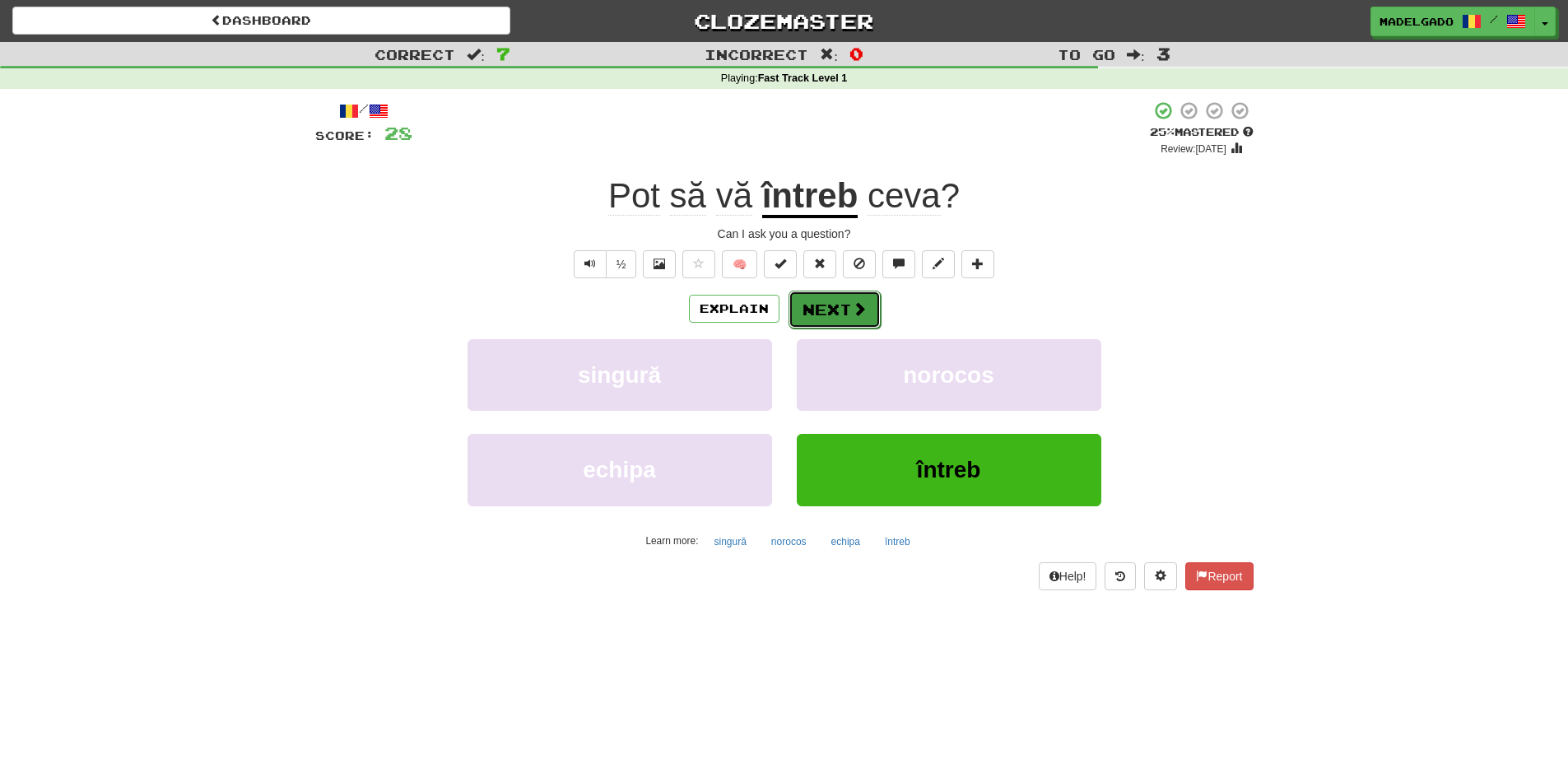
click at [837, 312] on button "Next" at bounding box center [835, 309] width 92 height 38
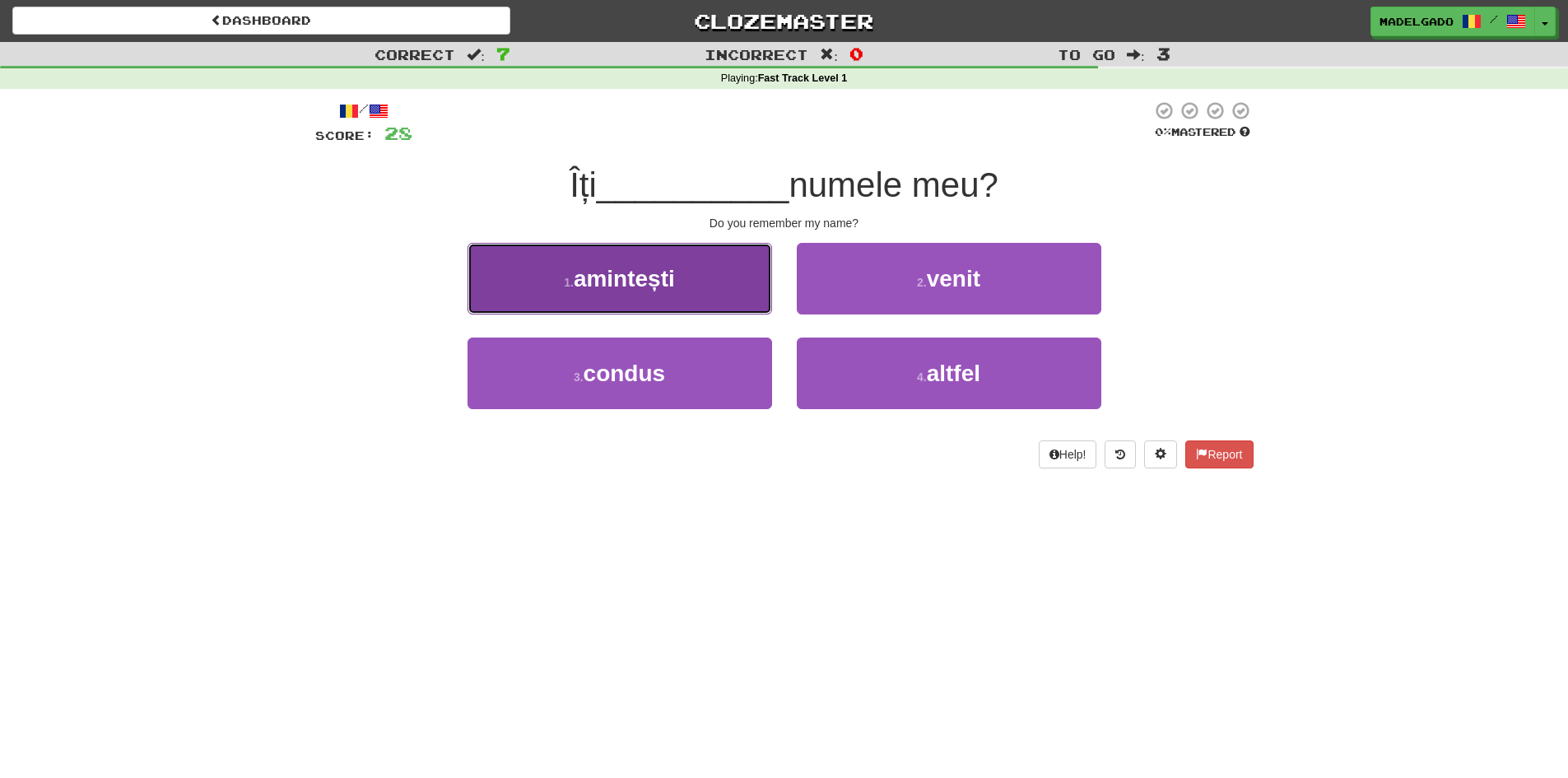
click at [706, 280] on button "1 . amintești" at bounding box center [620, 279] width 304 height 72
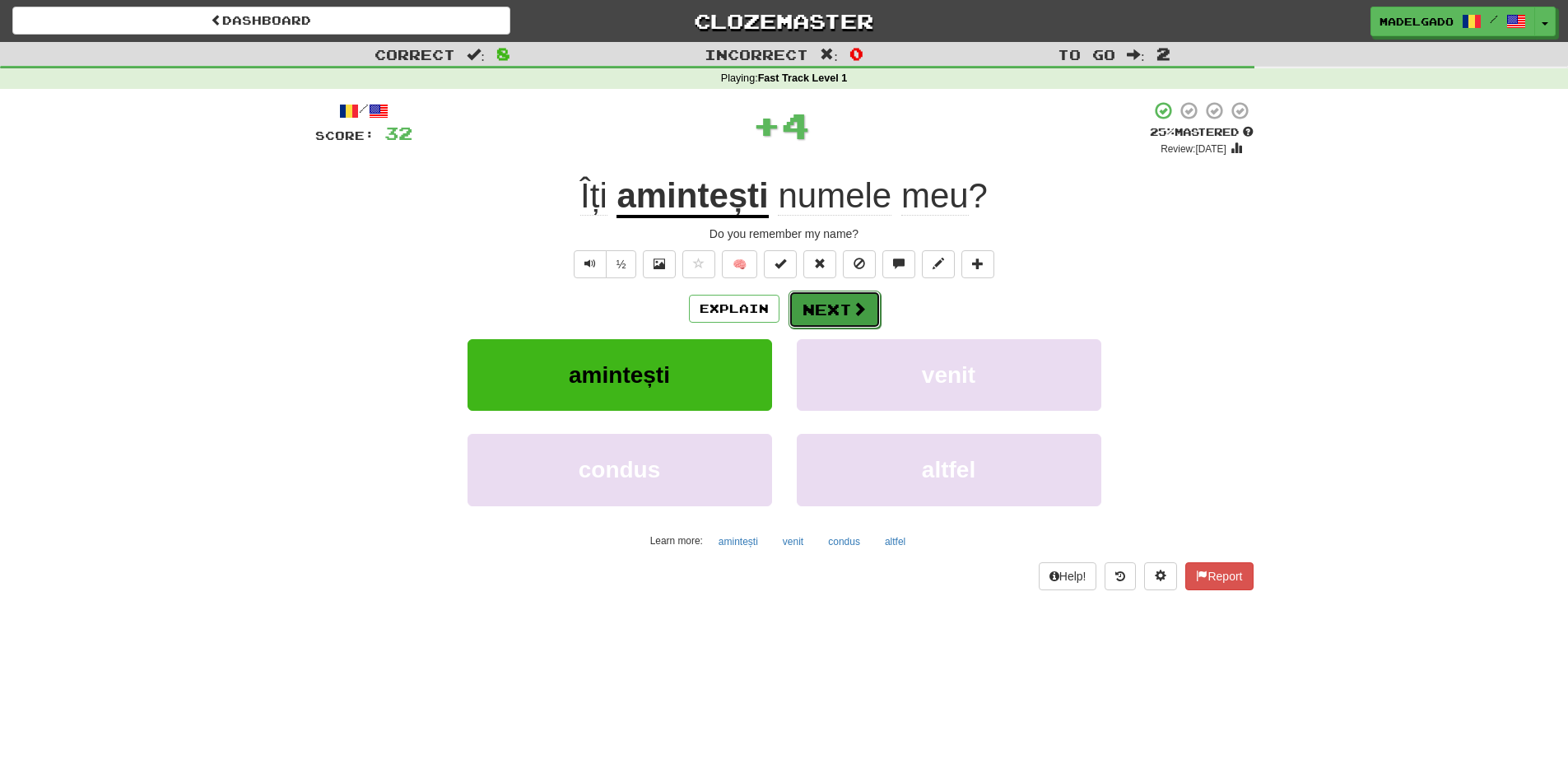
click at [842, 306] on button "Next" at bounding box center [835, 309] width 92 height 38
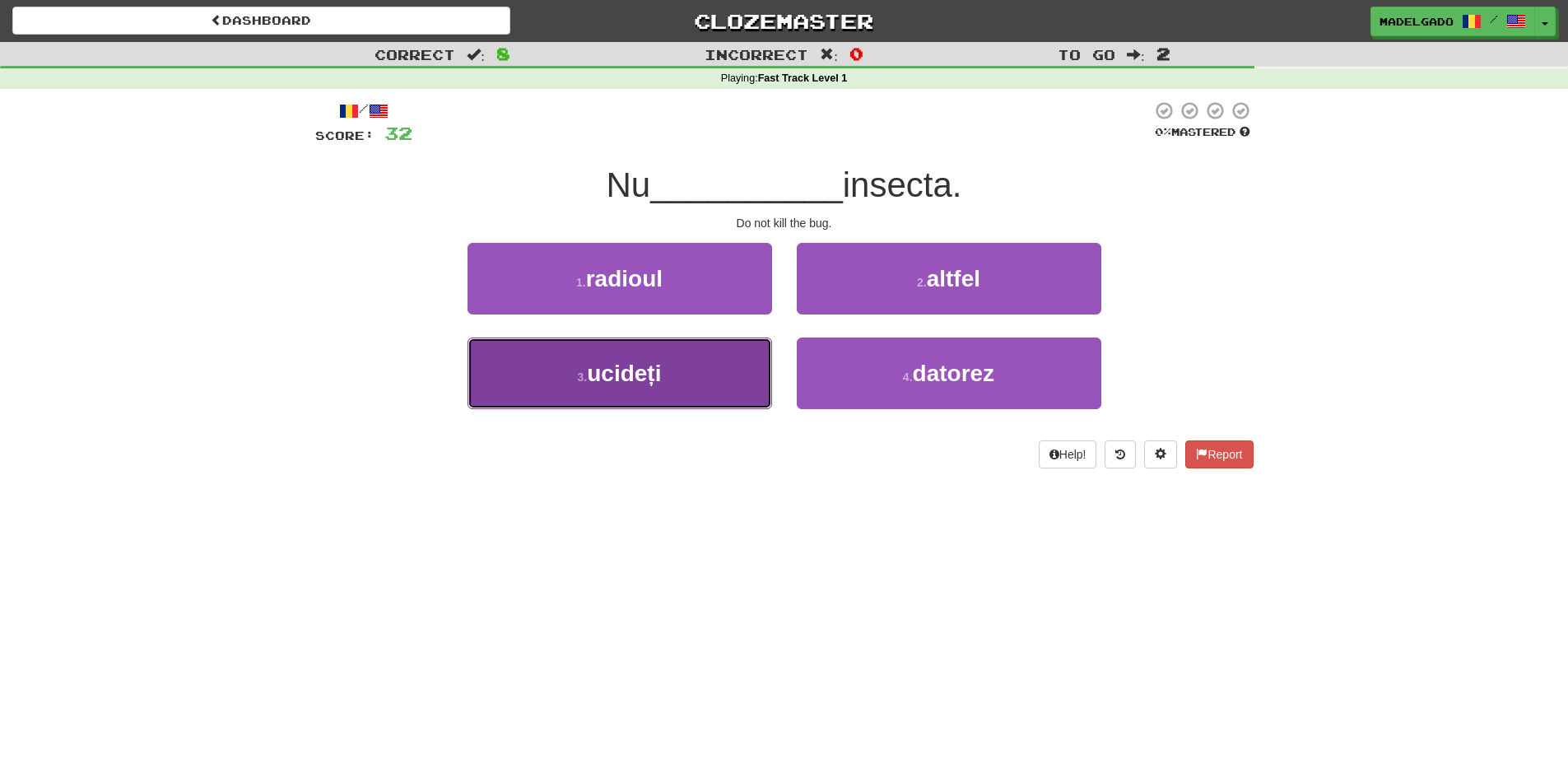
click at [684, 357] on button "3 . ucideți" at bounding box center [620, 374] width 304 height 72
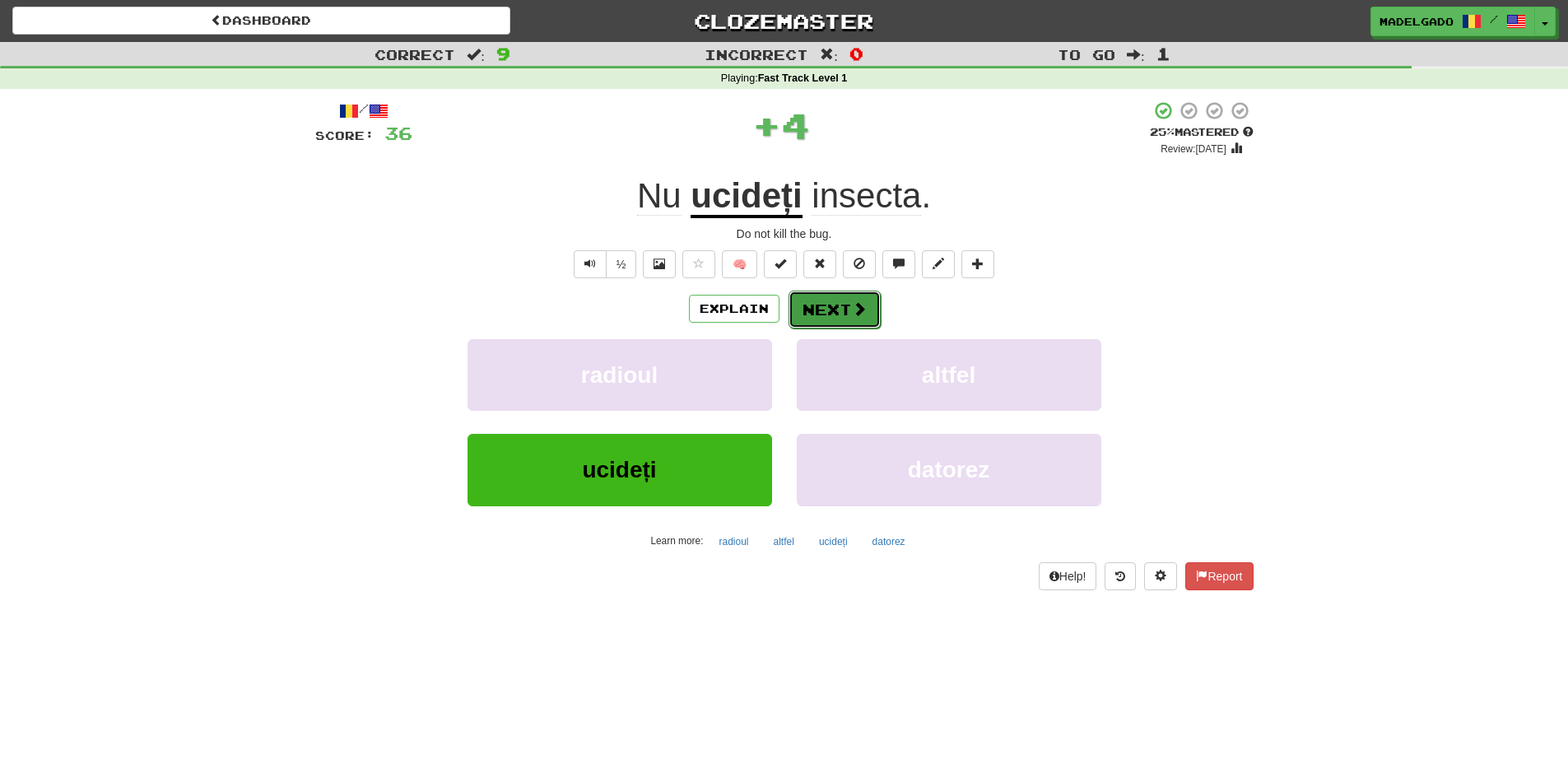
click at [843, 301] on button "Next" at bounding box center [835, 309] width 92 height 38
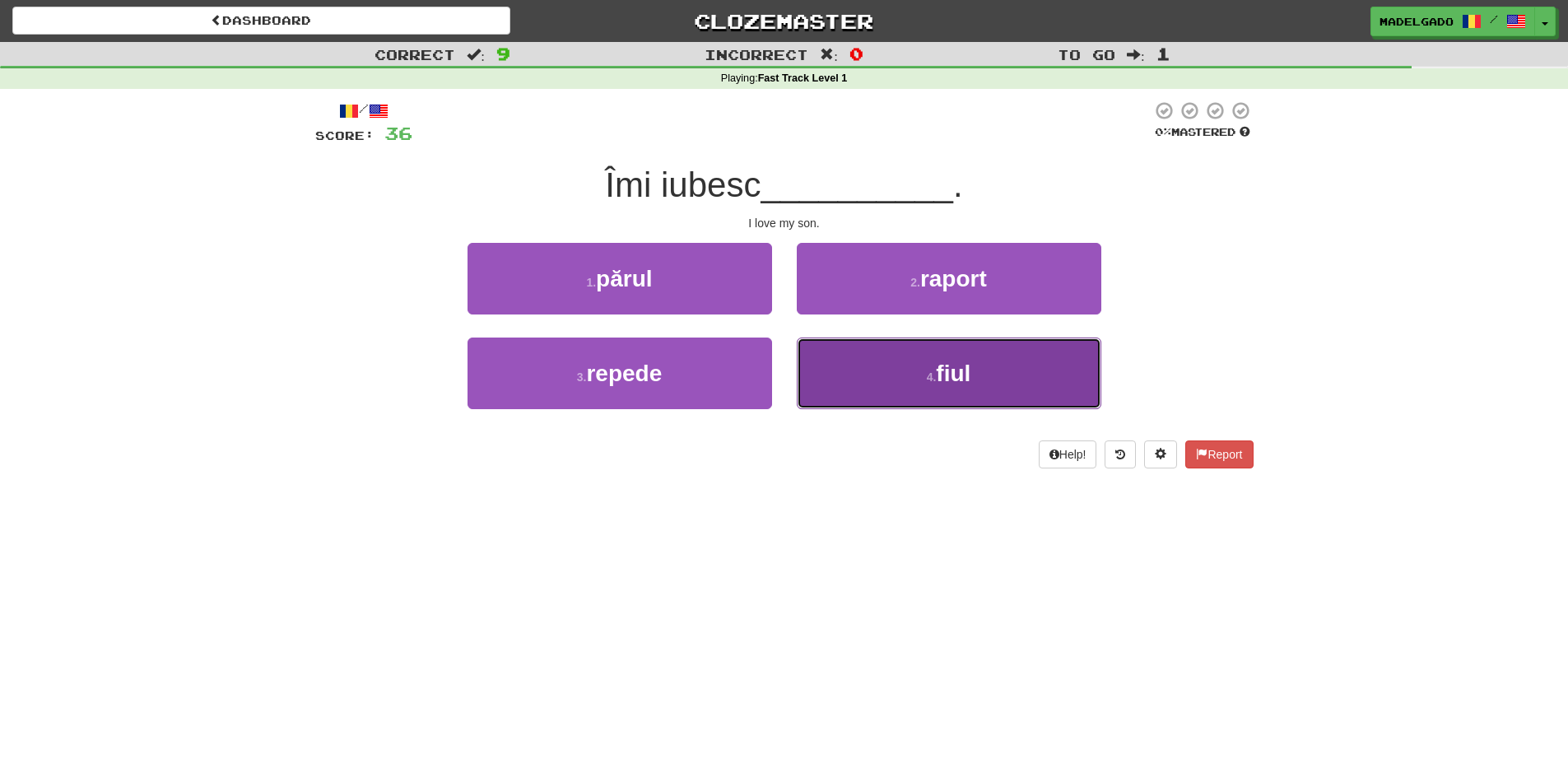
click at [943, 368] on span "fiul" at bounding box center [953, 374] width 34 height 26
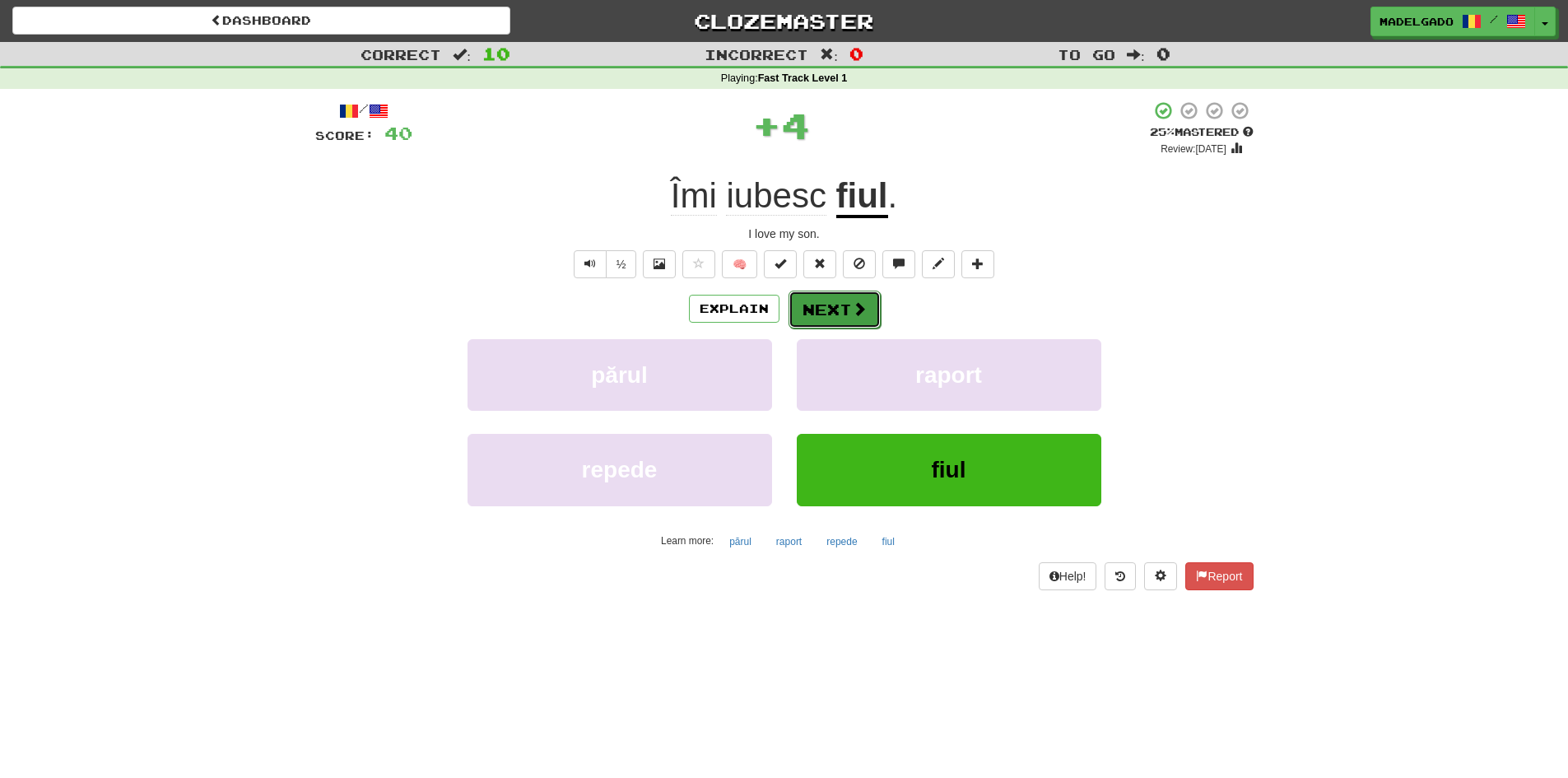
click at [834, 305] on button "Next" at bounding box center [835, 309] width 92 height 38
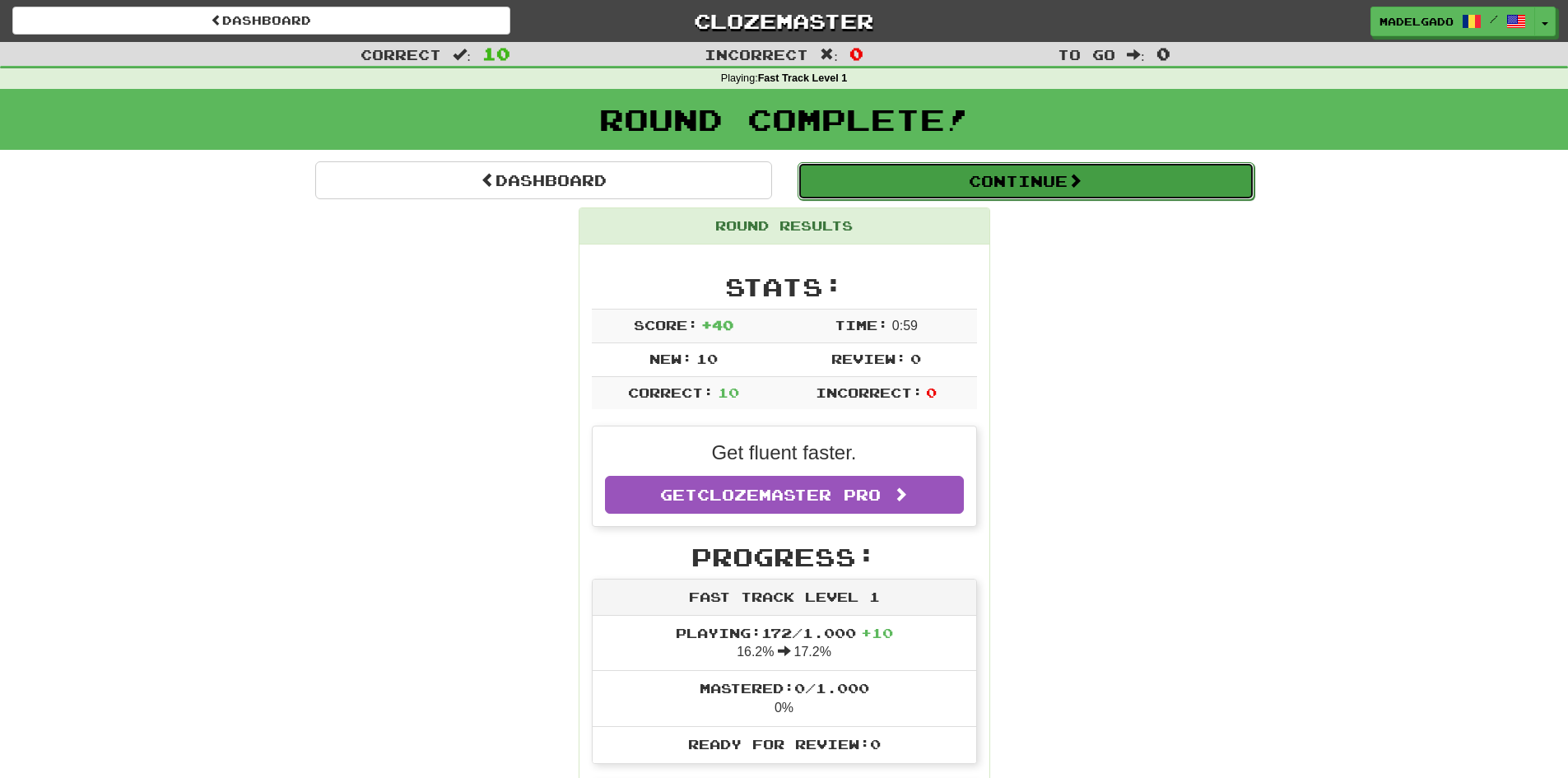
click at [1005, 186] on button "Continue" at bounding box center [1025, 181] width 456 height 38
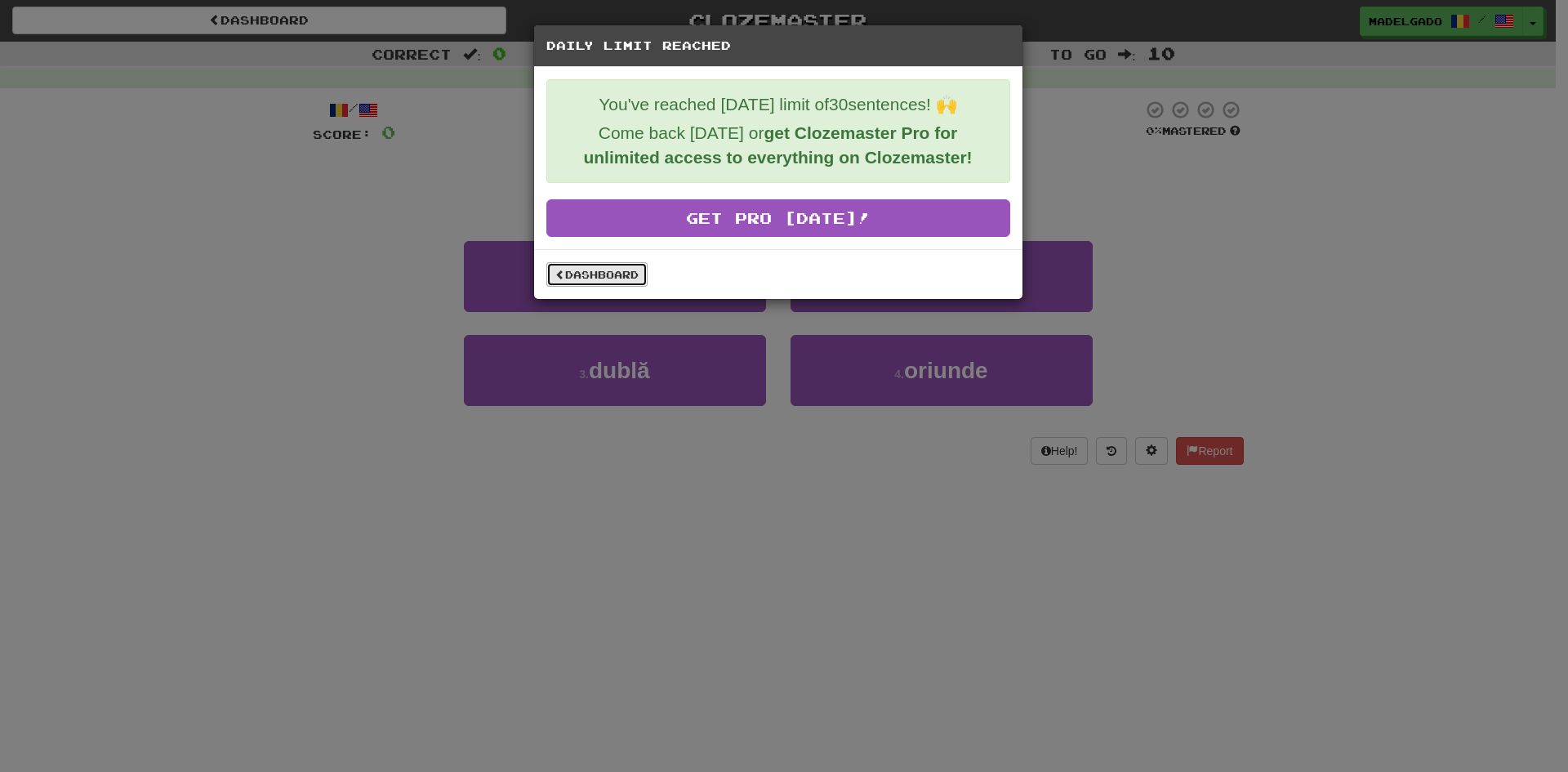
click at [607, 277] on link "Dashboard" at bounding box center [596, 274] width 101 height 25
